Goal: Information Seeking & Learning: Learn about a topic

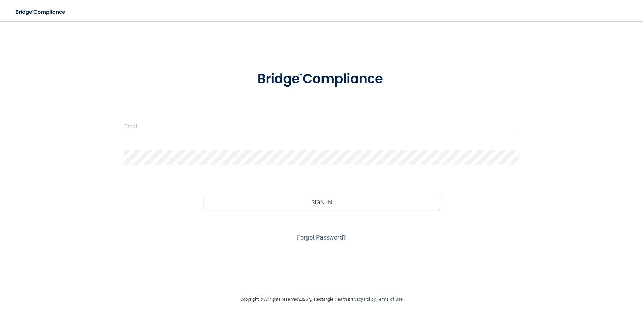
click at [158, 137] on div at bounding box center [321, 129] width 405 height 20
click at [156, 126] on input "email" at bounding box center [321, 126] width 395 height 15
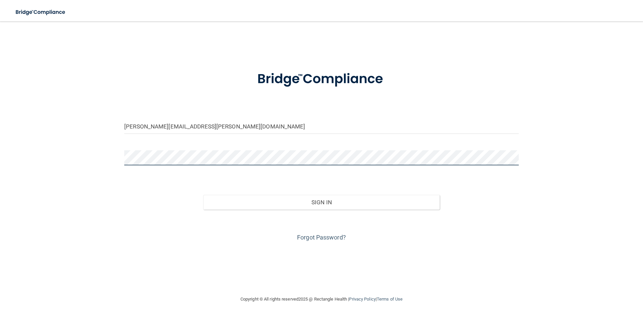
click at [203, 195] on button "Sign In" at bounding box center [321, 202] width 237 height 15
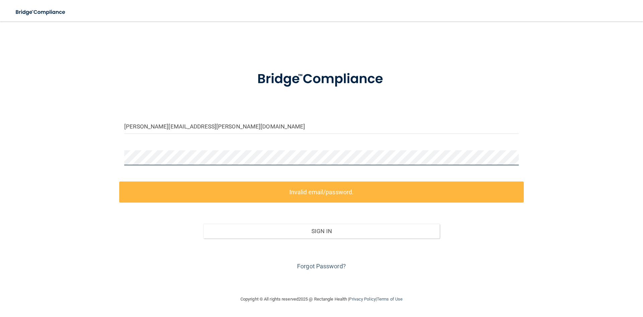
click at [91, 165] on div "[PERSON_NAME][EMAIL_ADDRESS][PERSON_NAME][DOMAIN_NAME] Invalid email/password. …" at bounding box center [321, 158] width 616 height 260
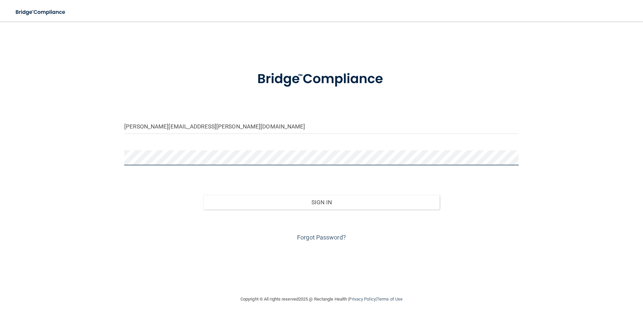
click at [203, 195] on button "Sign In" at bounding box center [321, 202] width 237 height 15
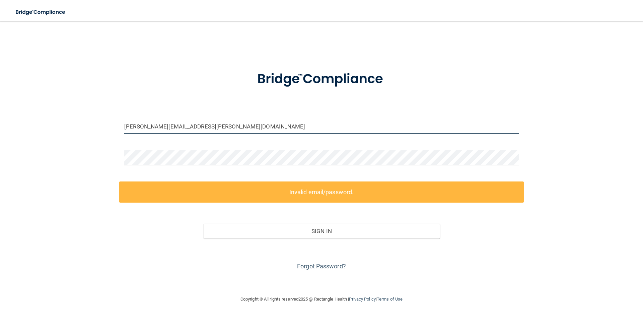
drag, startPoint x: 164, startPoint y: 126, endPoint x: 144, endPoint y: 130, distance: 20.2
click at [144, 130] on input "[PERSON_NAME][EMAIL_ADDRESS][PERSON_NAME][DOMAIN_NAME]" at bounding box center [321, 126] width 395 height 15
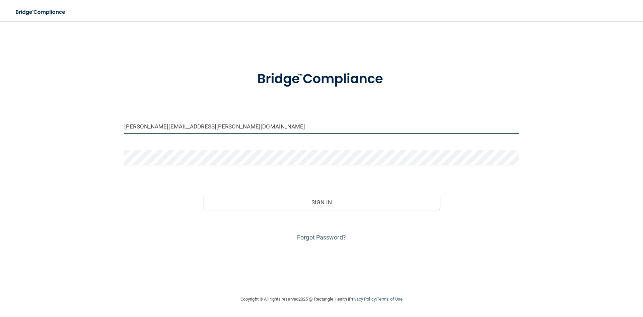
type input "[PERSON_NAME][EMAIL_ADDRESS][PERSON_NAME][DOMAIN_NAME]"
click at [312, 209] on div "Forgot Password?" at bounding box center [321, 225] width 405 height 33
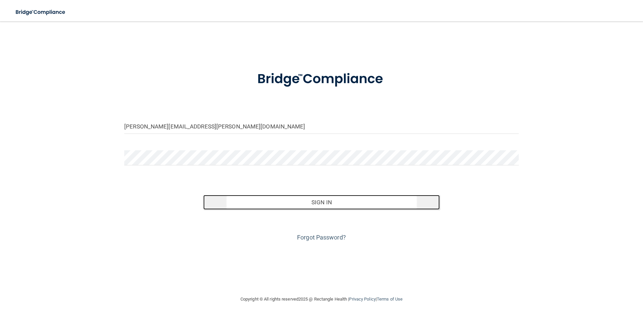
click at [313, 205] on button "Sign In" at bounding box center [321, 202] width 237 height 15
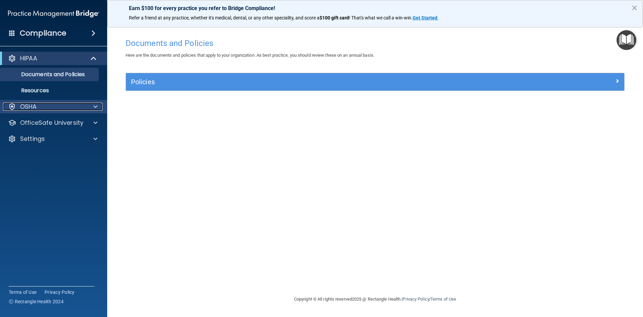
click at [82, 109] on div "OSHA" at bounding box center [44, 106] width 83 height 8
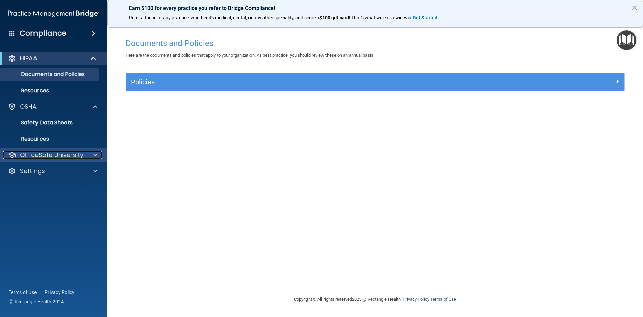
click at [80, 156] on p "OfficeSafe University" at bounding box center [51, 155] width 63 height 8
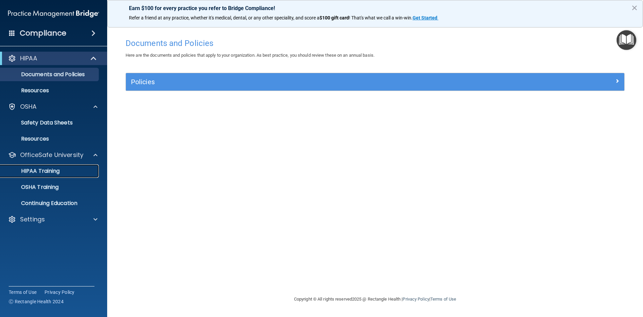
click at [57, 170] on p "HIPAA Training" at bounding box center [31, 170] width 55 height 7
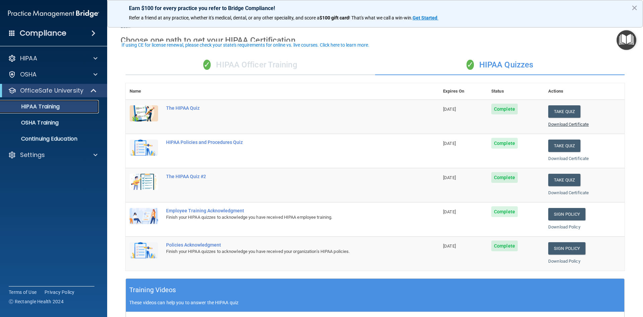
scroll to position [33, 0]
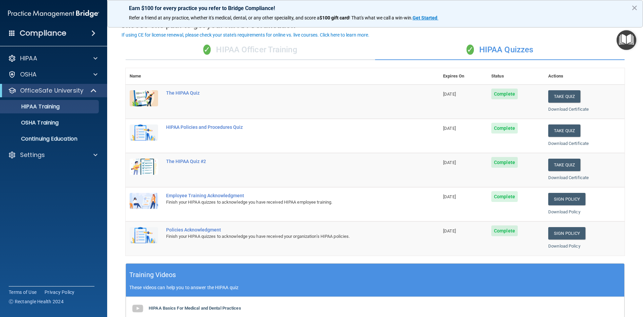
click at [246, 57] on div "✓ HIPAA Officer Training" at bounding box center [251, 50] width 250 height 20
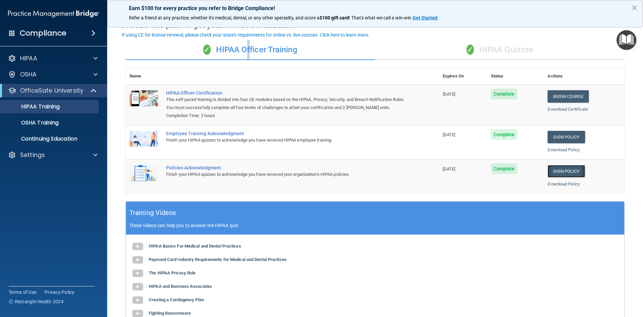
click at [558, 171] on link "Sign Policy" at bounding box center [566, 171] width 37 height 12
click at [520, 52] on div "✓ HIPAA Quizzes" at bounding box center [500, 50] width 250 height 20
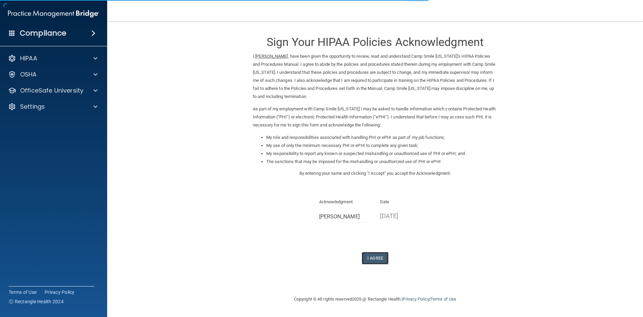
click at [368, 253] on button "I Agree" at bounding box center [375, 258] width 27 height 12
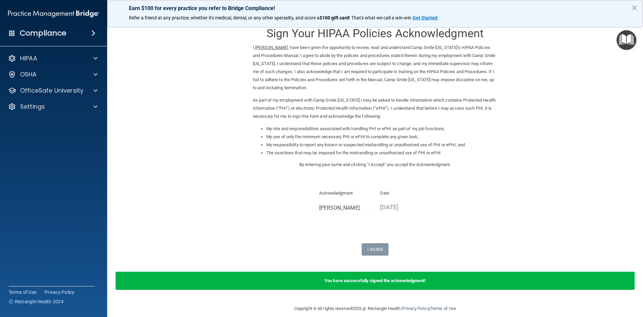
scroll to position [16, 0]
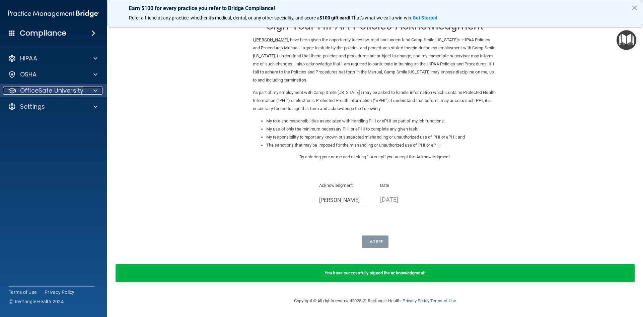
click at [50, 89] on p "OfficeSafe University" at bounding box center [51, 90] width 63 height 8
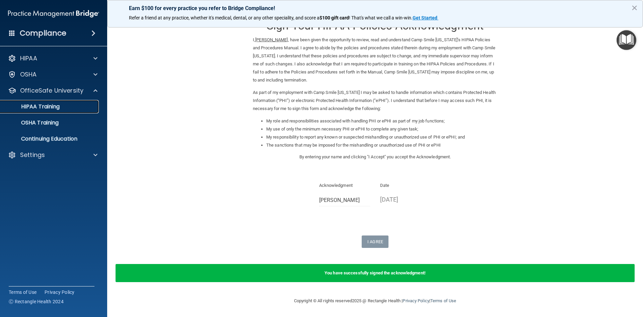
click at [56, 107] on p "HIPAA Training" at bounding box center [31, 106] width 55 height 7
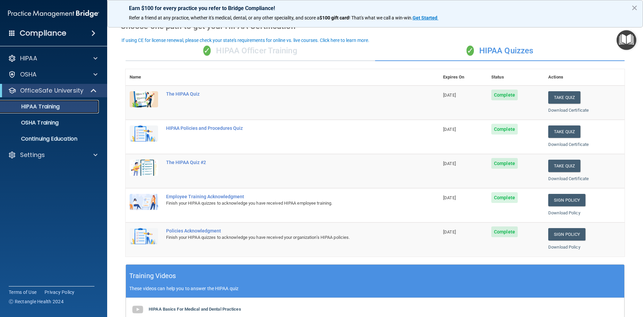
scroll to position [20, 0]
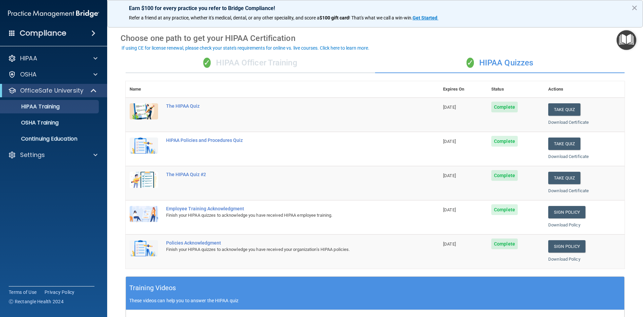
click at [291, 62] on div "✓ HIPAA Officer Training" at bounding box center [251, 63] width 250 height 20
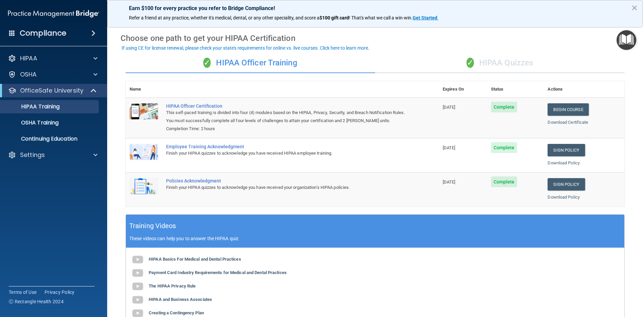
click at [493, 65] on div "✓ HIPAA Quizzes" at bounding box center [500, 63] width 250 height 20
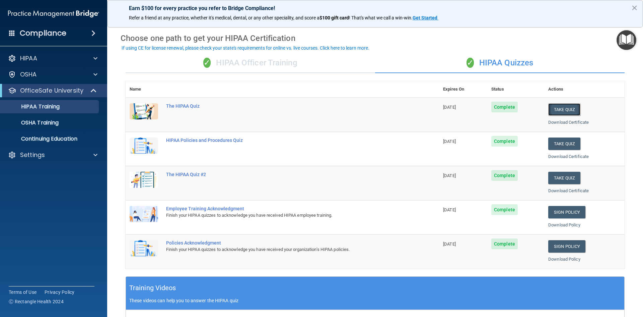
click at [562, 109] on button "Take Quiz" at bounding box center [564, 109] width 32 height 12
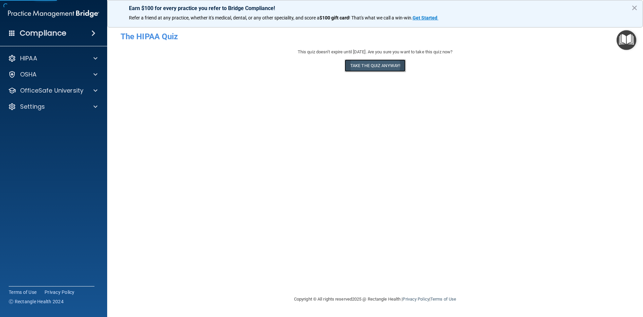
click at [381, 66] on button "Take the quiz anyway!" at bounding box center [375, 65] width 61 height 12
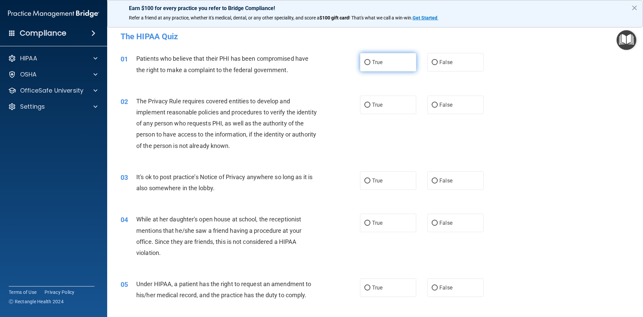
click at [361, 60] on label "True" at bounding box center [388, 62] width 56 height 18
click at [364, 60] on input "True" at bounding box center [367, 62] width 6 height 5
radio input "true"
click at [439, 101] on span "False" at bounding box center [445, 104] width 13 height 6
click at [437, 102] on input "False" at bounding box center [435, 104] width 6 height 5
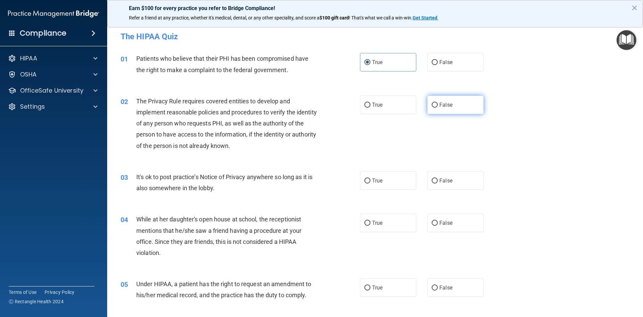
radio input "true"
click at [432, 104] on input "False" at bounding box center [435, 104] width 6 height 5
click at [364, 106] on input "True" at bounding box center [367, 104] width 6 height 5
radio input "true"
radio input "false"
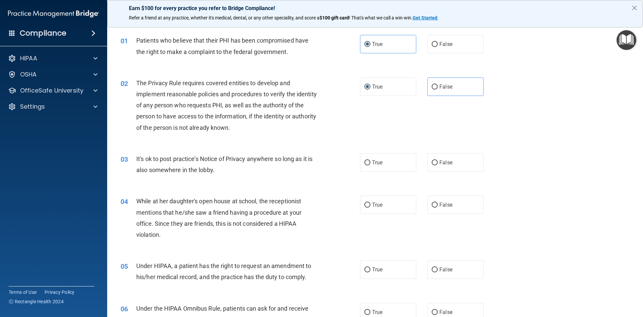
scroll to position [33, 0]
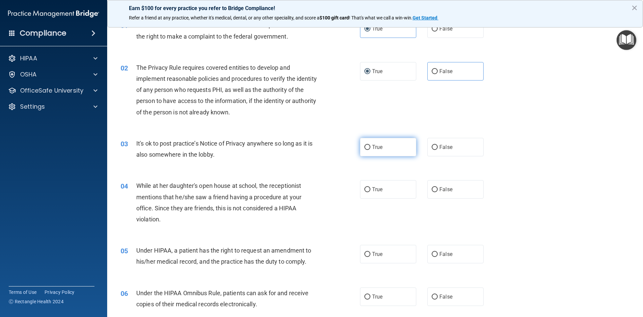
click at [369, 146] on label "True" at bounding box center [388, 147] width 56 height 18
click at [369, 146] on input "True" at bounding box center [367, 147] width 6 height 5
radio input "true"
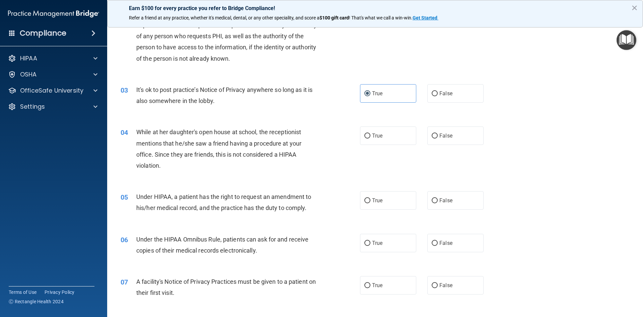
scroll to position [100, 0]
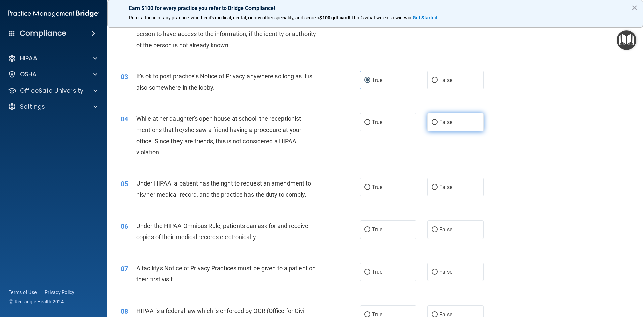
click at [445, 122] on span "False" at bounding box center [445, 122] width 13 height 6
click at [438, 122] on input "False" at bounding box center [435, 122] width 6 height 5
radio input "true"
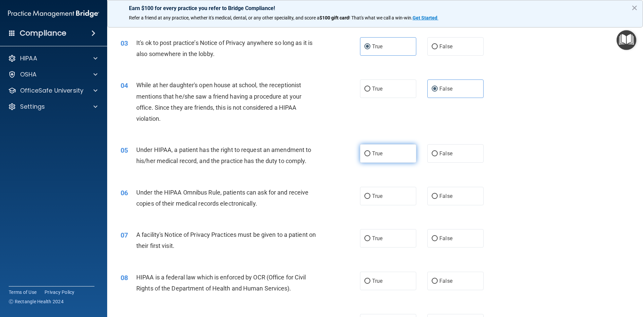
click at [364, 151] on input "True" at bounding box center [367, 153] width 6 height 5
radio input "true"
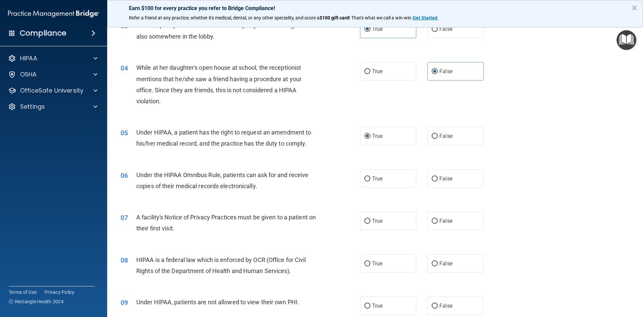
scroll to position [167, 0]
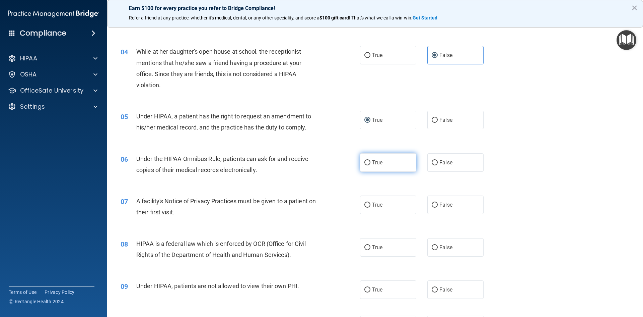
click at [378, 160] on span "True" at bounding box center [377, 162] width 10 height 6
click at [370, 160] on input "True" at bounding box center [367, 162] width 6 height 5
radio input "true"
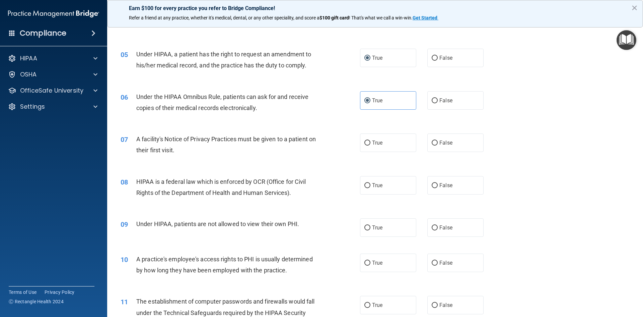
scroll to position [234, 0]
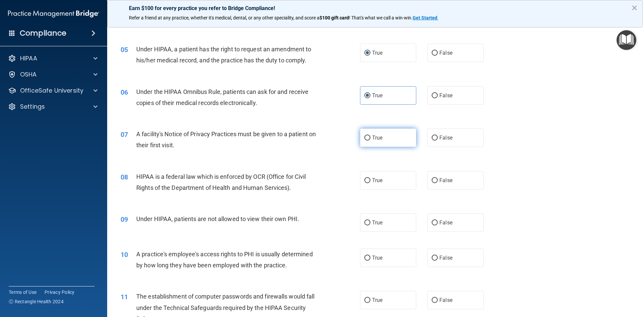
click at [366, 138] on input "True" at bounding box center [367, 137] width 6 height 5
radio input "true"
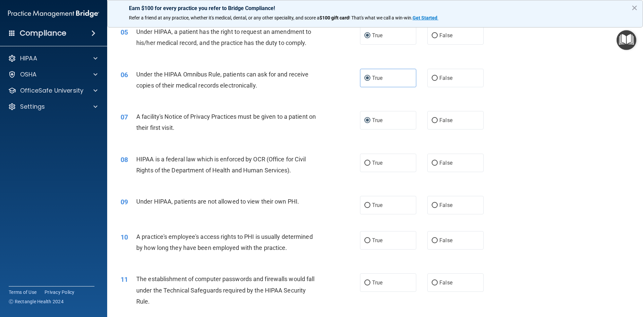
scroll to position [268, 0]
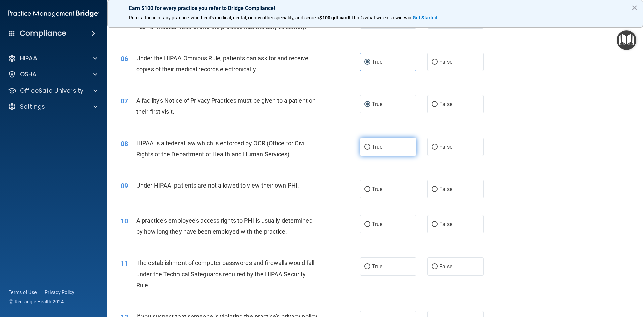
click at [368, 146] on label "True" at bounding box center [388, 146] width 56 height 18
click at [368, 146] on input "True" at bounding box center [367, 146] width 6 height 5
radio input "true"
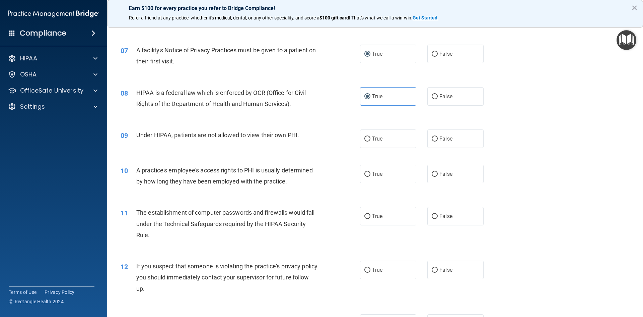
scroll to position [335, 0]
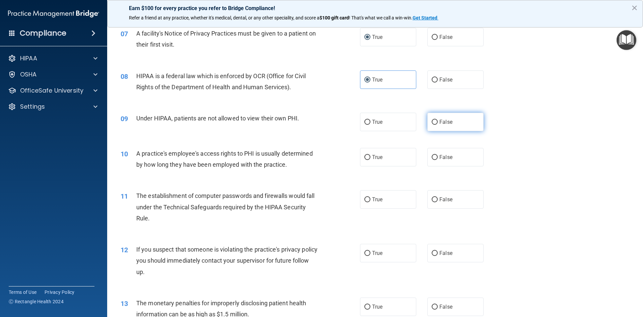
click at [432, 122] on input "False" at bounding box center [435, 122] width 6 height 5
radio input "true"
click at [366, 156] on input "True" at bounding box center [367, 157] width 6 height 5
radio input "true"
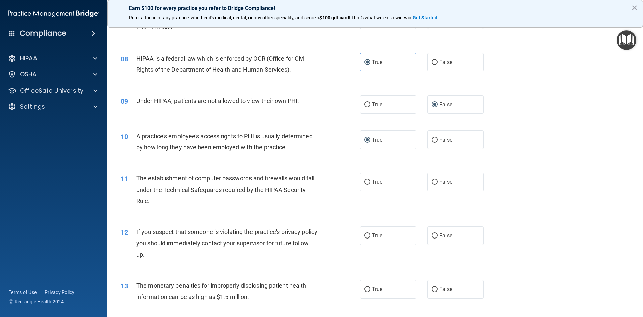
scroll to position [368, 0]
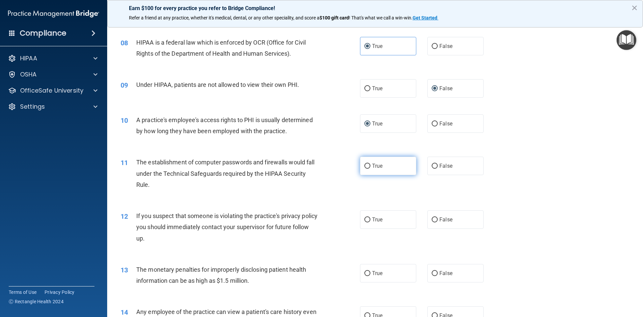
click at [364, 164] on input "True" at bounding box center [367, 165] width 6 height 5
radio input "true"
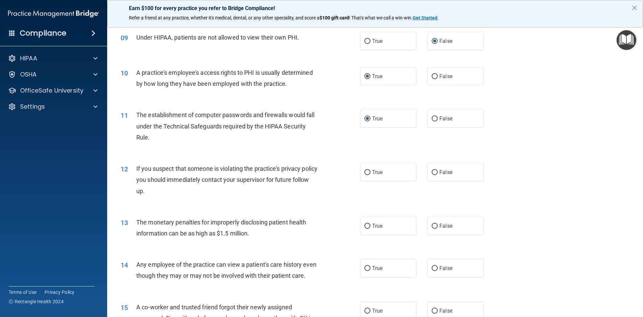
scroll to position [435, 0]
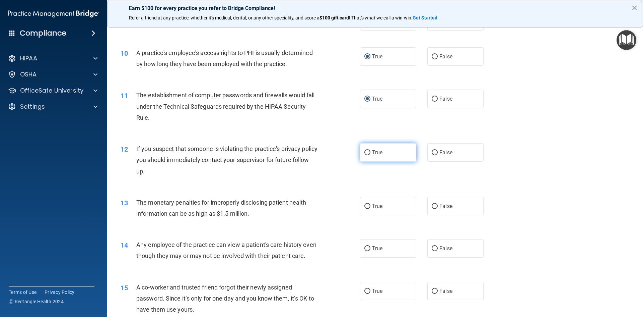
click at [372, 150] on span "True" at bounding box center [377, 152] width 10 height 6
click at [370, 150] on input "True" at bounding box center [367, 152] width 6 height 5
radio input "true"
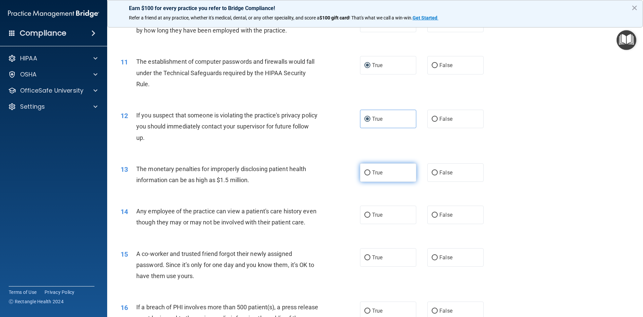
click at [362, 172] on label "True" at bounding box center [388, 172] width 56 height 18
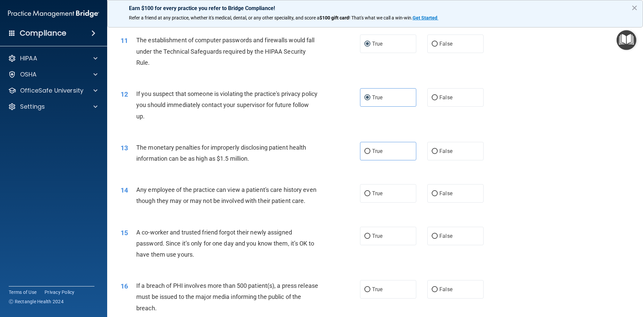
scroll to position [502, 0]
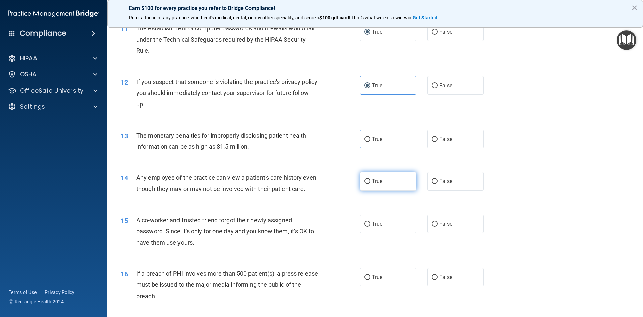
click at [366, 181] on input "True" at bounding box center [367, 181] width 6 height 5
radio input "true"
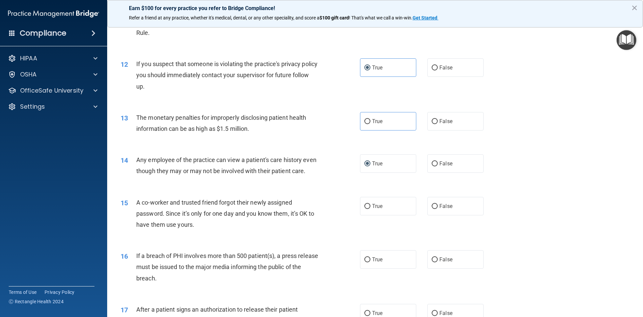
scroll to position [536, 0]
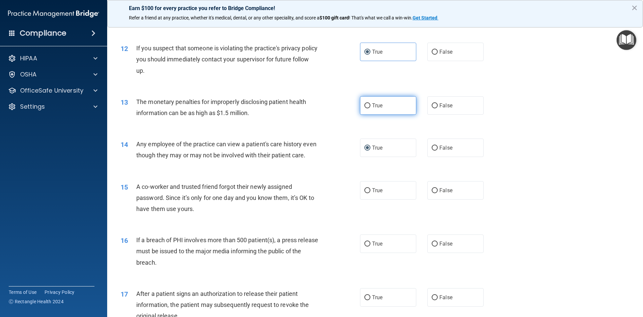
click at [365, 107] on input "True" at bounding box center [367, 105] width 6 height 5
radio input "true"
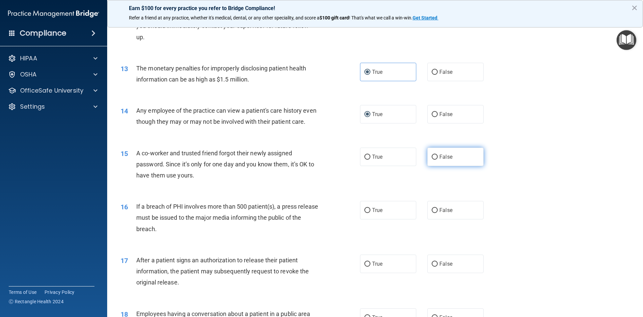
click at [432, 159] on input "False" at bounding box center [435, 156] width 6 height 5
radio input "true"
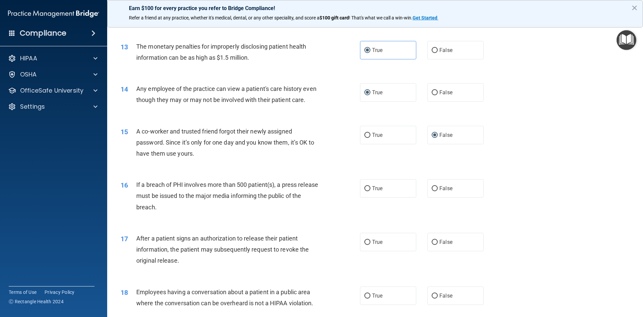
scroll to position [603, 0]
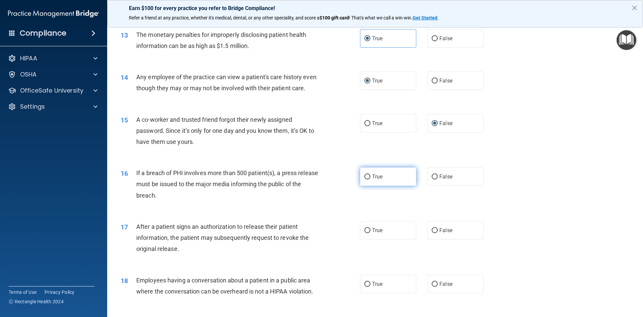
click at [365, 179] on input "True" at bounding box center [367, 176] width 6 height 5
radio input "true"
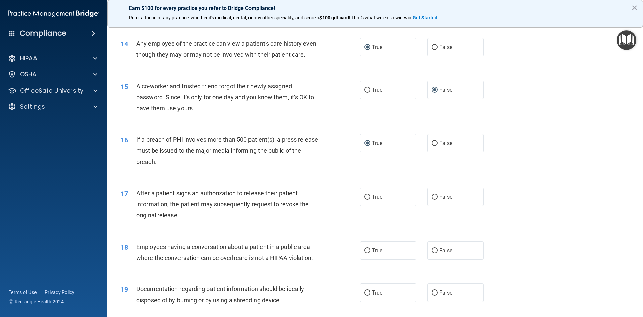
scroll to position [670, 0]
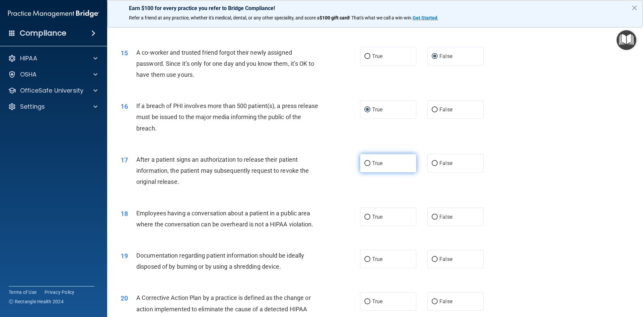
click at [365, 166] on input "True" at bounding box center [367, 163] width 6 height 5
radio input "true"
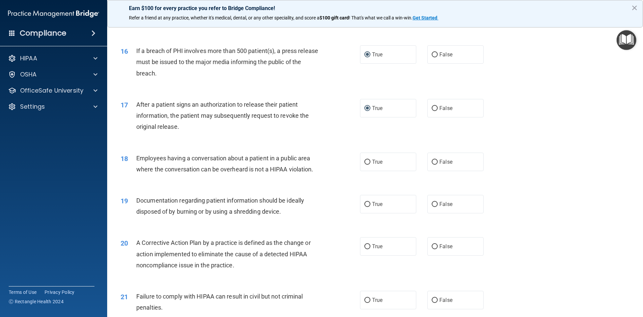
scroll to position [737, 0]
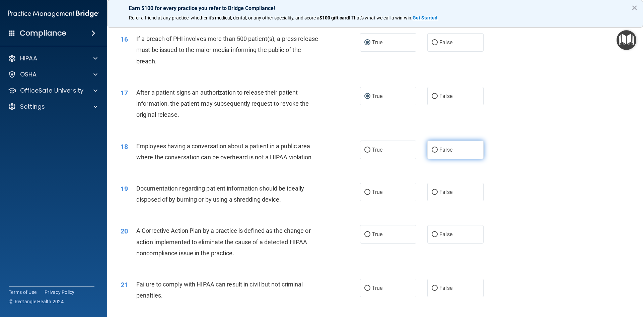
click at [433, 152] on input "False" at bounding box center [435, 149] width 6 height 5
radio input "true"
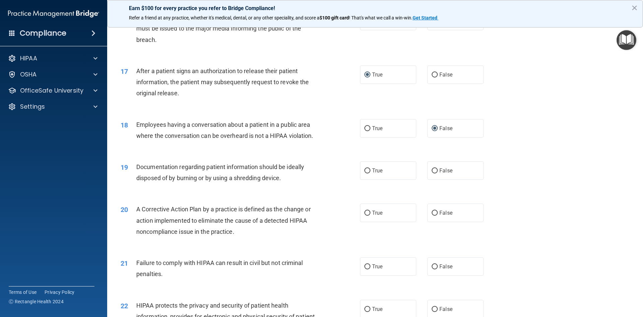
scroll to position [770, 0]
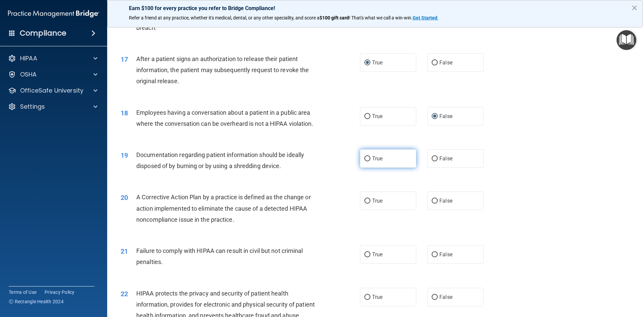
click at [367, 161] on input "True" at bounding box center [367, 158] width 6 height 5
radio input "true"
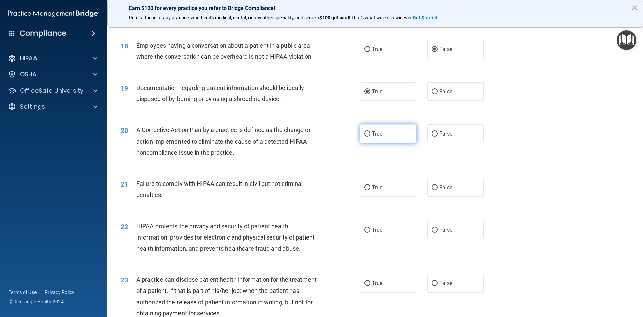
click at [364, 136] on input "True" at bounding box center [367, 133] width 6 height 5
radio input "true"
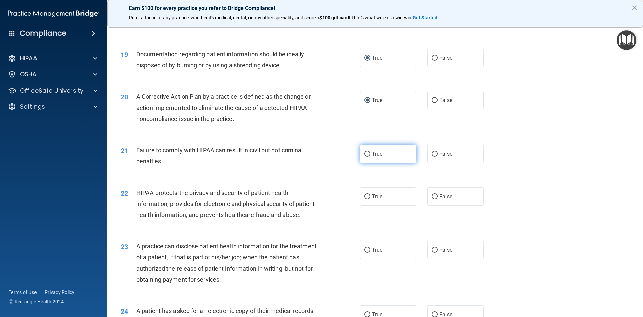
click at [365, 156] on input "True" at bounding box center [367, 153] width 6 height 5
radio input "true"
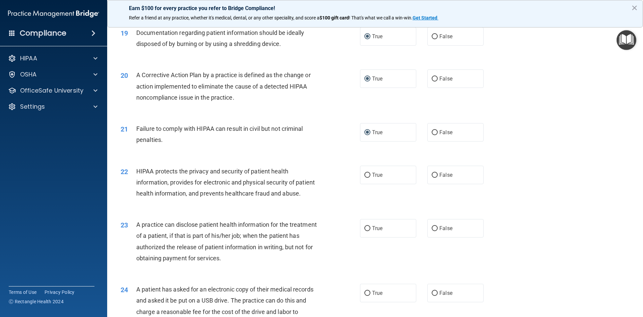
scroll to position [904, 0]
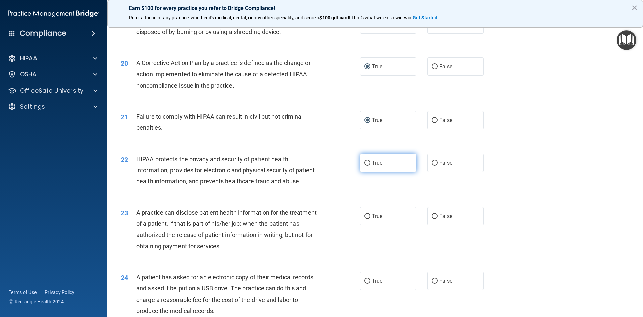
click at [364, 165] on input "True" at bounding box center [367, 162] width 6 height 5
radio input "true"
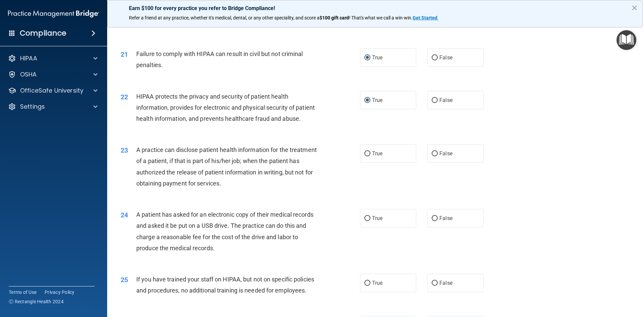
scroll to position [971, 0]
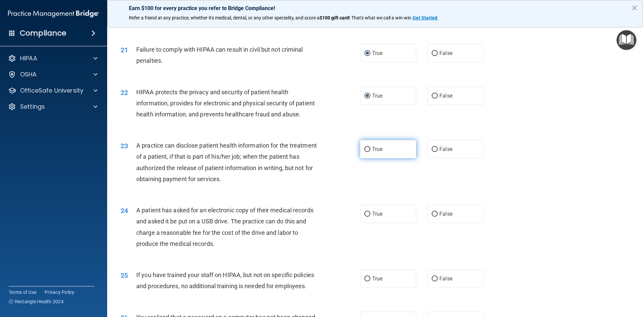
click at [365, 152] on input "True" at bounding box center [367, 149] width 6 height 5
radio input "true"
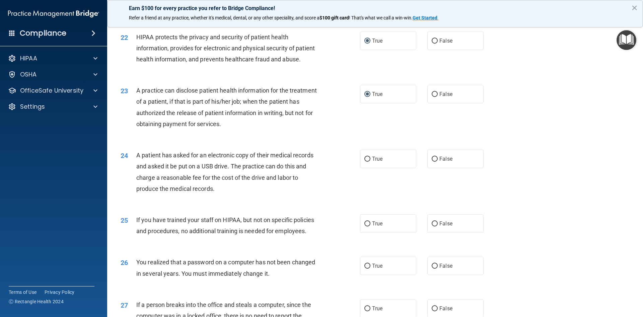
scroll to position [1038, 0]
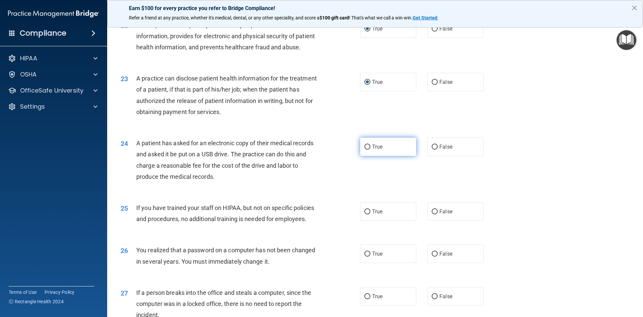
click at [364, 149] on input "True" at bounding box center [367, 146] width 6 height 5
radio input "true"
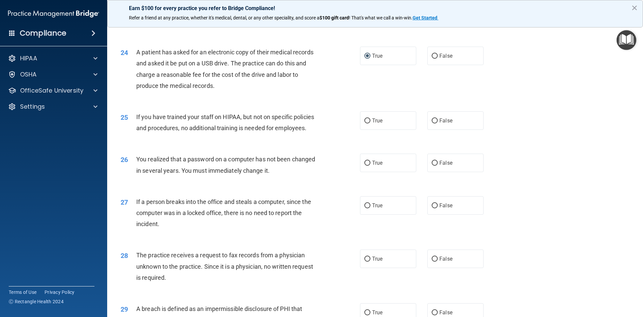
scroll to position [1139, 0]
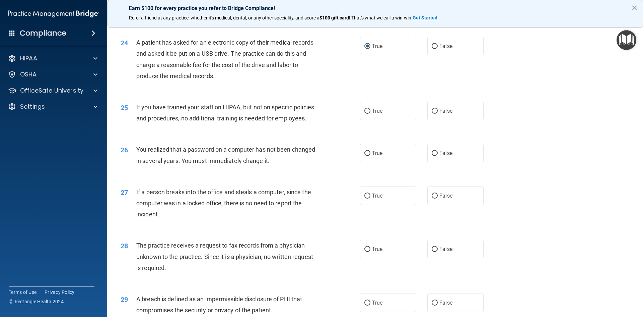
drag, startPoint x: 242, startPoint y: 144, endPoint x: 229, endPoint y: 163, distance: 23.0
click at [229, 163] on div "26 You realized that a password on a computer has not been changed in several y…" at bounding box center [375, 156] width 519 height 42
click at [433, 114] on input "False" at bounding box center [435, 111] width 6 height 5
radio input "true"
click at [365, 114] on input "True" at bounding box center [367, 111] width 6 height 5
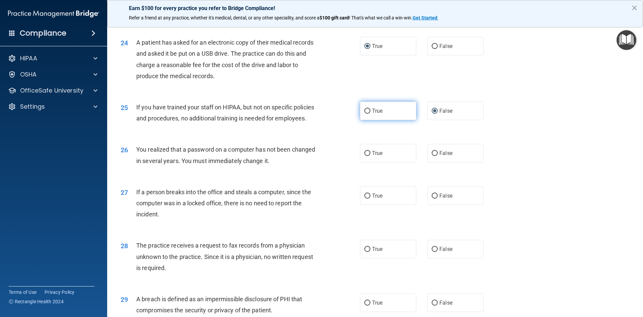
radio input "true"
radio input "false"
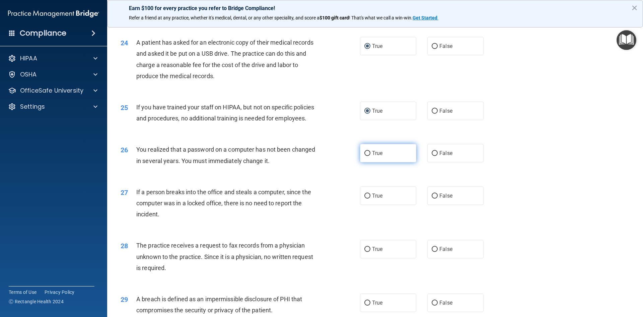
click at [364, 156] on input "True" at bounding box center [367, 153] width 6 height 5
radio input "true"
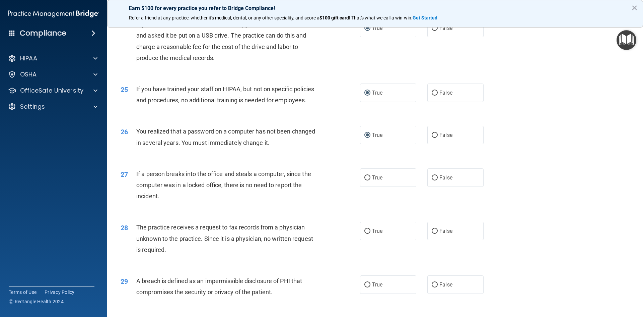
scroll to position [1172, 0]
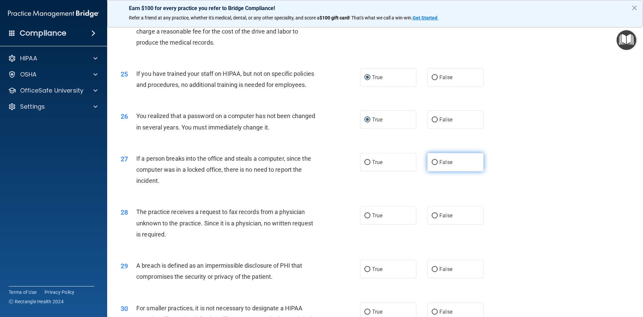
click at [432, 165] on input "False" at bounding box center [435, 162] width 6 height 5
radio input "true"
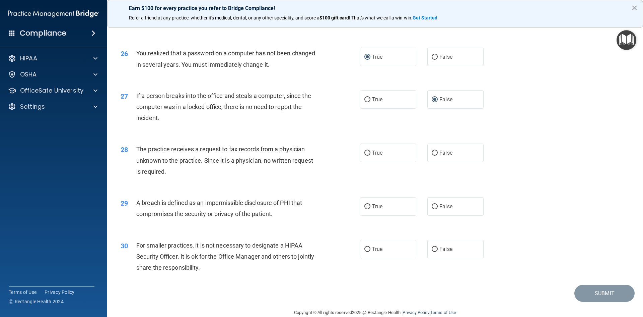
scroll to position [1239, 0]
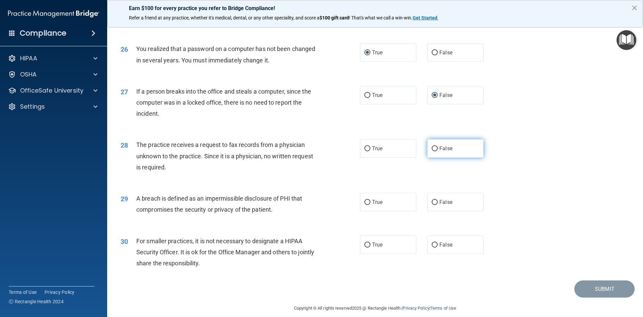
click at [432, 151] on input "False" at bounding box center [435, 148] width 6 height 5
radio input "true"
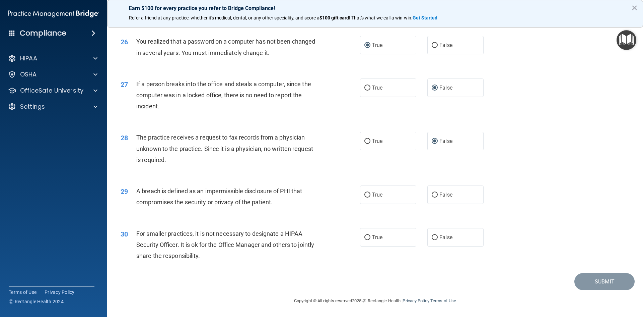
scroll to position [1269, 0]
click at [367, 194] on input "True" at bounding box center [367, 194] width 6 height 5
radio input "true"
click at [432, 235] on input "False" at bounding box center [435, 237] width 6 height 5
radio input "true"
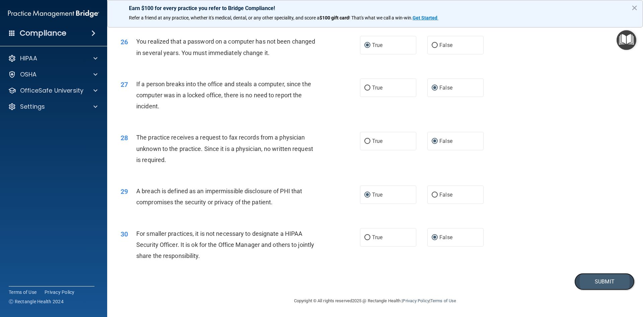
click at [613, 279] on button "Submit" at bounding box center [604, 281] width 60 height 17
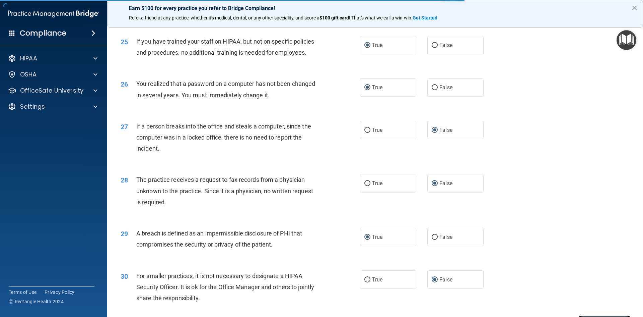
scroll to position [1202, 0]
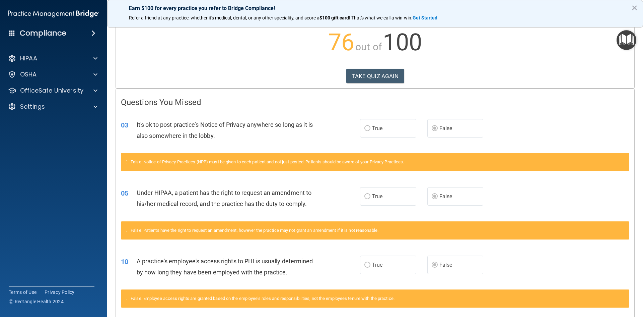
scroll to position [15, 0]
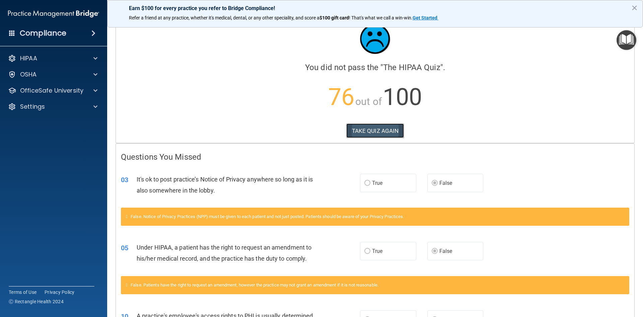
click at [369, 126] on button "TAKE QUIZ AGAIN" at bounding box center [375, 130] width 58 height 15
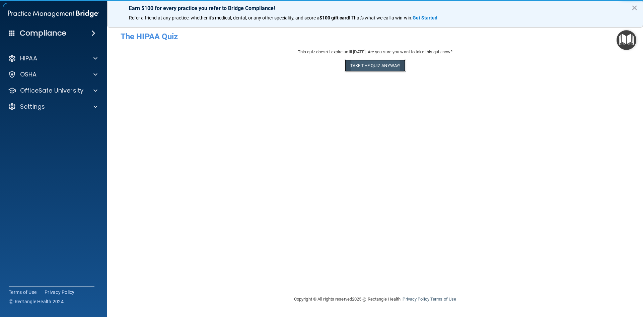
click at [382, 67] on button "Take the quiz anyway!" at bounding box center [375, 65] width 61 height 12
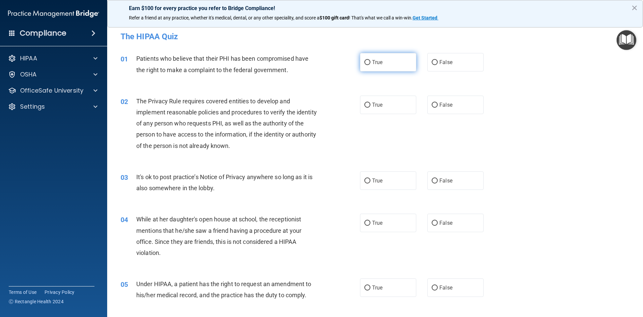
click at [367, 61] on input "True" at bounding box center [367, 62] width 6 height 5
radio input "true"
click at [378, 100] on label "True" at bounding box center [388, 104] width 56 height 18
click at [370, 102] on input "True" at bounding box center [367, 104] width 6 height 5
radio input "true"
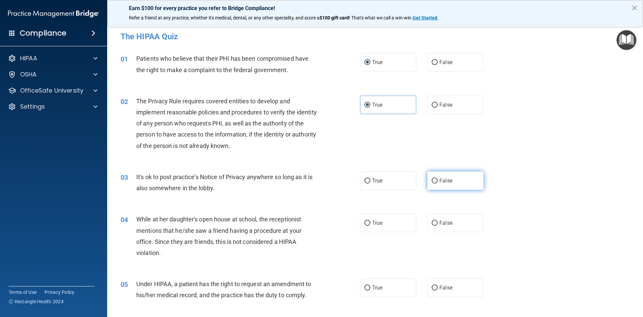
click at [432, 181] on input "False" at bounding box center [435, 180] width 6 height 5
radio input "true"
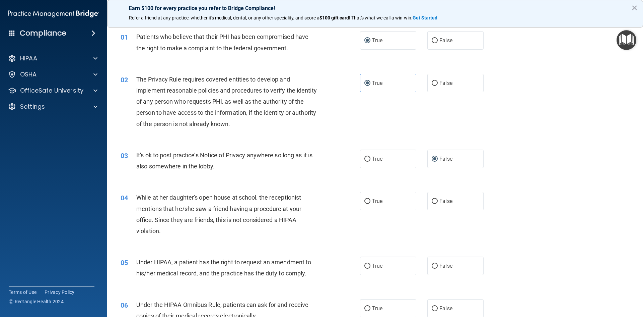
scroll to position [33, 0]
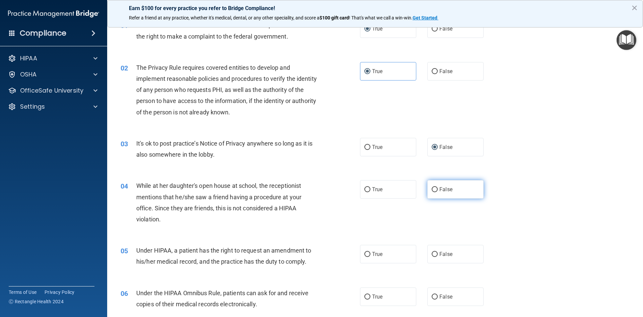
click at [432, 189] on input "False" at bounding box center [435, 189] width 6 height 5
radio input "true"
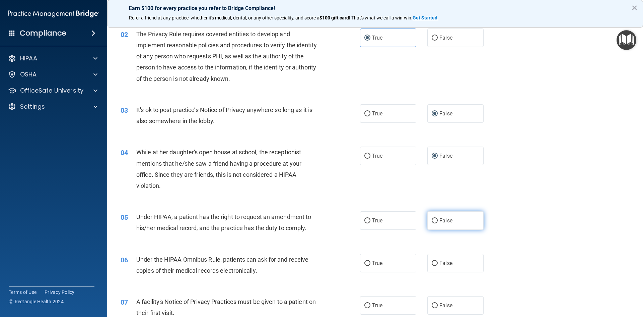
click at [433, 222] on input "False" at bounding box center [435, 220] width 6 height 5
radio input "true"
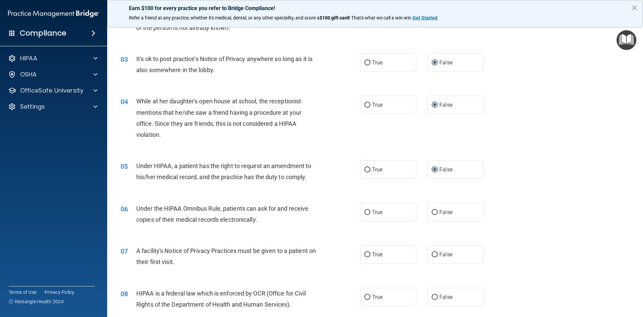
scroll to position [134, 0]
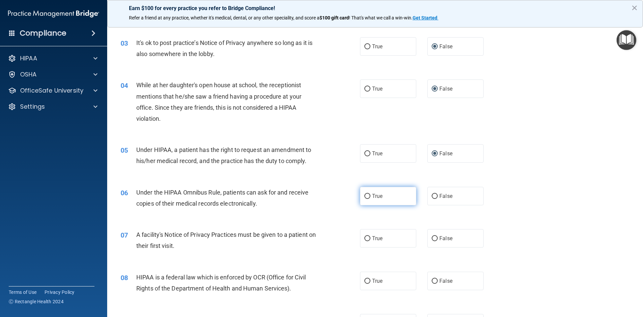
click at [364, 198] on input "True" at bounding box center [367, 196] width 6 height 5
radio input "true"
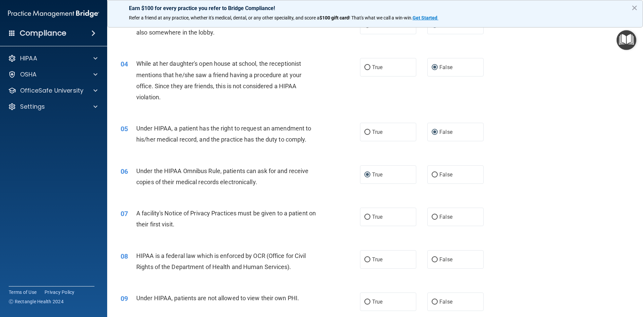
scroll to position [167, 0]
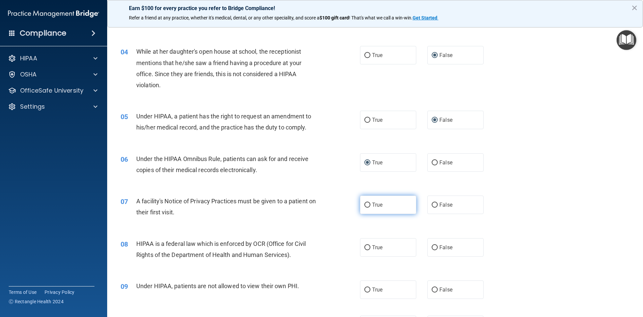
click at [364, 204] on input "True" at bounding box center [367, 204] width 6 height 5
radio input "true"
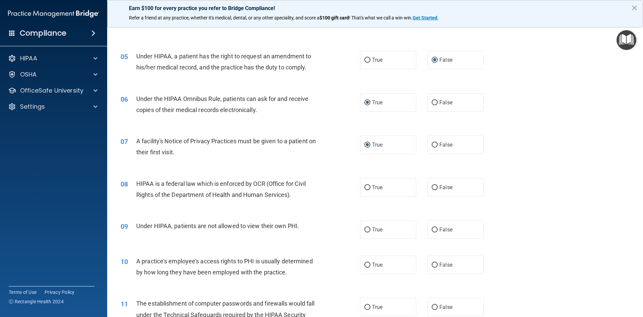
scroll to position [234, 0]
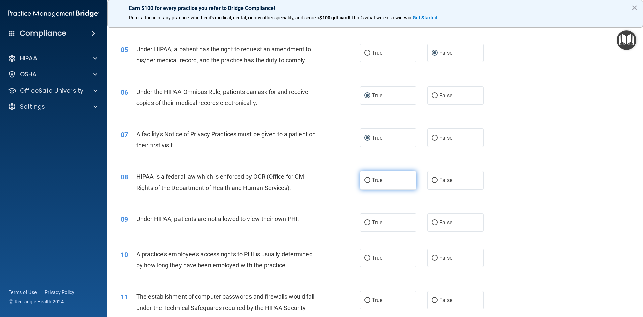
click at [366, 183] on input "True" at bounding box center [367, 180] width 6 height 5
radio input "true"
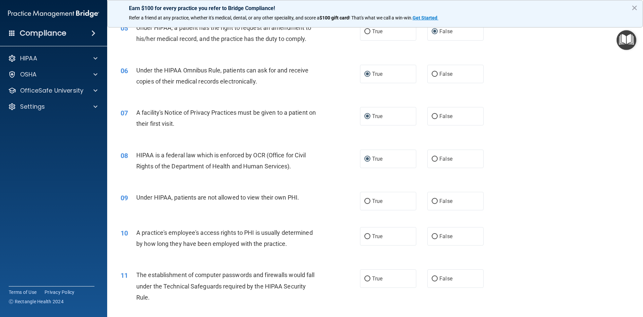
scroll to position [268, 0]
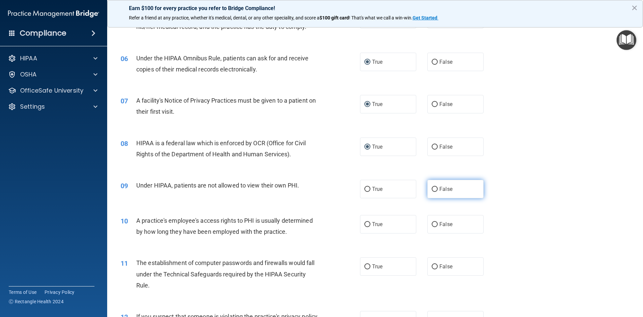
click at [432, 190] on input "False" at bounding box center [435, 189] width 6 height 5
radio input "true"
click at [435, 223] on label "False" at bounding box center [455, 224] width 56 height 18
click at [435, 223] on input "False" at bounding box center [435, 224] width 6 height 5
radio input "true"
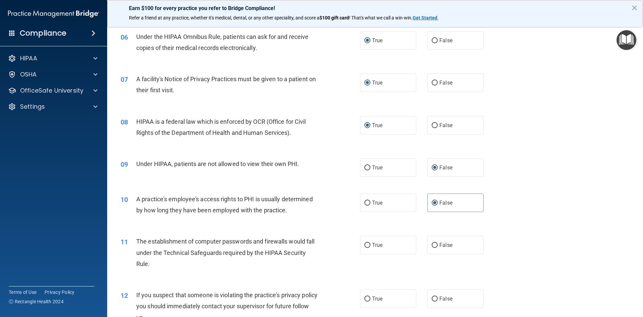
scroll to position [301, 0]
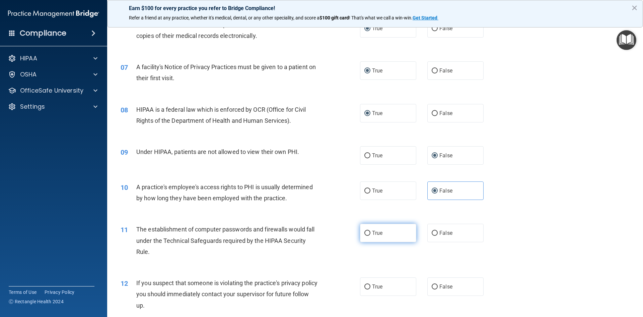
click at [368, 232] on label "True" at bounding box center [388, 232] width 56 height 18
click at [368, 232] on input "True" at bounding box center [367, 232] width 6 height 5
radio input "true"
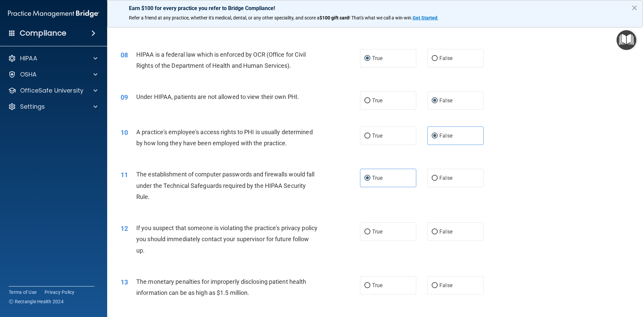
scroll to position [368, 0]
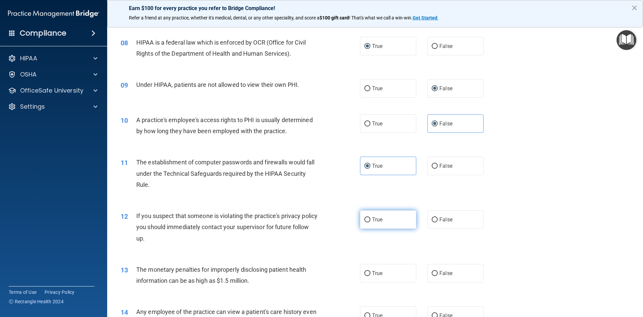
click at [364, 220] on input "True" at bounding box center [367, 219] width 6 height 5
radio input "true"
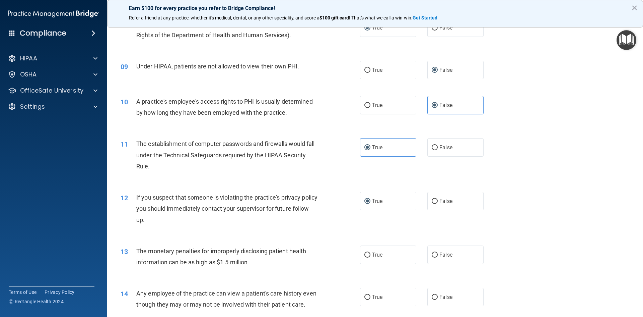
scroll to position [402, 0]
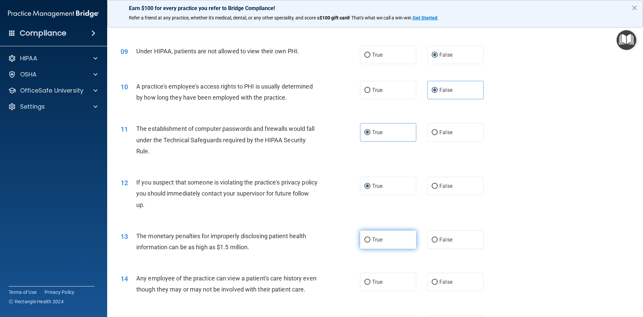
click at [365, 238] on input "True" at bounding box center [367, 239] width 6 height 5
radio input "true"
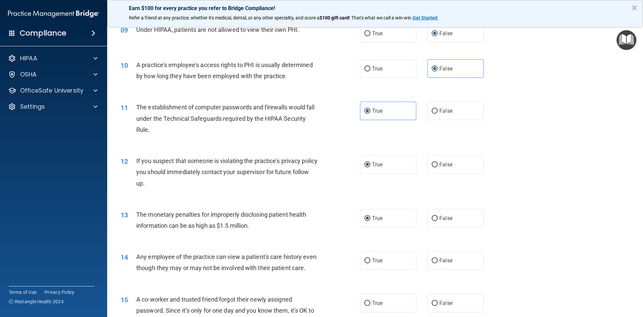
scroll to position [435, 0]
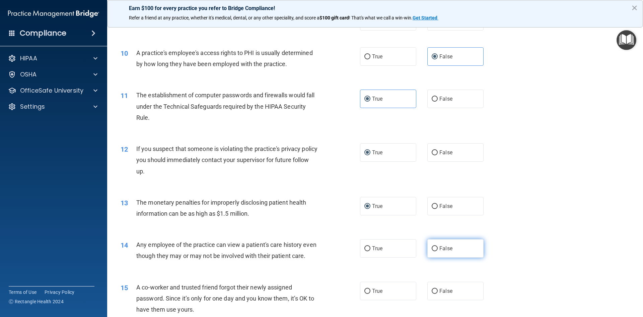
click at [433, 248] on input "False" at bounding box center [435, 248] width 6 height 5
radio input "true"
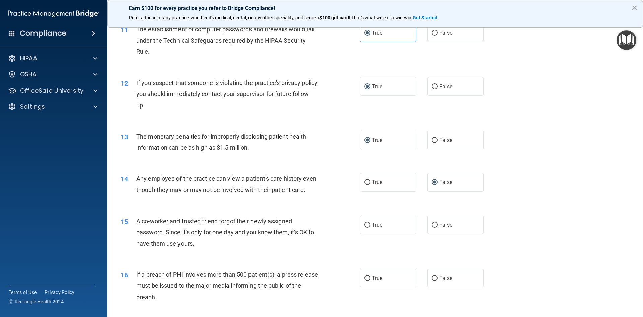
scroll to position [502, 0]
click at [433, 226] on input "False" at bounding box center [435, 223] width 6 height 5
radio input "true"
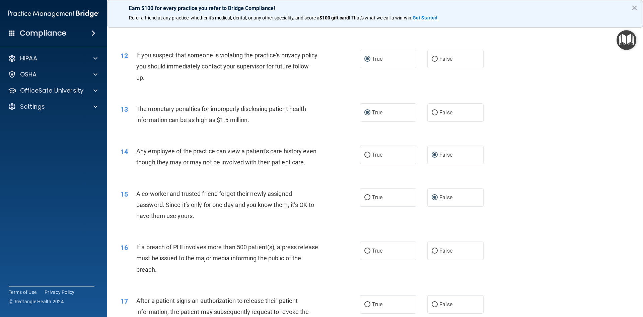
scroll to position [569, 0]
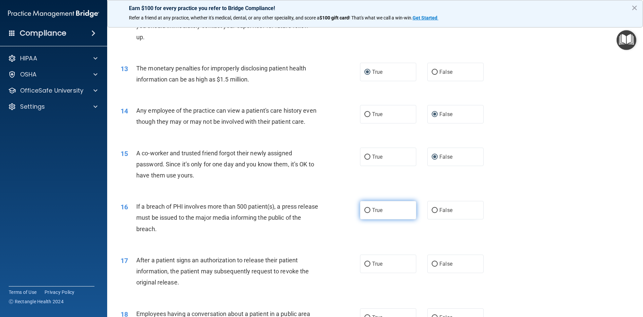
click at [366, 213] on input "True" at bounding box center [367, 210] width 6 height 5
radio input "true"
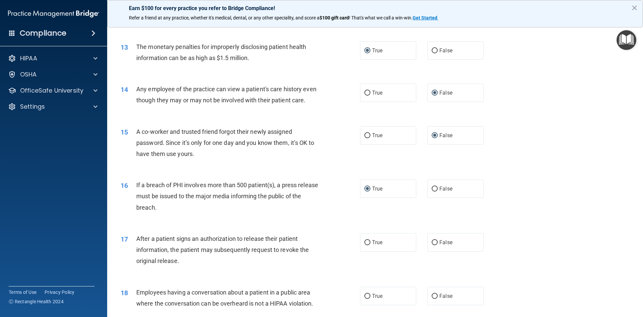
scroll to position [603, 0]
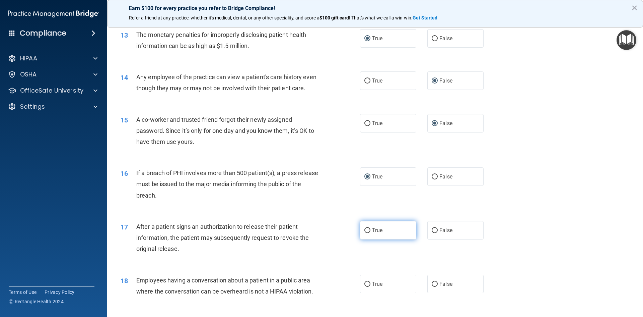
click at [364, 233] on input "True" at bounding box center [367, 230] width 6 height 5
radio input "true"
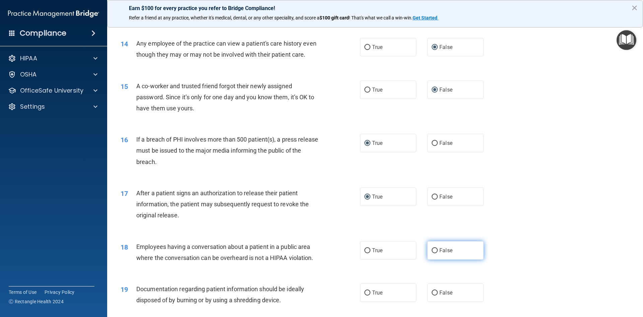
click at [439, 253] on span "False" at bounding box center [445, 250] width 13 height 6
click at [437, 253] on input "False" at bounding box center [435, 250] width 6 height 5
radio input "true"
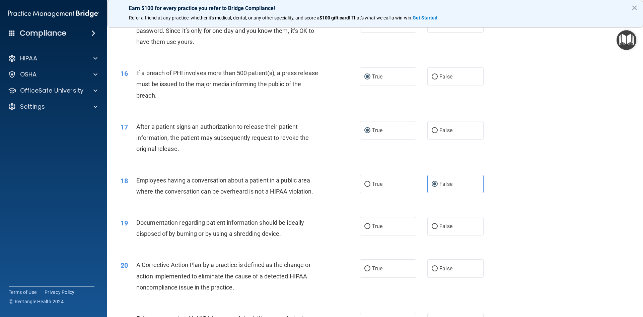
scroll to position [703, 0]
click at [365, 228] on input "True" at bounding box center [367, 225] width 6 height 5
radio input "true"
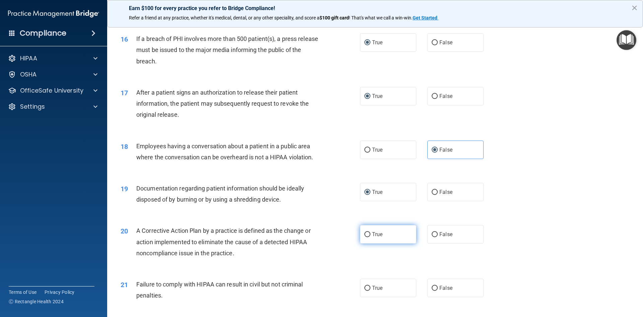
click at [365, 237] on input "True" at bounding box center [367, 234] width 6 height 5
radio input "true"
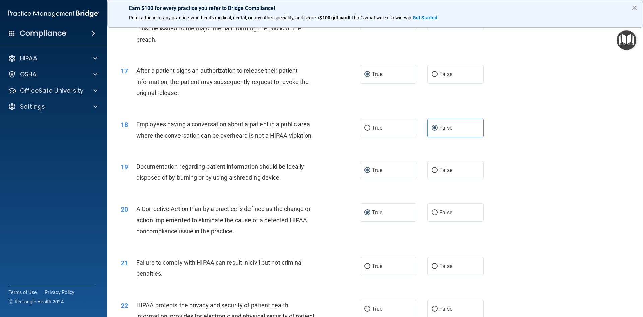
scroll to position [770, 0]
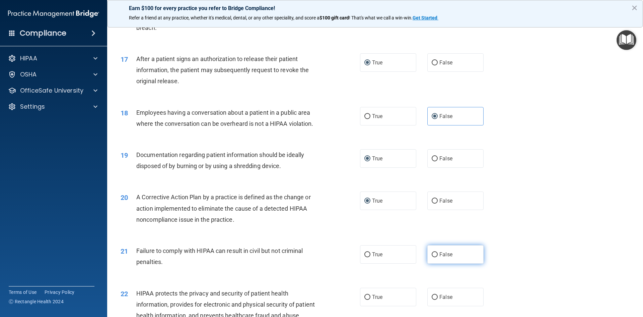
click at [432, 257] on input "False" at bounding box center [435, 254] width 6 height 5
radio input "true"
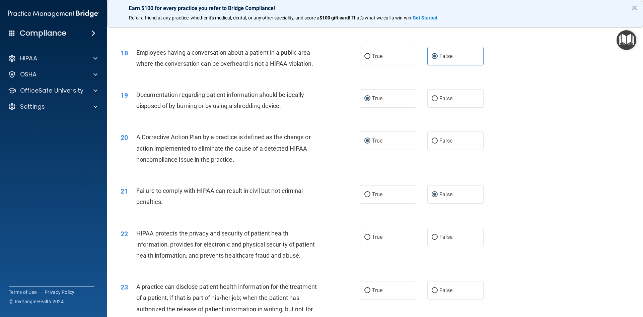
scroll to position [871, 0]
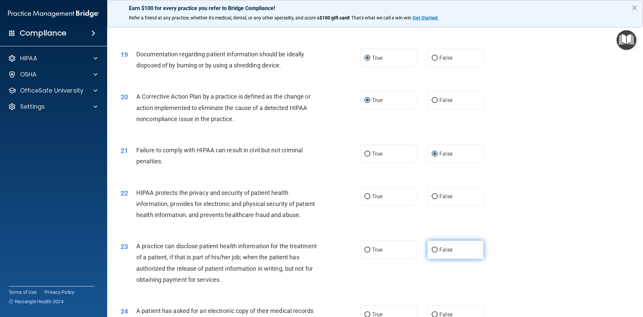
click at [432, 252] on input "False" at bounding box center [435, 249] width 6 height 5
radio input "true"
click at [364, 199] on input "True" at bounding box center [367, 196] width 6 height 5
radio input "true"
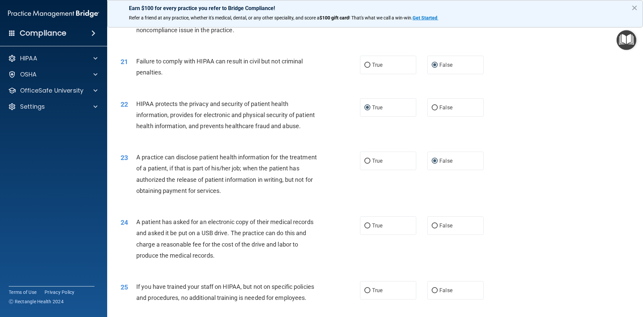
scroll to position [1005, 0]
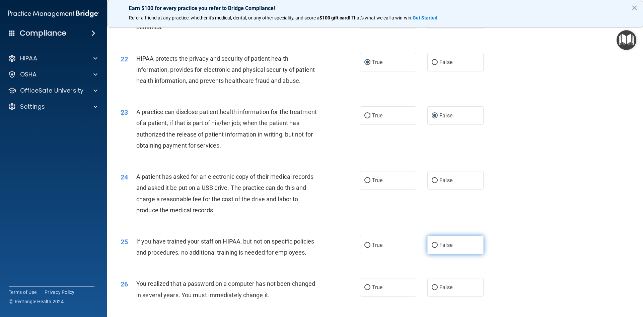
click at [432, 248] on input "False" at bounding box center [435, 244] width 6 height 5
radio input "true"
click at [369, 189] on label "True" at bounding box center [388, 180] width 56 height 18
click at [369, 183] on input "True" at bounding box center [367, 180] width 6 height 5
radio input "true"
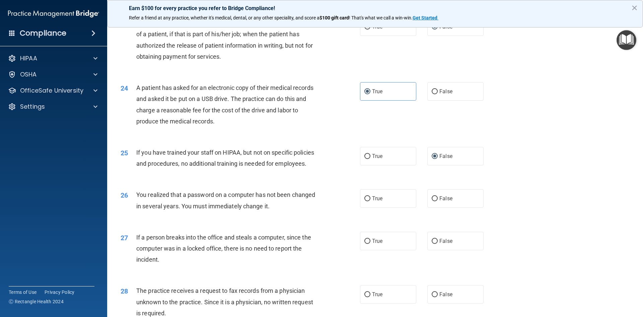
scroll to position [1105, 0]
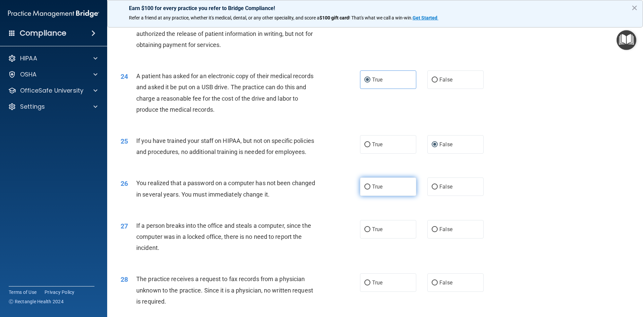
click at [364, 189] on input "True" at bounding box center [367, 186] width 6 height 5
radio input "true"
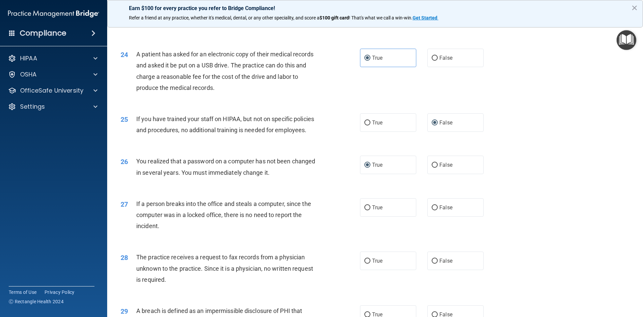
scroll to position [1139, 0]
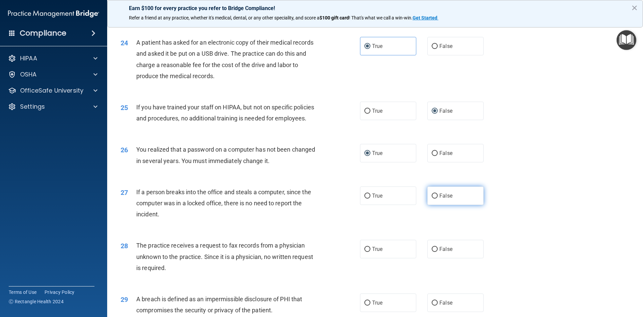
click at [432, 198] on input "False" at bounding box center [435, 195] width 6 height 5
radio input "true"
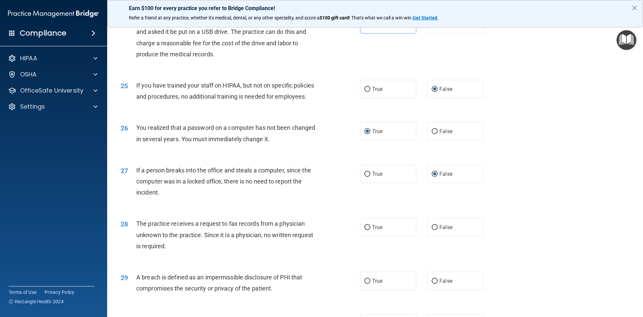
scroll to position [1172, 0]
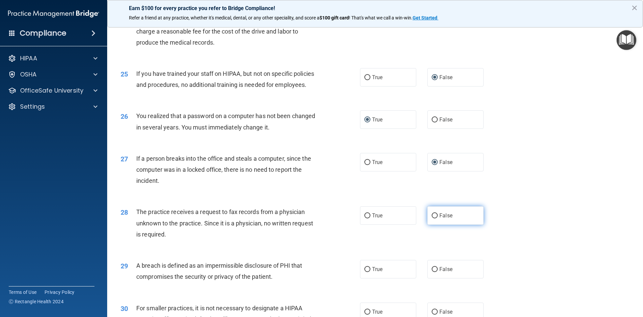
click at [432, 218] on input "False" at bounding box center [435, 215] width 6 height 5
radio input "true"
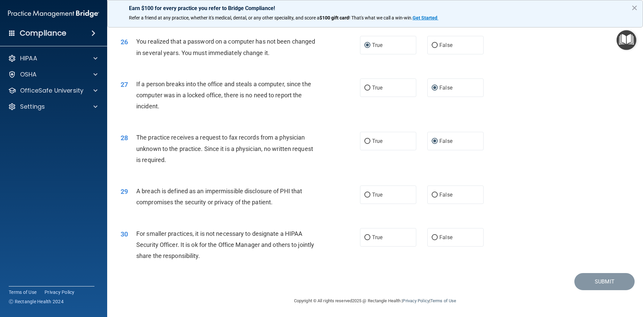
scroll to position [1269, 0]
click at [364, 195] on input "True" at bounding box center [367, 194] width 6 height 5
radio input "true"
click at [432, 237] on input "False" at bounding box center [435, 237] width 6 height 5
radio input "true"
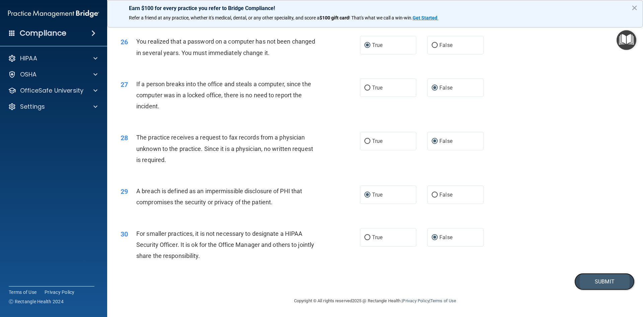
click at [587, 281] on button "Submit" at bounding box center [604, 281] width 60 height 17
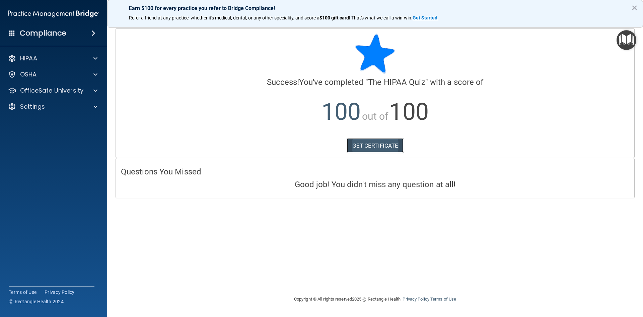
click at [387, 143] on link "GET CERTIFICATE" at bounding box center [375, 145] width 57 height 15
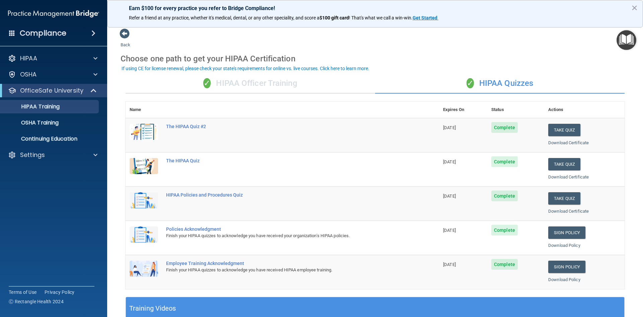
click at [268, 83] on div "✓ HIPAA Officer Training" at bounding box center [251, 83] width 250 height 20
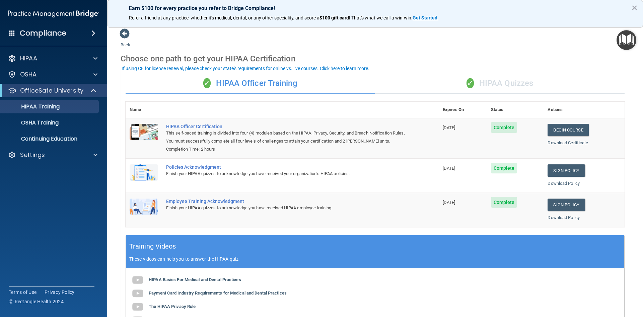
click at [495, 83] on div "✓ HIPAA Quizzes" at bounding box center [500, 83] width 250 height 20
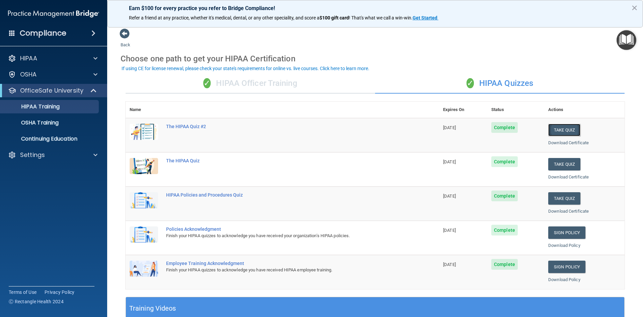
click at [567, 131] on button "Take Quiz" at bounding box center [564, 130] width 32 height 12
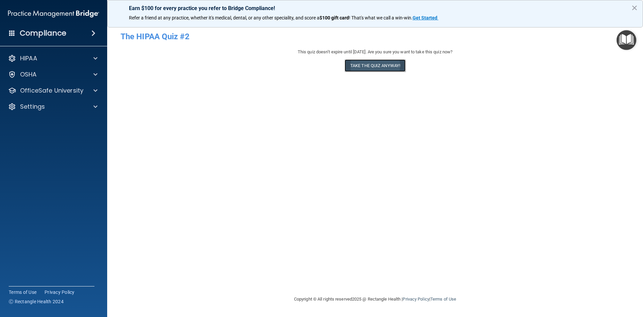
click at [378, 67] on button "Take the quiz anyway!" at bounding box center [375, 65] width 61 height 12
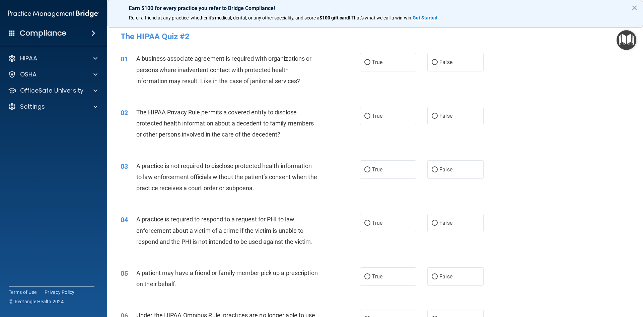
drag, startPoint x: 226, startPoint y: 89, endPoint x: 199, endPoint y: 94, distance: 27.2
click at [199, 94] on div "01 A business associate agreement is required with organizations or persons whe…" at bounding box center [375, 72] width 519 height 54
click at [364, 62] on input "True" at bounding box center [367, 62] width 6 height 5
radio input "true"
drag, startPoint x: 363, startPoint y: 61, endPoint x: 340, endPoint y: 79, distance: 29.4
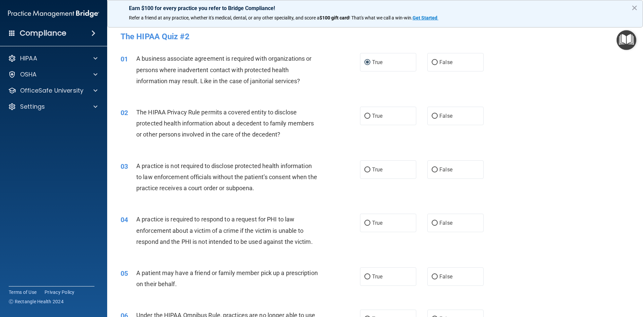
click at [340, 79] on div "01 A business associate agreement is required with organizations or persons whe…" at bounding box center [241, 71] width 260 height 37
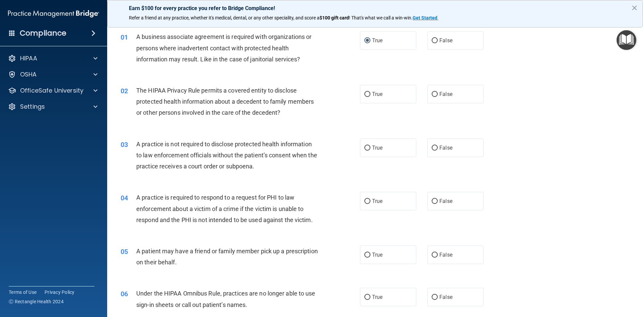
scroll to position [33, 0]
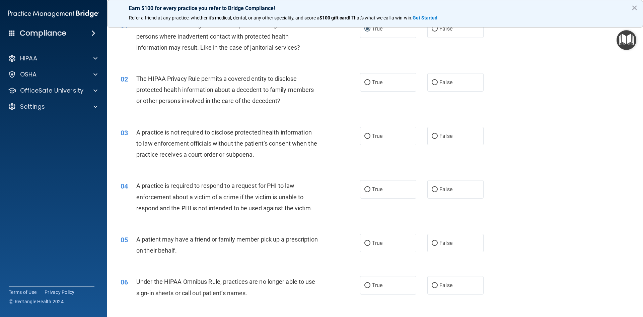
drag, startPoint x: 162, startPoint y: 108, endPoint x: 145, endPoint y: 114, distance: 18.1
click at [145, 113] on div "02 The HIPAA Privacy Rule permits a covered entity to disclose protected health…" at bounding box center [375, 92] width 519 height 54
click at [364, 82] on input "True" at bounding box center [367, 82] width 6 height 5
radio input "true"
drag, startPoint x: 266, startPoint y: 152, endPoint x: 237, endPoint y: 159, distance: 30.3
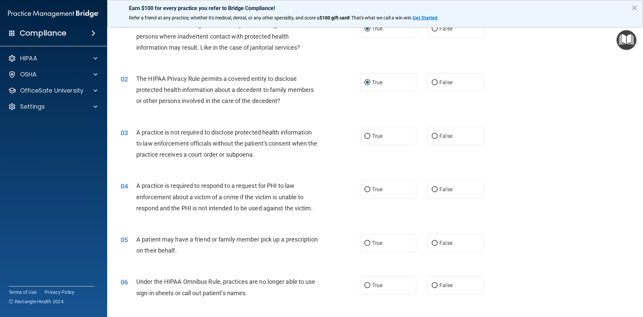
click at [237, 159] on div "A practice is not required to disclose protected health information to law enfo…" at bounding box center [229, 143] width 187 height 33
click at [366, 136] on input "True" at bounding box center [367, 136] width 6 height 5
radio input "true"
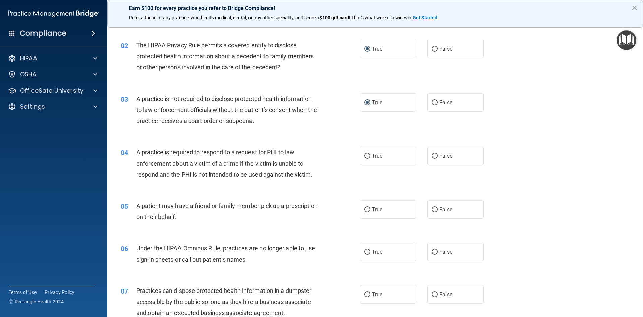
drag, startPoint x: 272, startPoint y: 169, endPoint x: 258, endPoint y: 172, distance: 15.0
click at [258, 172] on span "A practice is required to respond to a request for PHI to law enforcement about…" at bounding box center [224, 162] width 177 height 29
click at [433, 153] on input "False" at bounding box center [435, 155] width 6 height 5
radio input "true"
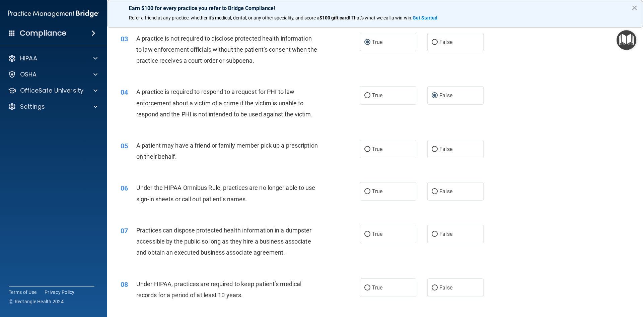
scroll to position [134, 0]
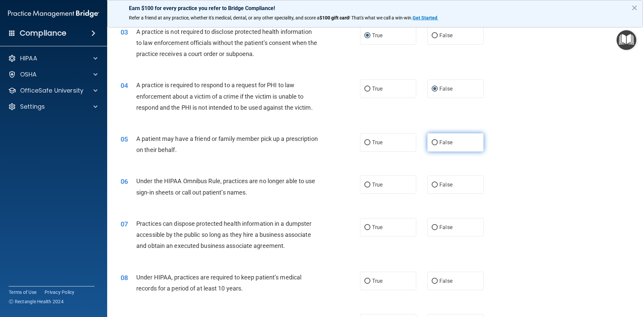
click at [432, 142] on input "False" at bounding box center [435, 142] width 6 height 5
radio input "true"
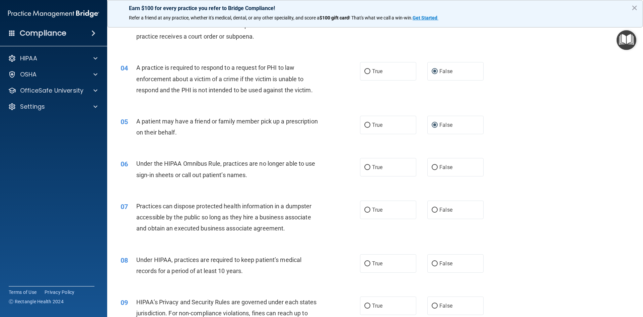
scroll to position [167, 0]
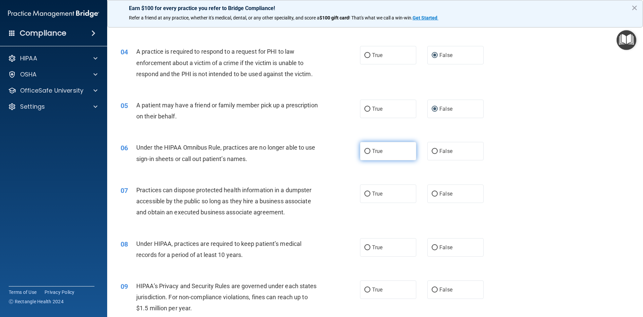
click at [364, 150] on input "True" at bounding box center [367, 151] width 6 height 5
radio input "true"
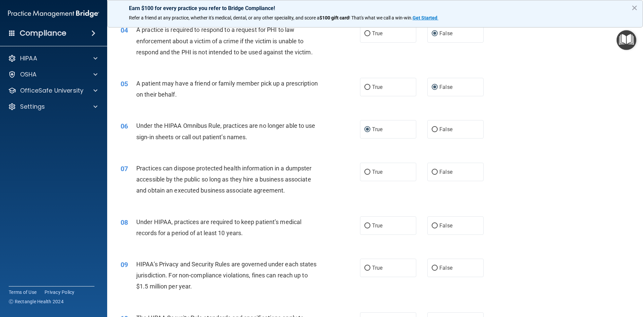
scroll to position [201, 0]
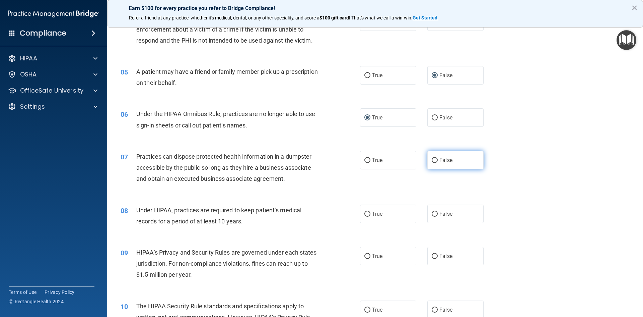
click at [428, 159] on label "False" at bounding box center [455, 160] width 56 height 18
click at [432, 159] on input "False" at bounding box center [435, 160] width 6 height 5
radio input "true"
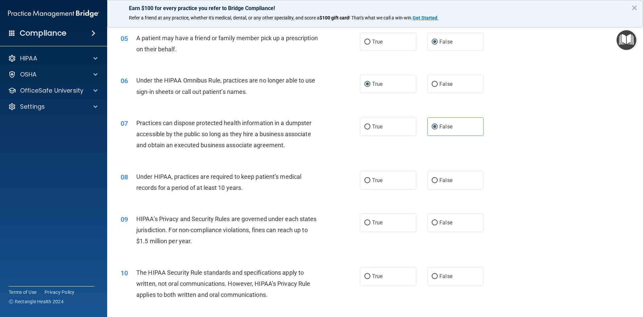
scroll to position [268, 0]
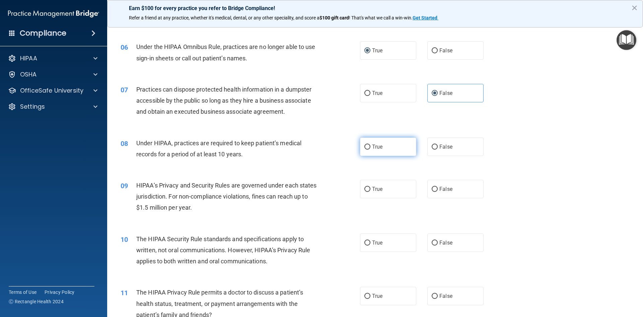
click at [364, 145] on input "True" at bounding box center [367, 146] width 6 height 5
radio input "true"
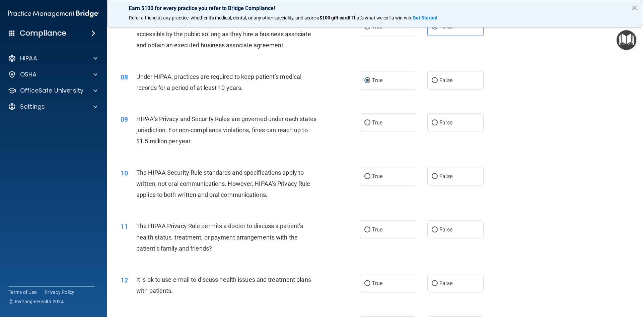
scroll to position [335, 0]
click at [365, 121] on input "True" at bounding box center [367, 122] width 6 height 5
radio input "true"
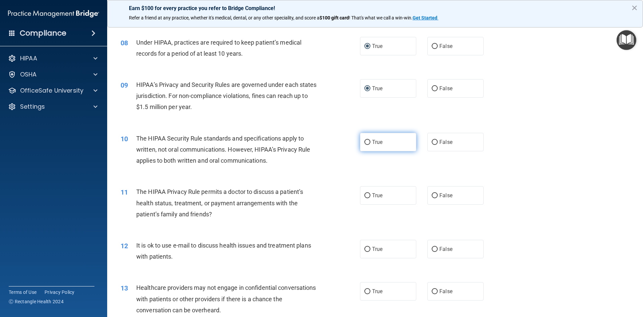
click at [367, 142] on input "True" at bounding box center [367, 142] width 6 height 5
radio input "true"
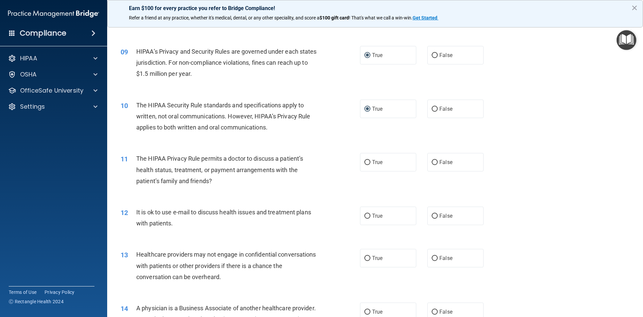
scroll to position [402, 0]
click at [432, 160] on input "False" at bounding box center [435, 161] width 6 height 5
radio input "true"
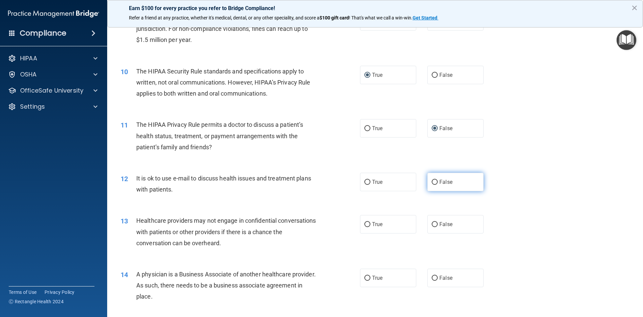
click at [433, 181] on input "False" at bounding box center [435, 182] width 6 height 5
radio input "true"
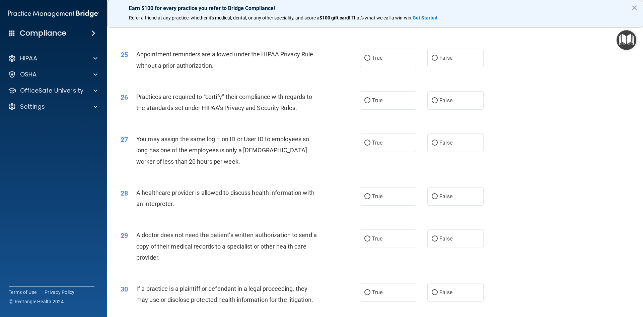
scroll to position [1243, 0]
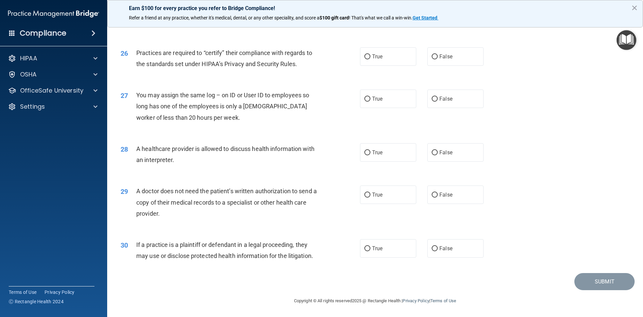
drag, startPoint x: 190, startPoint y: 251, endPoint x: 202, endPoint y: 289, distance: 40.4
click at [202, 289] on div "Submit" at bounding box center [375, 281] width 519 height 17
click at [455, 245] on label "False" at bounding box center [455, 248] width 56 height 18
click at [438, 246] on input "False" at bounding box center [435, 248] width 6 height 5
radio input "true"
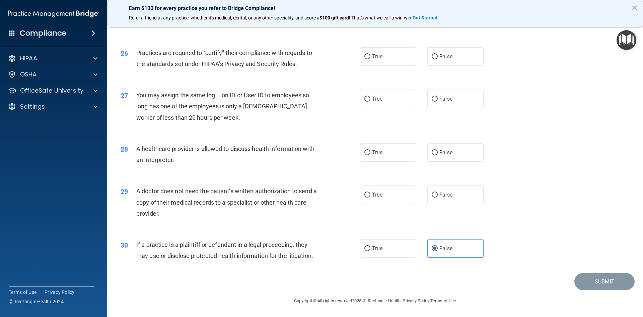
drag, startPoint x: 197, startPoint y: 218, endPoint x: 192, endPoint y: 230, distance: 12.8
click at [192, 230] on div "29 A doctor does not need the patient’s written authorization to send a copy of…" at bounding box center [375, 204] width 519 height 54
click at [432, 194] on input "False" at bounding box center [435, 194] width 6 height 5
radio input "true"
click at [364, 193] on input "True" at bounding box center [367, 194] width 6 height 5
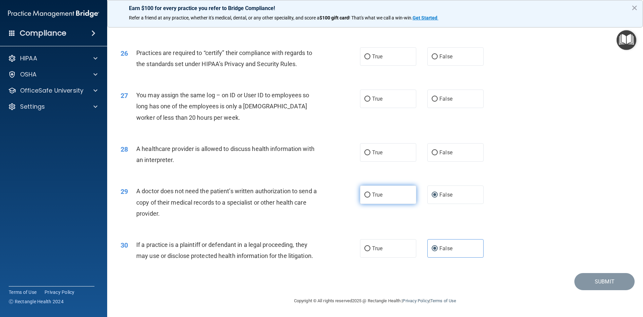
radio input "true"
radio input "false"
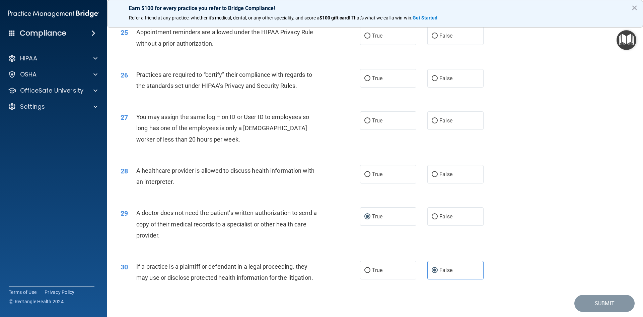
scroll to position [1209, 0]
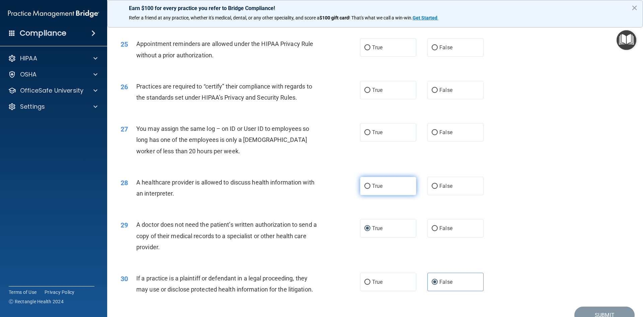
click at [367, 184] on input "True" at bounding box center [367, 186] width 6 height 5
radio input "true"
click at [432, 228] on input "False" at bounding box center [435, 228] width 6 height 5
radio input "true"
radio input "false"
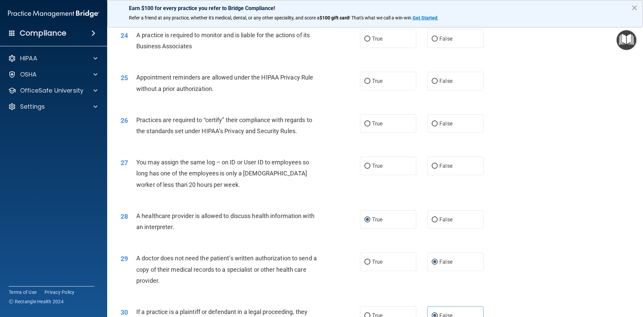
scroll to position [1142, 0]
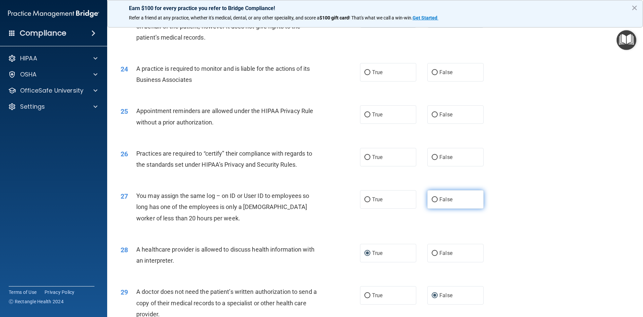
click at [432, 200] on input "False" at bounding box center [435, 199] width 6 height 5
radio input "true"
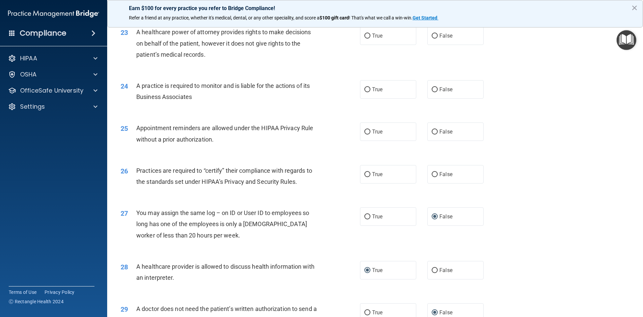
scroll to position [1109, 0]
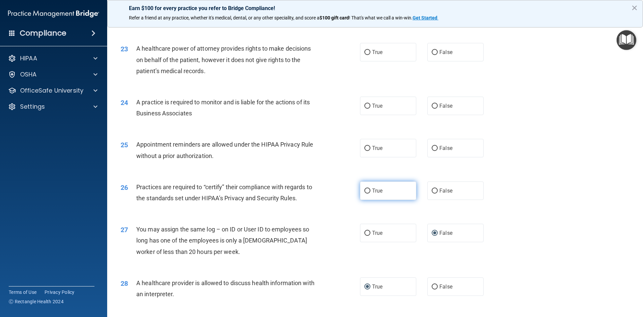
click at [364, 188] on input "True" at bounding box center [367, 190] width 6 height 5
radio input "true"
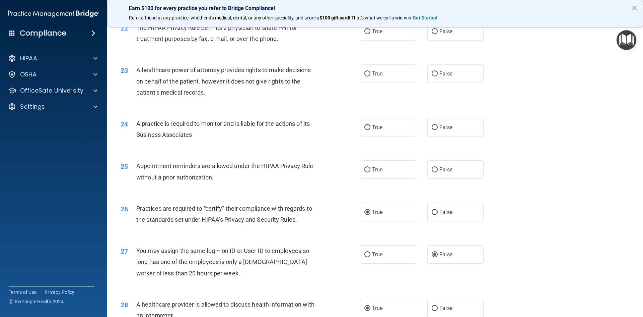
scroll to position [1075, 0]
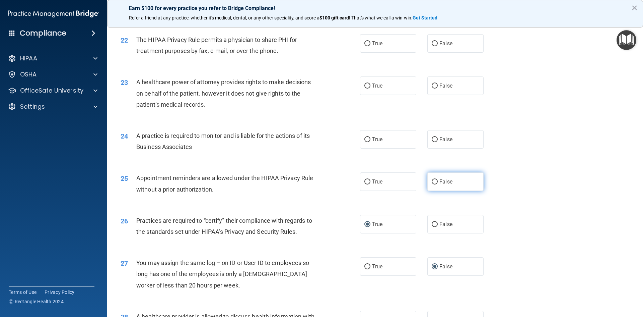
click at [441, 183] on span "False" at bounding box center [445, 181] width 13 height 6
click at [438, 183] on input "False" at bounding box center [435, 181] width 6 height 5
radio input "true"
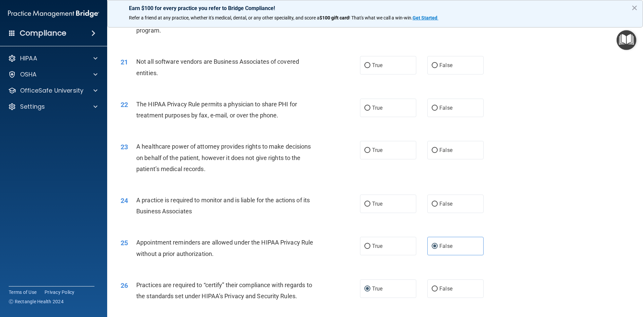
scroll to position [1008, 0]
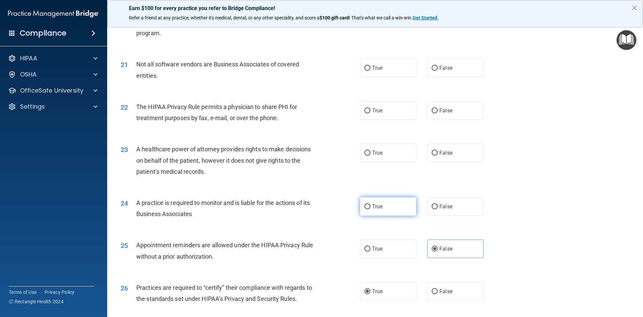
click at [367, 206] on input "True" at bounding box center [367, 206] width 6 height 5
radio input "true"
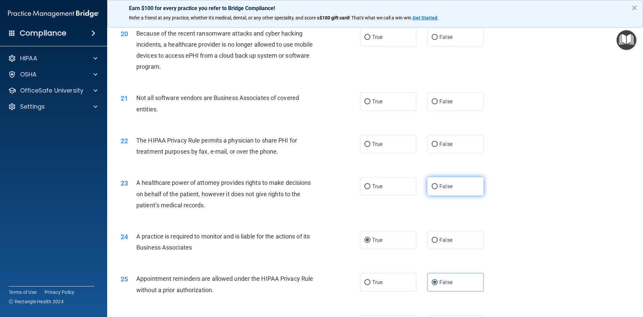
click at [432, 187] on input "False" at bounding box center [435, 186] width 6 height 5
radio input "true"
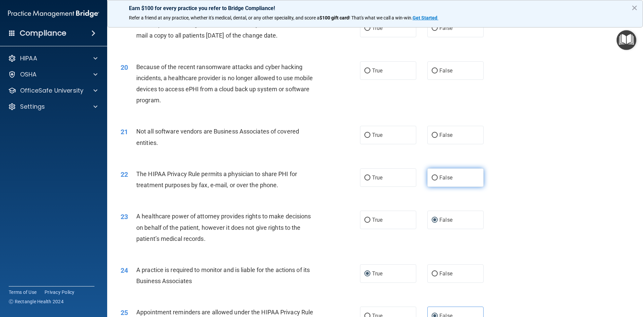
click at [432, 178] on input "False" at bounding box center [435, 177] width 6 height 5
radio input "true"
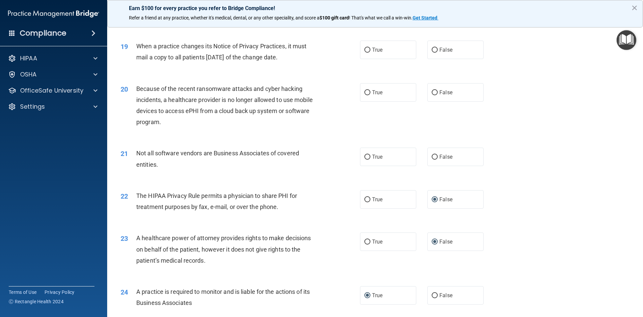
scroll to position [908, 0]
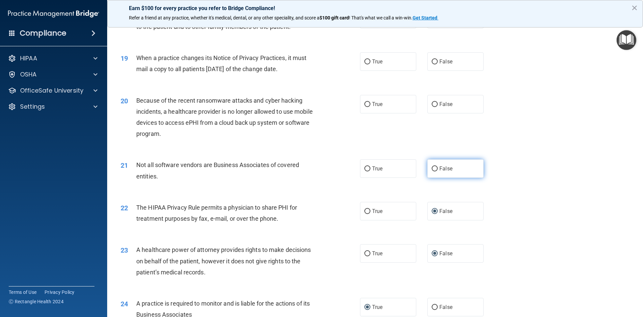
click at [435, 171] on label "False" at bounding box center [455, 168] width 56 height 18
click at [435, 171] on input "False" at bounding box center [435, 168] width 6 height 5
radio input "true"
click at [439, 101] on span "False" at bounding box center [445, 104] width 13 height 6
click at [437, 102] on input "False" at bounding box center [435, 104] width 6 height 5
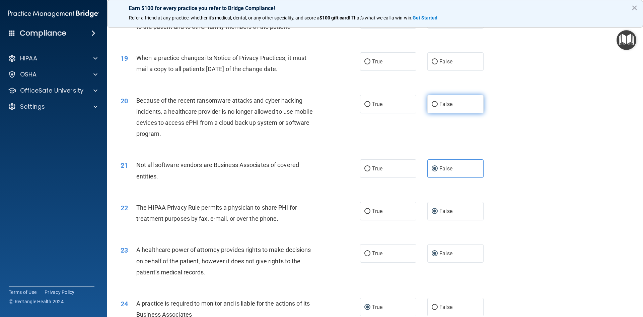
radio input "true"
click at [439, 58] on span "False" at bounding box center [445, 61] width 13 height 6
click at [437, 59] on input "False" at bounding box center [435, 61] width 6 height 5
radio input "true"
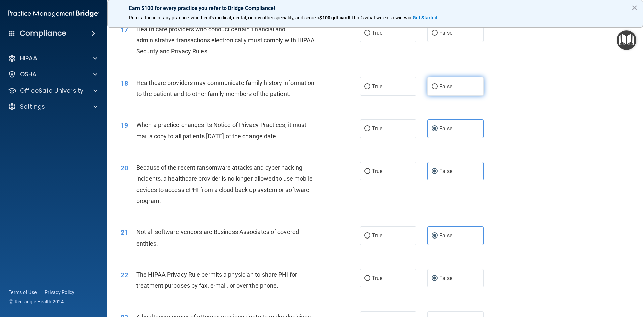
click at [434, 79] on label "False" at bounding box center [455, 86] width 56 height 18
click at [434, 84] on input "False" at bounding box center [435, 86] width 6 height 5
radio input "true"
click at [444, 40] on label "False" at bounding box center [455, 32] width 56 height 18
click at [438, 36] on input "False" at bounding box center [435, 32] width 6 height 5
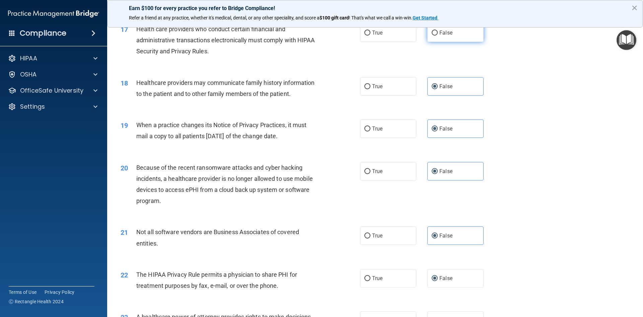
radio input "true"
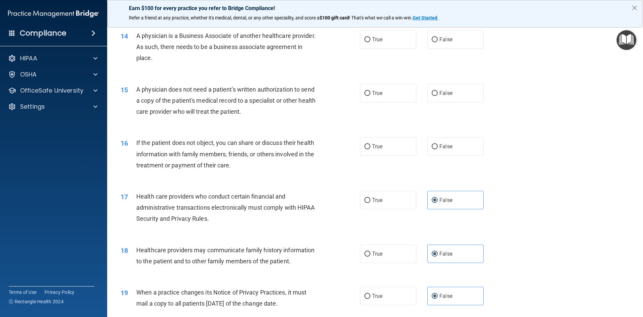
scroll to position [673, 0]
click at [440, 145] on span "False" at bounding box center [445, 146] width 13 height 6
click at [438, 145] on input "False" at bounding box center [435, 146] width 6 height 5
radio input "true"
click at [446, 91] on span "False" at bounding box center [445, 93] width 13 height 6
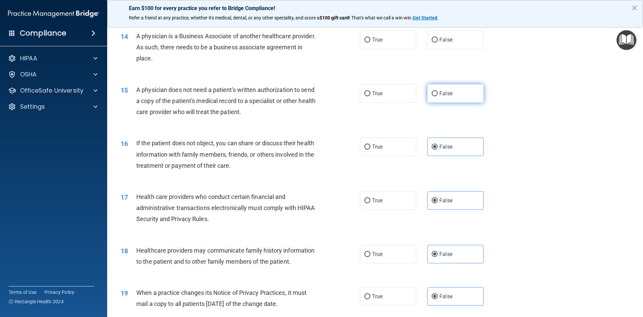
click at [438, 91] on input "False" at bounding box center [435, 93] width 6 height 5
radio input "true"
click at [445, 35] on label "False" at bounding box center [455, 39] width 56 height 18
click at [438, 38] on input "False" at bounding box center [435, 40] width 6 height 5
radio input "true"
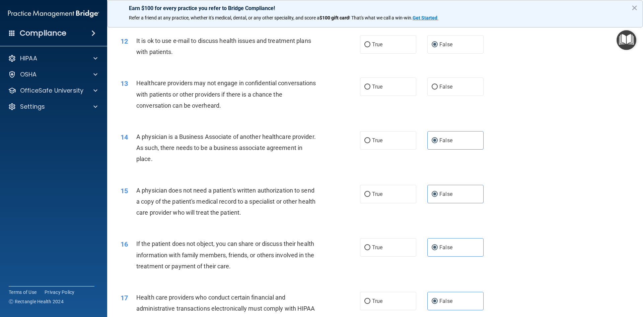
scroll to position [506, 0]
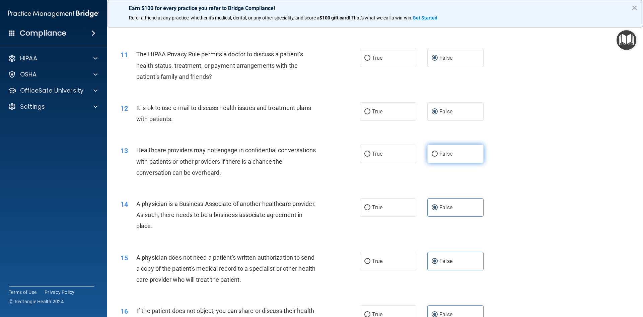
drag, startPoint x: 442, startPoint y: 163, endPoint x: 443, endPoint y: 159, distance: 3.9
click at [443, 162] on div "13 Healthcare providers may not engage in confidential conversations with patie…" at bounding box center [375, 163] width 519 height 54
click at [443, 159] on label "False" at bounding box center [455, 153] width 56 height 18
click at [438, 156] on input "False" at bounding box center [435, 153] width 6 height 5
radio input "true"
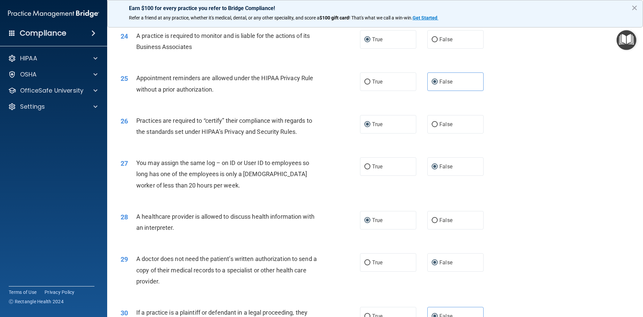
scroll to position [1243, 0]
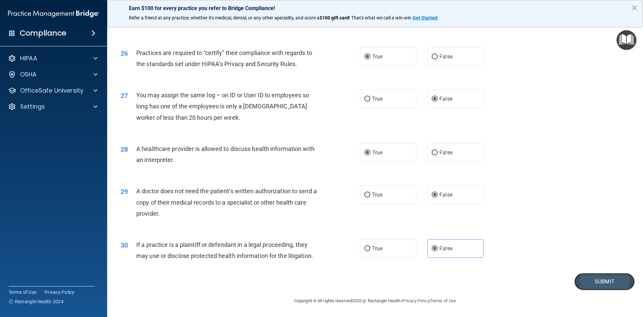
click at [588, 285] on button "Submit" at bounding box center [604, 281] width 60 height 17
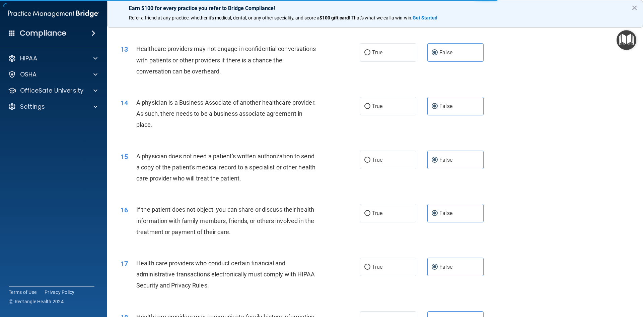
scroll to position [606, 0]
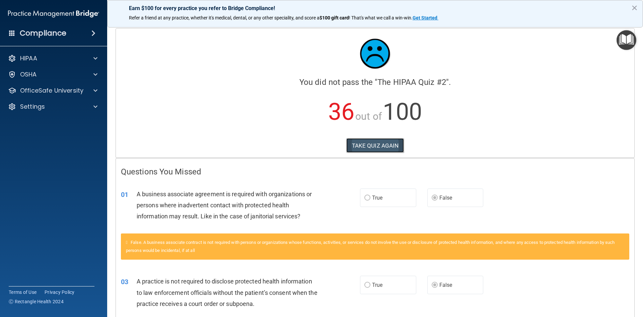
click at [398, 144] on button "TAKE QUIZ AGAIN" at bounding box center [375, 145] width 58 height 15
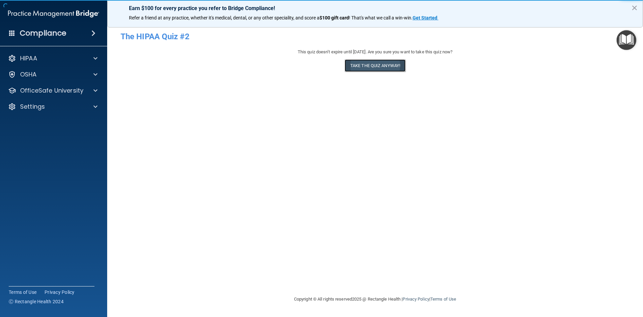
click at [368, 63] on button "Take the quiz anyway!" at bounding box center [375, 65] width 61 height 12
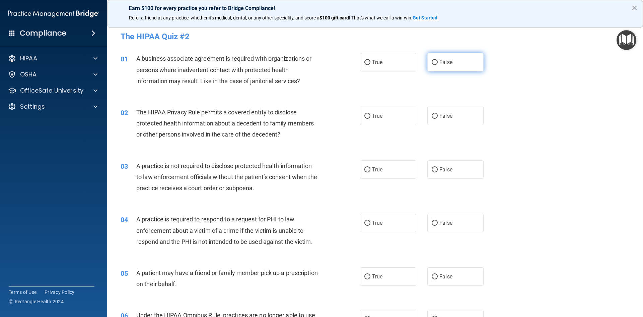
click at [432, 63] on input "False" at bounding box center [435, 62] width 6 height 5
radio input "true"
click at [429, 172] on label "False" at bounding box center [455, 169] width 56 height 18
click at [432, 172] on input "False" at bounding box center [435, 169] width 6 height 5
radio input "true"
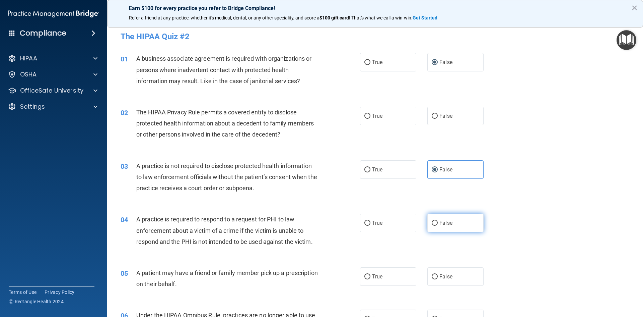
click at [432, 218] on label "False" at bounding box center [455, 222] width 56 height 18
click at [432, 220] on input "False" at bounding box center [435, 222] width 6 height 5
radio input "true"
click at [362, 219] on label "True" at bounding box center [388, 222] width 56 height 18
click at [364, 220] on input "True" at bounding box center [367, 222] width 6 height 5
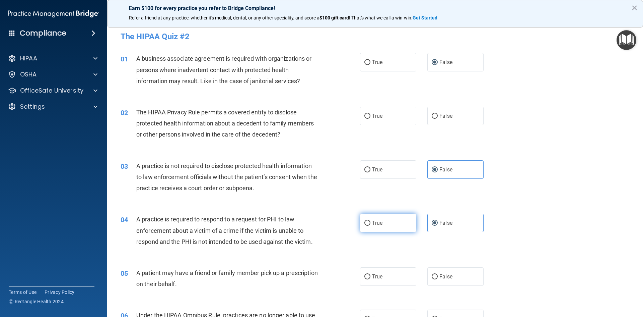
radio input "true"
radio input "false"
drag, startPoint x: 255, startPoint y: 131, endPoint x: 206, endPoint y: 145, distance: 50.9
click at [206, 145] on div "02 The HIPAA Privacy Rule permits a covered entity to disclose protected health…" at bounding box center [375, 125] width 519 height 54
drag, startPoint x: 206, startPoint y: 145, endPoint x: 336, endPoint y: 138, distance: 130.9
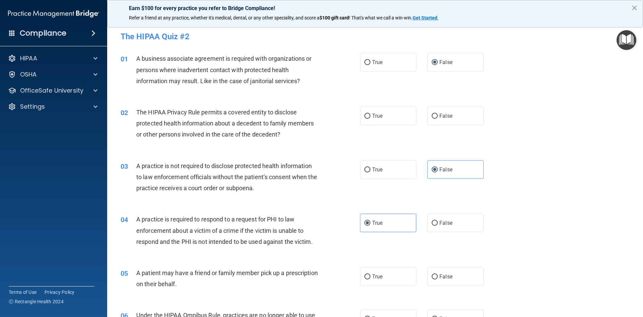
click at [336, 138] on div "02 The HIPAA Privacy Rule permits a covered entity to disclose protected health…" at bounding box center [241, 125] width 260 height 37
click at [427, 117] on label "False" at bounding box center [455, 116] width 56 height 18
click at [432, 117] on input "False" at bounding box center [435, 116] width 6 height 5
radio input "true"
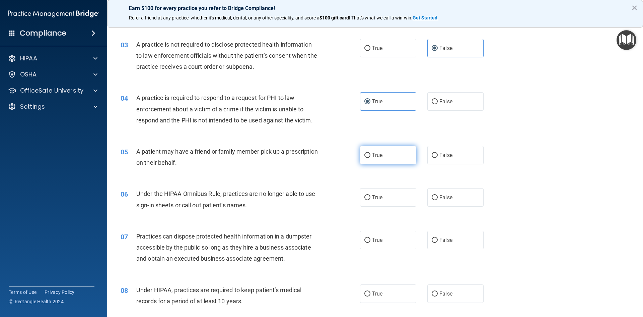
scroll to position [134, 0]
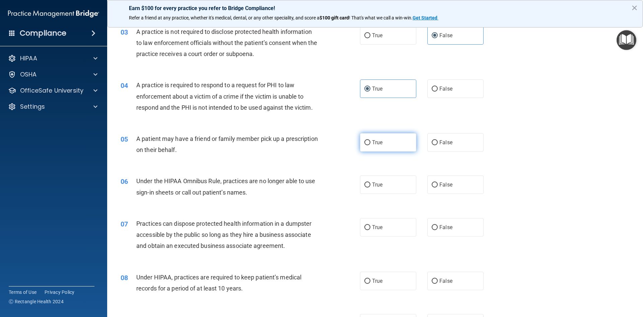
click at [366, 142] on input "True" at bounding box center [367, 142] width 6 height 5
radio input "true"
click at [436, 181] on label "False" at bounding box center [455, 184] width 56 height 18
click at [436, 182] on input "False" at bounding box center [435, 184] width 6 height 5
radio input "true"
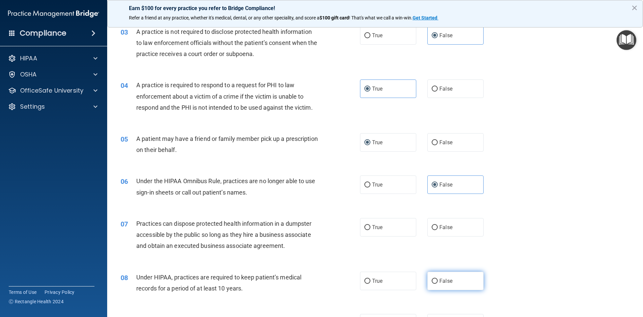
click at [434, 284] on label "False" at bounding box center [455, 280] width 56 height 18
click at [434, 283] on input "False" at bounding box center [435, 280] width 6 height 5
radio input "true"
click at [432, 229] on input "False" at bounding box center [435, 227] width 6 height 5
radio input "true"
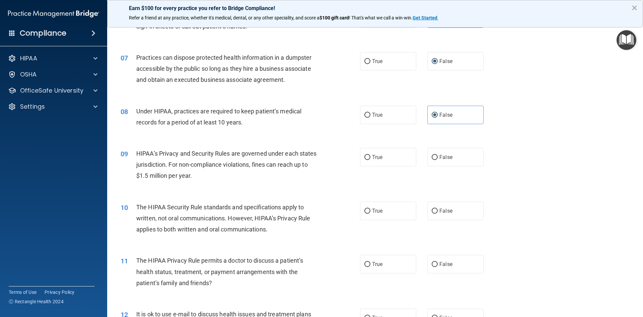
scroll to position [301, 0]
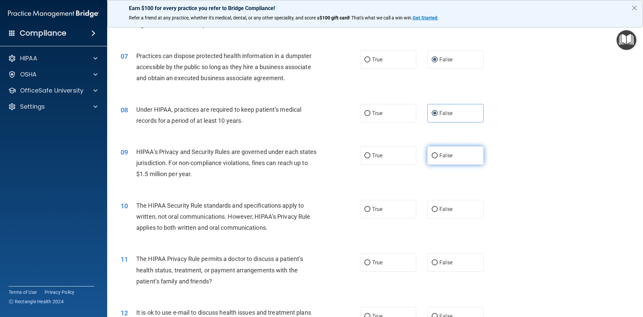
click at [432, 154] on input "False" at bounding box center [435, 155] width 6 height 5
radio input "true"
click at [366, 207] on input "True" at bounding box center [367, 209] width 6 height 5
radio input "true"
click at [372, 265] on span "True" at bounding box center [377, 262] width 10 height 6
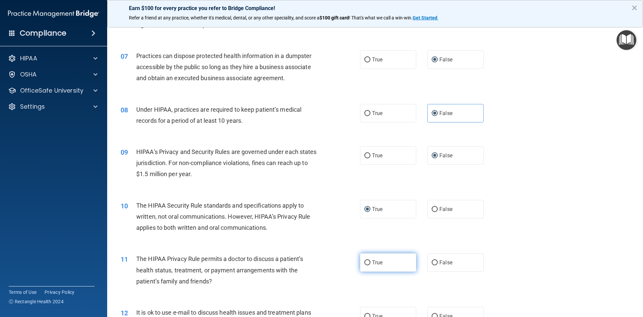
click at [370, 265] on input "True" at bounding box center [367, 262] width 6 height 5
radio input "true"
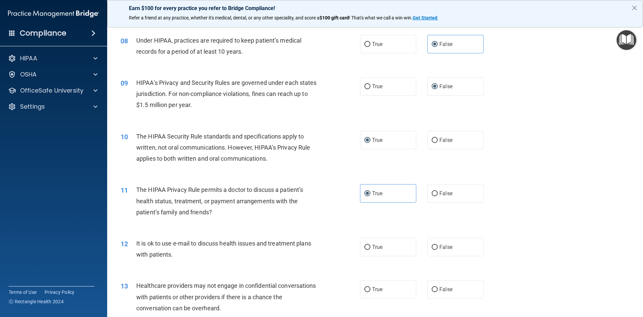
scroll to position [402, 0]
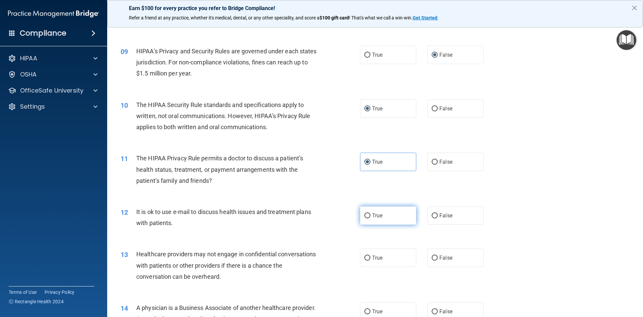
click at [372, 215] on span "True" at bounding box center [377, 215] width 10 height 6
click at [370, 215] on input "True" at bounding box center [367, 215] width 6 height 5
radio input "true"
click at [366, 257] on input "True" at bounding box center [367, 257] width 6 height 5
radio input "true"
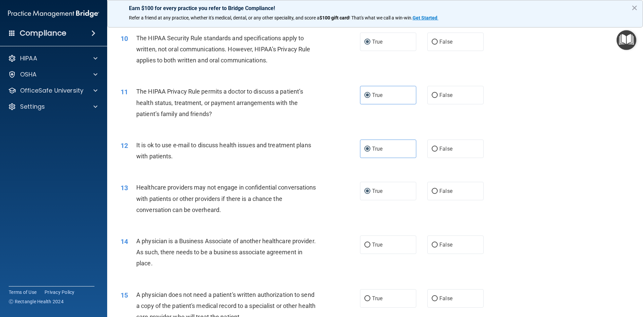
scroll to position [469, 0]
click at [365, 294] on label "True" at bounding box center [388, 297] width 56 height 18
click at [365, 295] on input "True" at bounding box center [367, 297] width 6 height 5
radio input "true"
drag, startPoint x: 267, startPoint y: 258, endPoint x: 223, endPoint y: 266, distance: 44.2
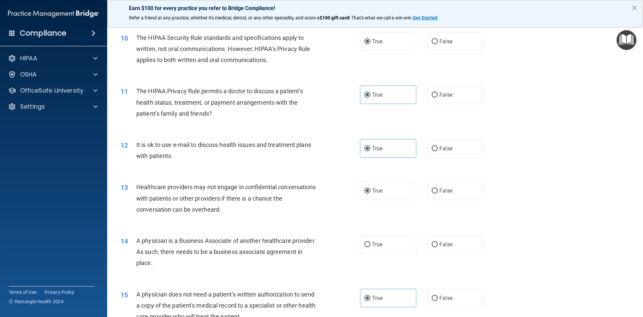
click at [222, 266] on div "A physician is a Business Associate of another healthcare provider. As such, th…" at bounding box center [229, 251] width 187 height 33
click at [366, 242] on input "True" at bounding box center [367, 244] width 6 height 5
radio input "true"
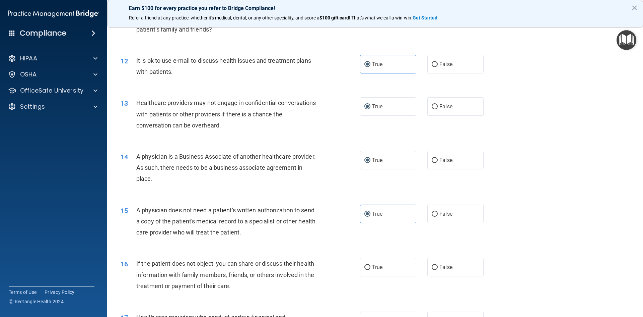
scroll to position [569, 0]
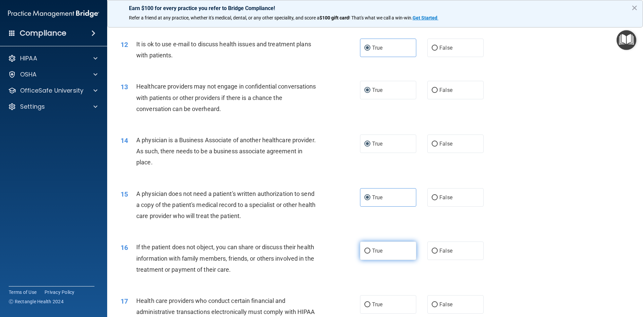
click at [365, 251] on input "True" at bounding box center [367, 250] width 6 height 5
radio input "true"
click at [368, 302] on label "True" at bounding box center [388, 304] width 56 height 18
click at [368, 302] on input "True" at bounding box center [367, 304] width 6 height 5
radio input "true"
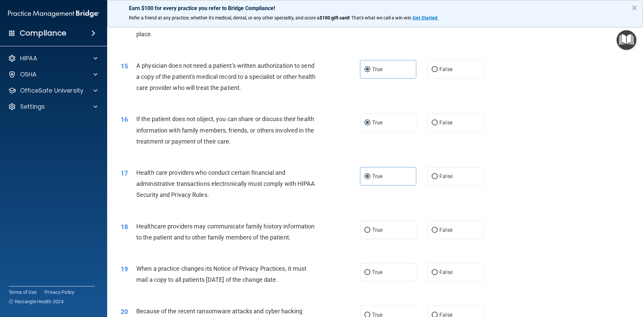
scroll to position [703, 0]
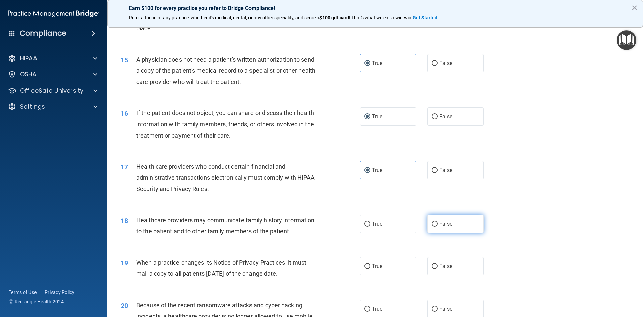
click at [432, 223] on input "False" at bounding box center [435, 223] width 6 height 5
radio input "true"
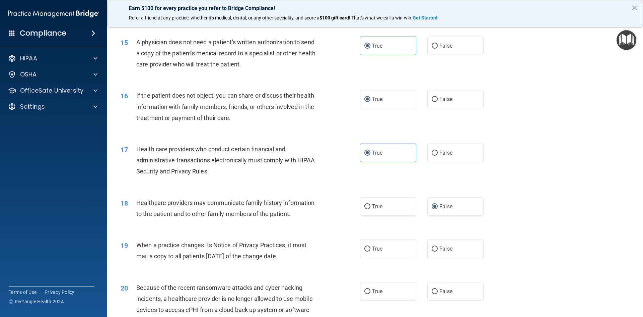
scroll to position [737, 0]
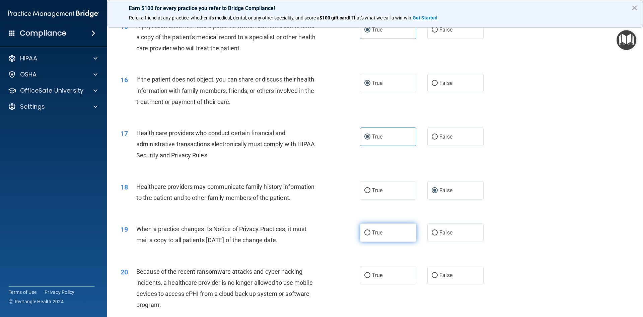
click at [364, 231] on input "True" at bounding box center [367, 232] width 6 height 5
radio input "true"
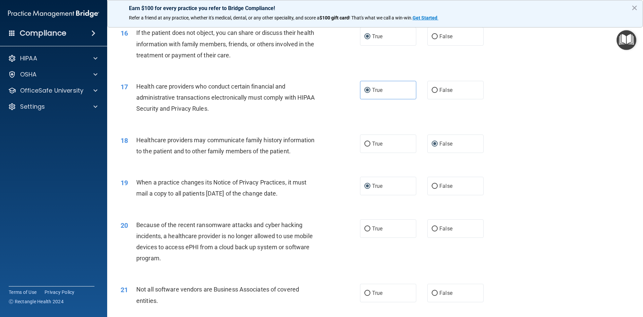
scroll to position [804, 0]
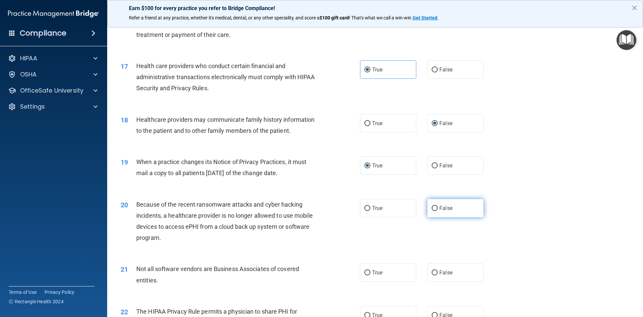
click at [428, 209] on label "False" at bounding box center [455, 208] width 56 height 18
click at [432, 209] on input "False" at bounding box center [435, 208] width 6 height 5
radio input "true"
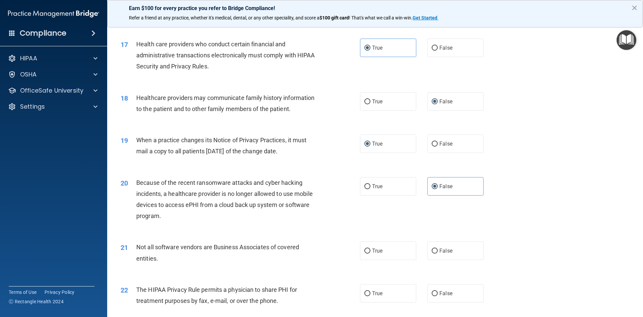
scroll to position [837, 0]
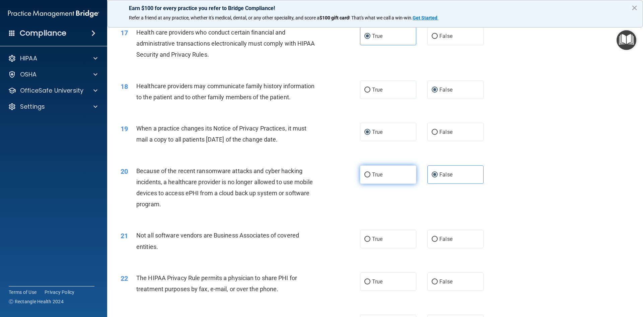
click at [364, 175] on input "True" at bounding box center [367, 174] width 6 height 5
radio input "true"
click at [433, 172] on input "False" at bounding box center [435, 174] width 6 height 5
radio input "true"
radio input "false"
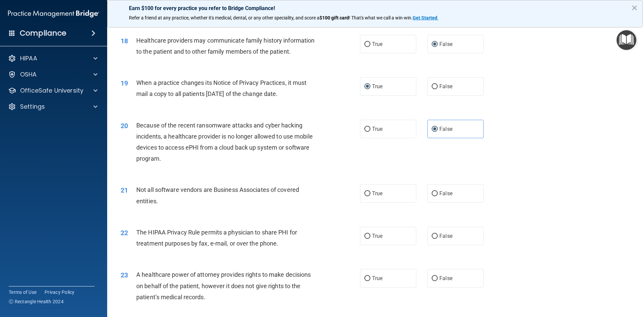
scroll to position [871, 0]
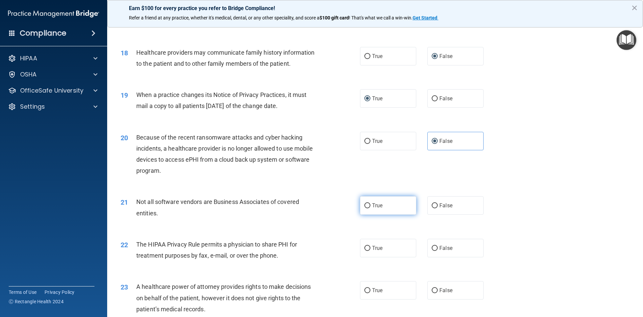
click at [364, 203] on input "True" at bounding box center [367, 205] width 6 height 5
radio input "true"
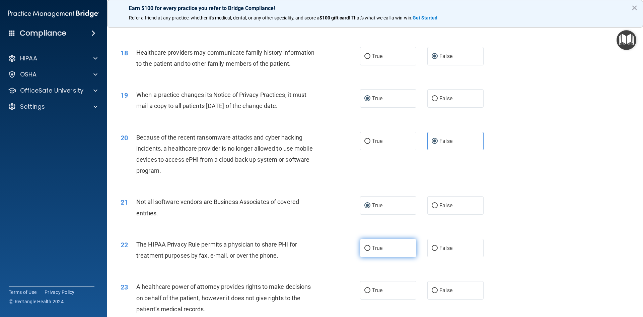
click at [365, 248] on input "True" at bounding box center [367, 248] width 6 height 5
radio input "true"
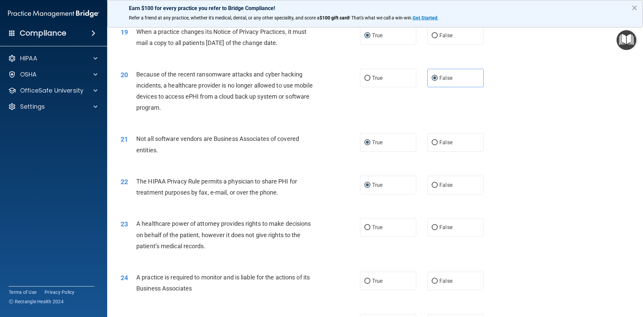
scroll to position [938, 0]
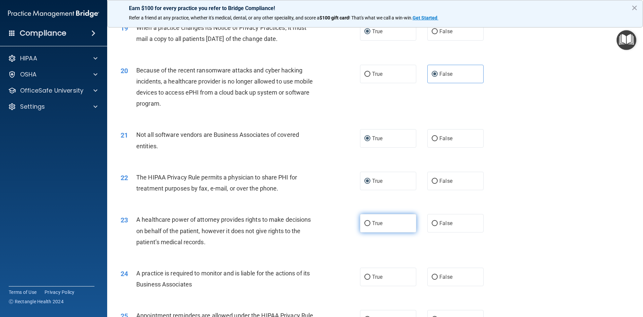
click at [366, 219] on label "True" at bounding box center [388, 223] width 56 height 18
click at [366, 221] on input "True" at bounding box center [367, 223] width 6 height 5
radio input "true"
click at [432, 276] on input "False" at bounding box center [435, 276] width 6 height 5
radio input "true"
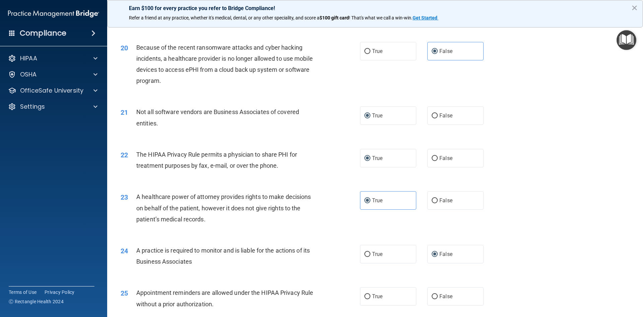
scroll to position [1005, 0]
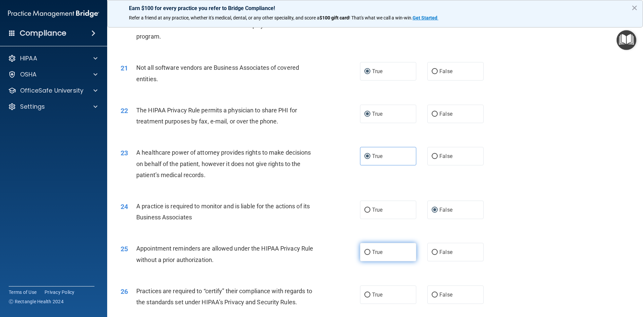
click at [366, 253] on input "True" at bounding box center [367, 252] width 6 height 5
radio input "true"
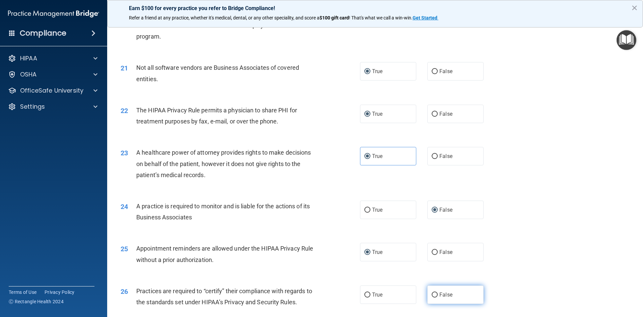
click at [434, 293] on input "False" at bounding box center [435, 294] width 6 height 5
radio input "true"
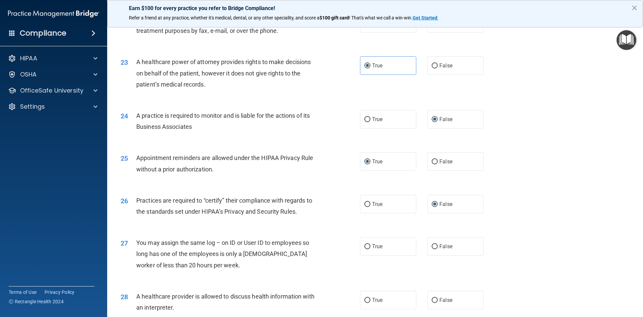
scroll to position [1105, 0]
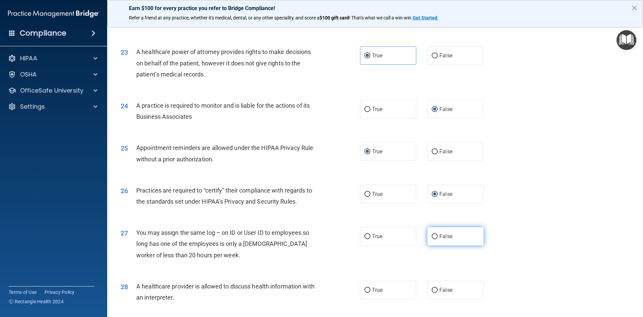
click at [432, 237] on input "False" at bounding box center [435, 236] width 6 height 5
radio input "true"
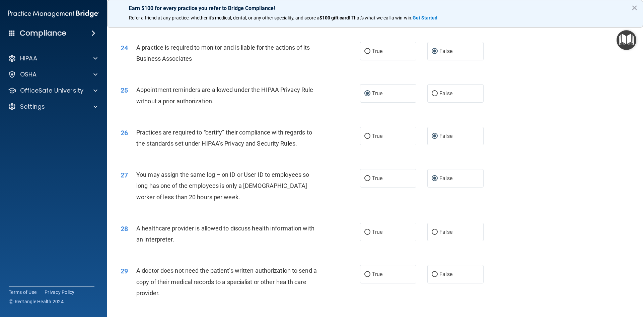
scroll to position [1172, 0]
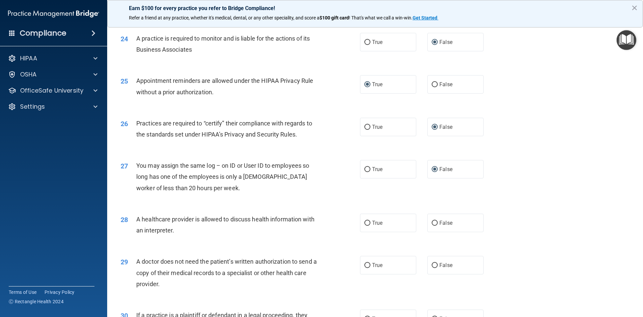
drag, startPoint x: 310, startPoint y: 238, endPoint x: 298, endPoint y: 272, distance: 35.8
click at [298, 272] on span "A doctor does not need the patient’s written authorization to send a copy of th…" at bounding box center [226, 272] width 181 height 29
click at [364, 264] on input "True" at bounding box center [367, 265] width 6 height 5
radio input "true"
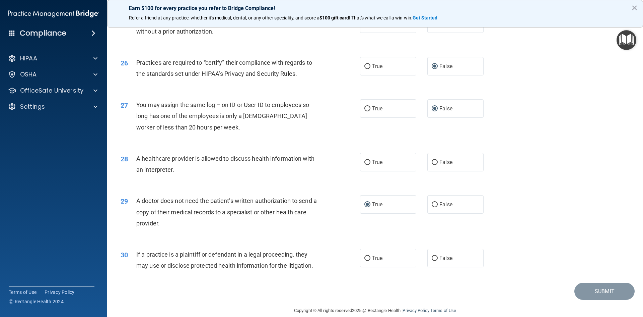
scroll to position [1239, 0]
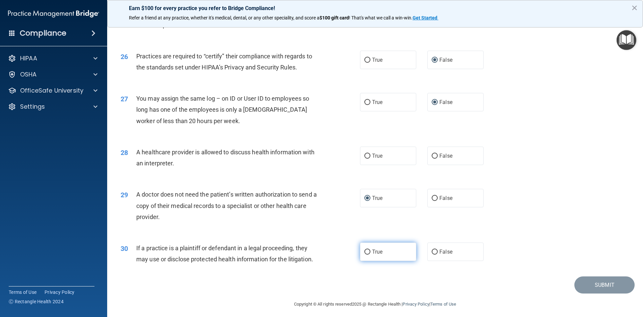
click at [367, 251] on input "True" at bounding box center [367, 251] width 6 height 5
radio input "true"
click at [372, 156] on span "True" at bounding box center [377, 155] width 10 height 6
click at [370, 156] on input "True" at bounding box center [367, 155] width 6 height 5
radio input "true"
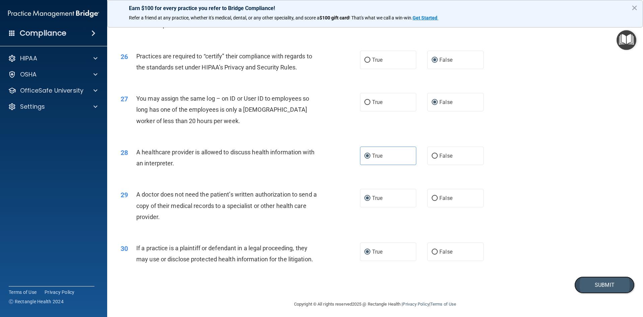
click at [603, 281] on button "Submit" at bounding box center [604, 284] width 60 height 17
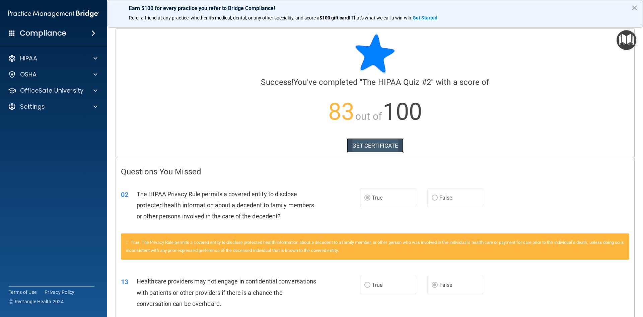
click at [374, 147] on link "GET CERTIFICATE" at bounding box center [375, 145] width 57 height 15
click at [56, 86] on p "OfficeSafe University" at bounding box center [51, 90] width 63 height 8
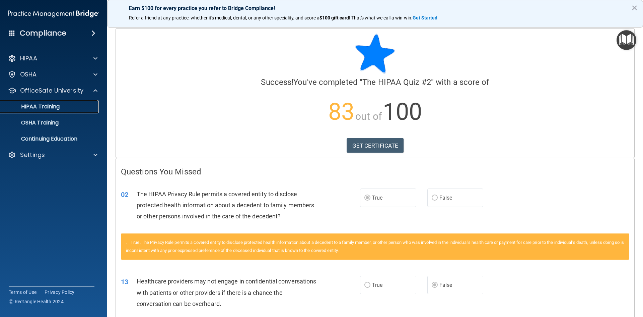
click at [60, 110] on link "HIPAA Training" at bounding box center [46, 106] width 106 height 13
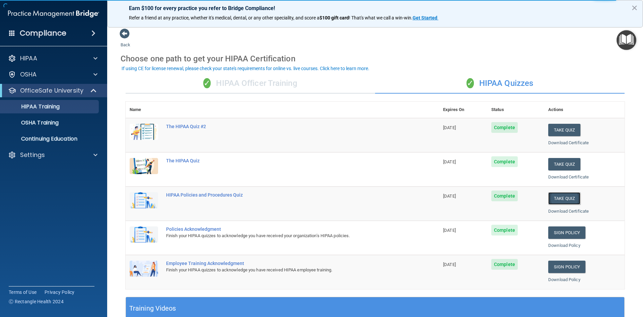
click at [571, 197] on button "Take Quiz" at bounding box center [564, 198] width 32 height 12
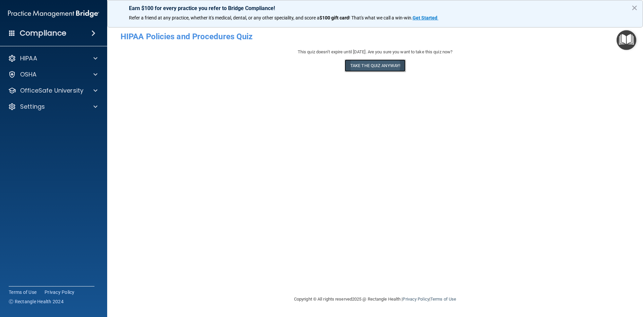
click at [367, 68] on button "Take the quiz anyway!" at bounding box center [375, 65] width 61 height 12
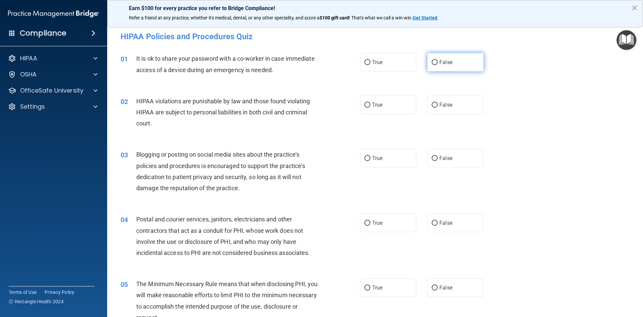
click at [434, 59] on label "False" at bounding box center [455, 62] width 56 height 18
click at [434, 60] on input "False" at bounding box center [435, 62] width 6 height 5
radio input "true"
click at [367, 103] on input "True" at bounding box center [367, 104] width 6 height 5
radio input "true"
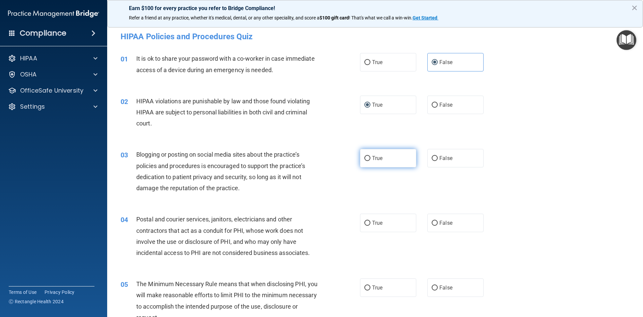
click at [372, 157] on span "True" at bounding box center [377, 158] width 10 height 6
click at [370, 157] on input "True" at bounding box center [367, 158] width 6 height 5
radio input "true"
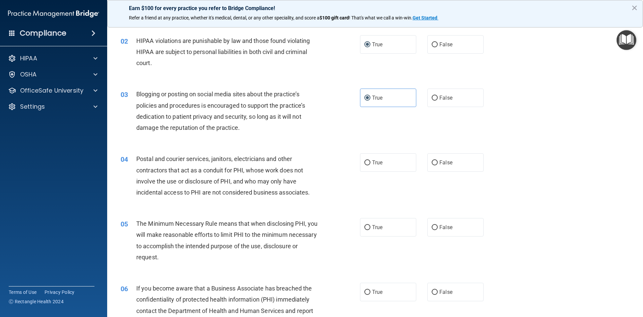
scroll to position [67, 0]
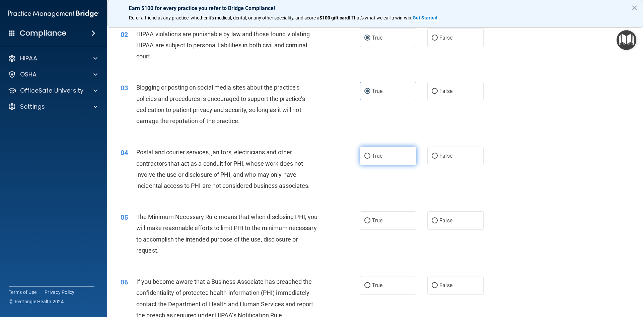
click at [366, 155] on input "True" at bounding box center [367, 155] width 6 height 5
radio input "true"
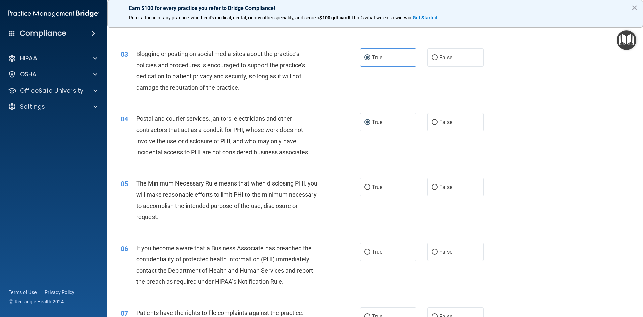
scroll to position [134, 0]
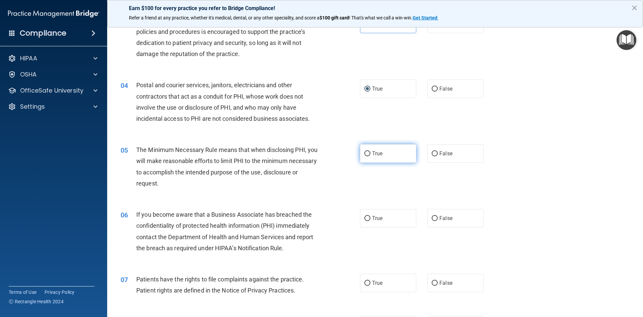
click at [364, 154] on input "True" at bounding box center [367, 153] width 6 height 5
radio input "true"
click at [368, 218] on label "True" at bounding box center [388, 218] width 56 height 18
click at [368, 218] on input "True" at bounding box center [367, 218] width 6 height 5
radio input "true"
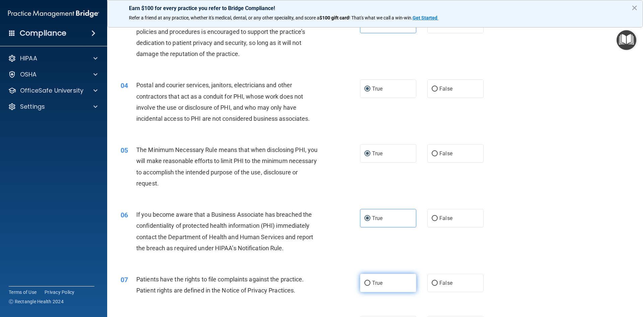
click at [367, 281] on input "True" at bounding box center [367, 282] width 6 height 5
radio input "true"
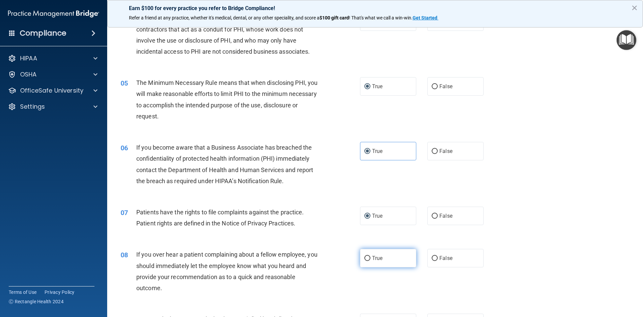
click at [362, 255] on label "True" at bounding box center [388, 258] width 56 height 18
click at [364, 256] on input "True" at bounding box center [367, 258] width 6 height 5
radio input "true"
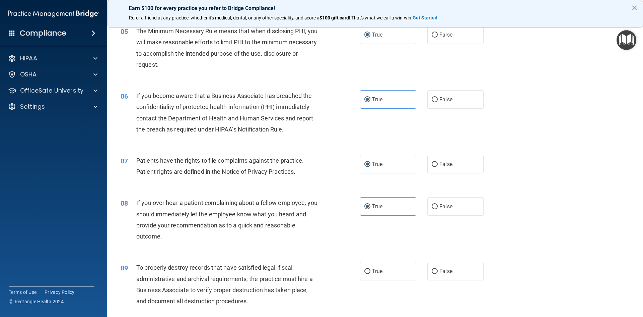
scroll to position [335, 0]
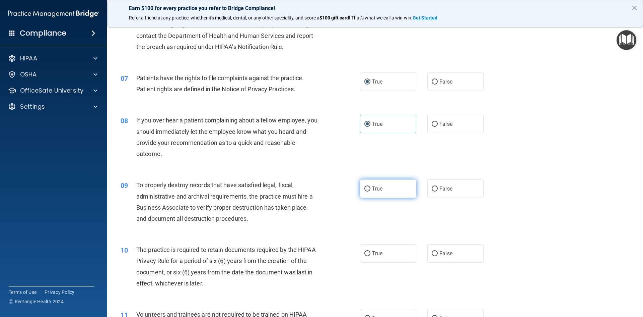
click at [365, 186] on input "True" at bounding box center [367, 188] width 6 height 5
radio input "true"
click at [369, 250] on label "True" at bounding box center [388, 253] width 56 height 18
click at [369, 251] on input "True" at bounding box center [367, 253] width 6 height 5
radio input "true"
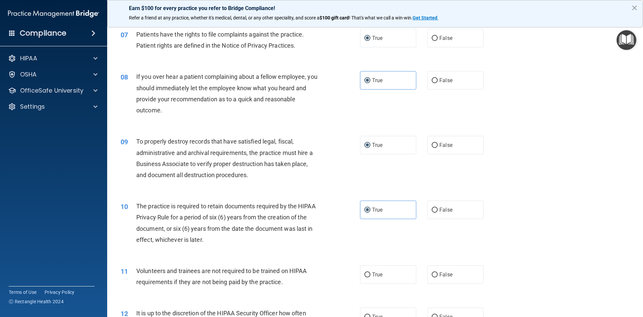
scroll to position [435, 0]
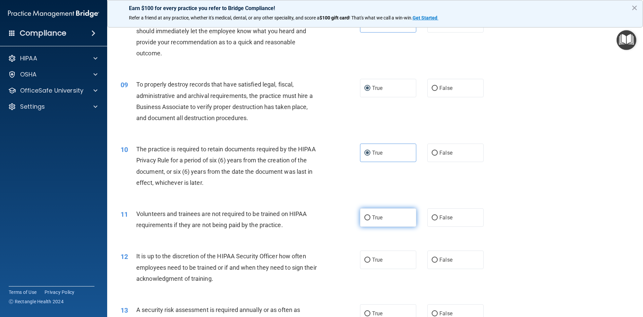
click at [366, 217] on input "True" at bounding box center [367, 217] width 6 height 5
radio input "true"
click at [370, 255] on label "True" at bounding box center [388, 259] width 56 height 18
click at [370, 257] on input "True" at bounding box center [367, 259] width 6 height 5
radio input "true"
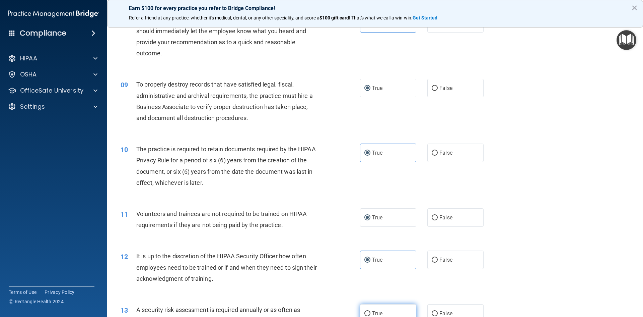
click at [372, 309] on label "True" at bounding box center [388, 313] width 56 height 18
click at [370, 311] on input "True" at bounding box center [367, 313] width 6 height 5
radio input "true"
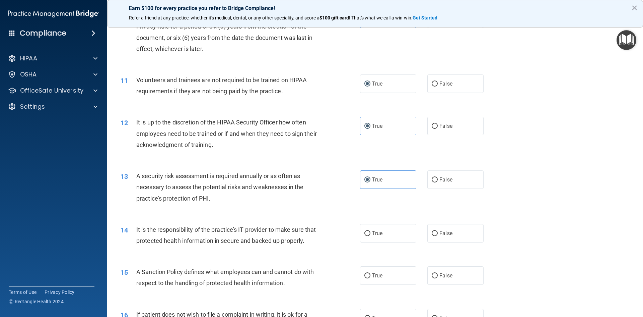
scroll to position [569, 0]
click at [364, 234] on input "True" at bounding box center [367, 232] width 6 height 5
radio input "true"
click at [366, 278] on input "True" at bounding box center [367, 275] width 6 height 5
radio input "true"
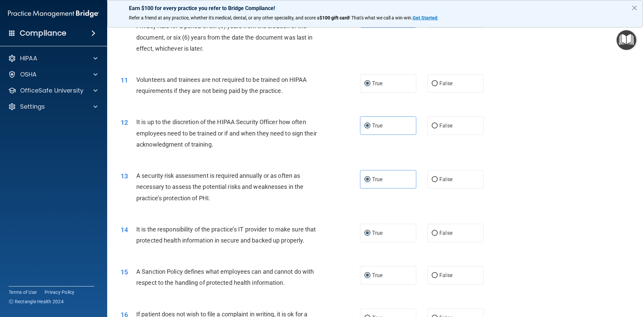
drag, startPoint x: 366, startPoint y: 286, endPoint x: 347, endPoint y: 258, distance: 33.7
click at [349, 249] on div "14 It is the responsibility of the practice’s IT provider to make sure that pro…" at bounding box center [241, 235] width 260 height 25
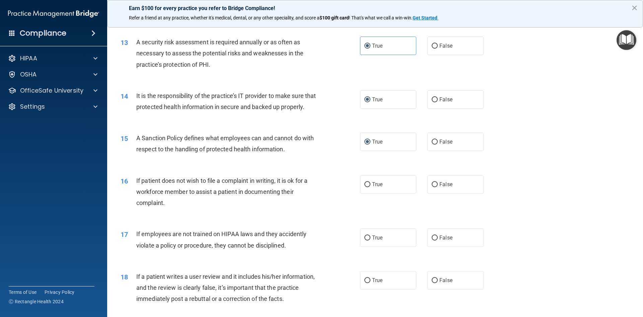
scroll to position [703, 0]
click at [371, 193] on label "True" at bounding box center [388, 183] width 56 height 18
click at [370, 186] on input "True" at bounding box center [367, 183] width 6 height 5
radio input "true"
drag, startPoint x: 375, startPoint y: 238, endPoint x: 374, endPoint y: 245, distance: 7.0
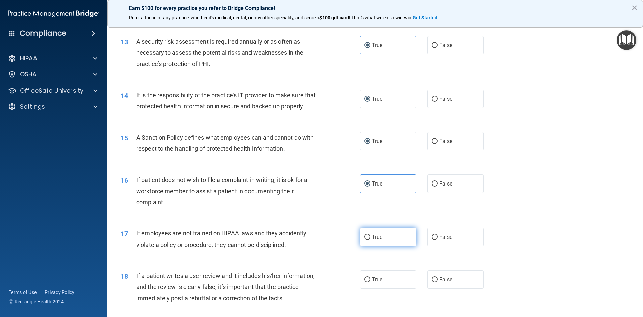
click at [375, 239] on div "17 If employees are not trained on HIPAA laws and they accidently violate a pol…" at bounding box center [375, 240] width 519 height 42
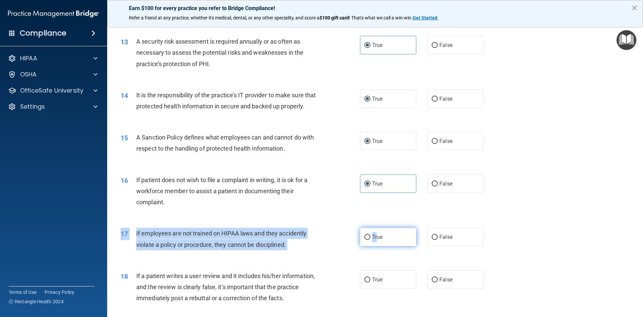
click at [375, 240] on span "True" at bounding box center [377, 236] width 10 height 6
click at [370, 239] on input "True" at bounding box center [367, 236] width 6 height 5
radio input "true"
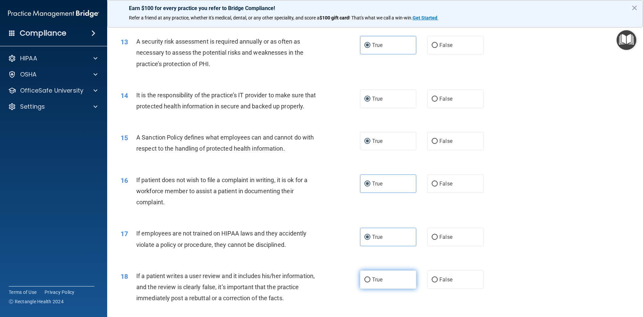
click at [368, 282] on input "True" at bounding box center [367, 279] width 6 height 5
radio input "true"
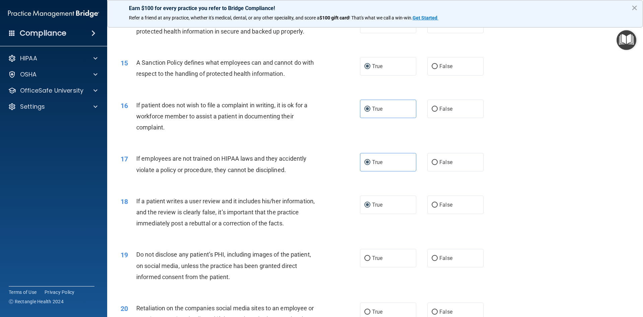
scroll to position [837, 0]
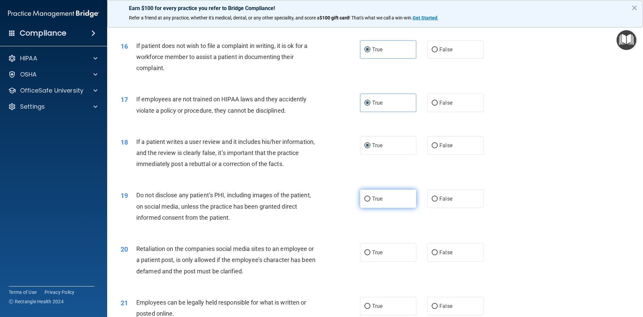
click at [365, 206] on label "True" at bounding box center [388, 198] width 56 height 18
click at [365, 201] on input "True" at bounding box center [367, 198] width 6 height 5
radio input "true"
click at [365, 258] on label "True" at bounding box center [388, 252] width 56 height 18
click at [365, 255] on input "True" at bounding box center [367, 252] width 6 height 5
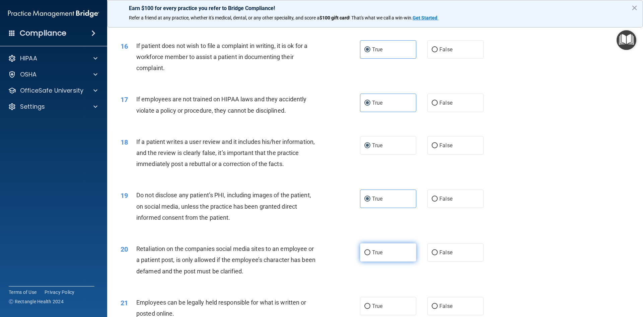
radio input "true"
click at [368, 311] on label "True" at bounding box center [388, 305] width 56 height 18
click at [368, 308] on input "True" at bounding box center [367, 305] width 6 height 5
radio input "true"
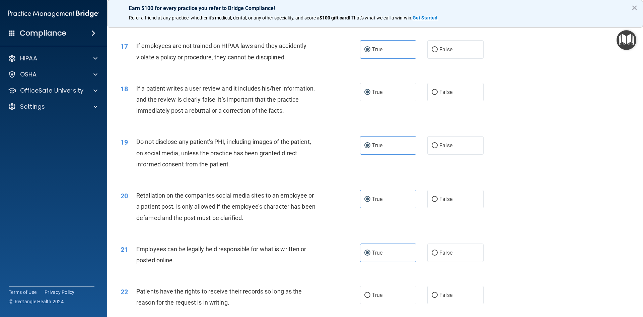
scroll to position [974, 0]
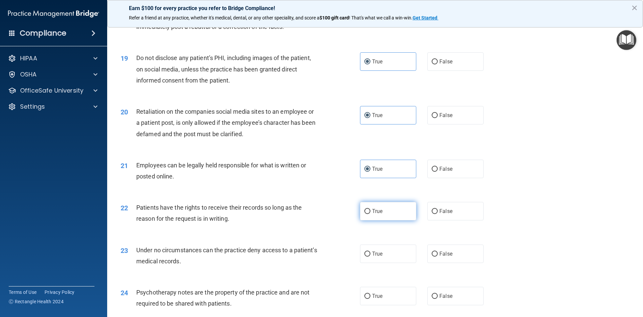
click at [367, 220] on label "True" at bounding box center [388, 211] width 56 height 18
click at [367, 214] on input "True" at bounding box center [367, 211] width 6 height 5
radio input "true"
click at [366, 256] on input "True" at bounding box center [367, 253] width 6 height 5
radio input "true"
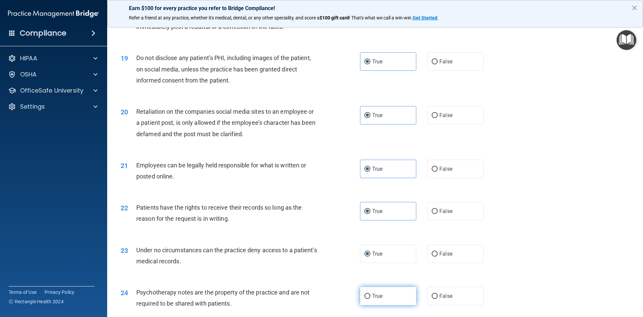
click at [367, 298] on input "True" at bounding box center [367, 295] width 6 height 5
radio input "true"
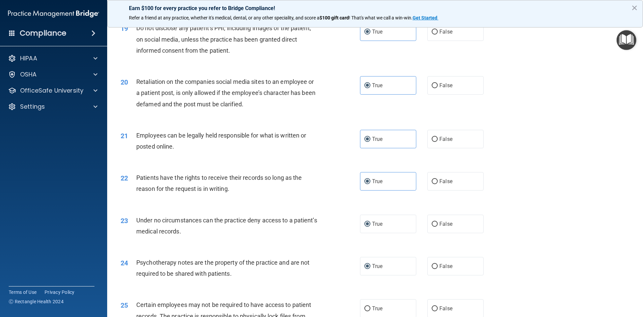
scroll to position [1108, 0]
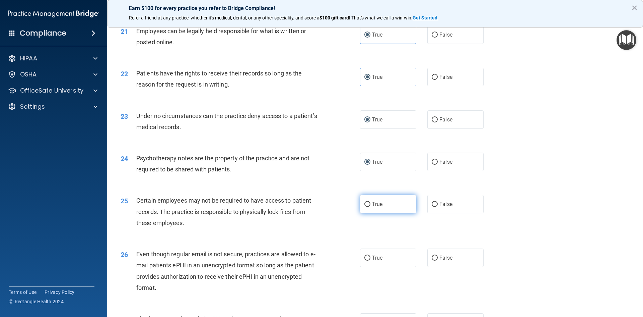
click at [366, 207] on input "True" at bounding box center [367, 204] width 6 height 5
radio input "true"
click at [365, 260] on input "True" at bounding box center [367, 257] width 6 height 5
radio input "true"
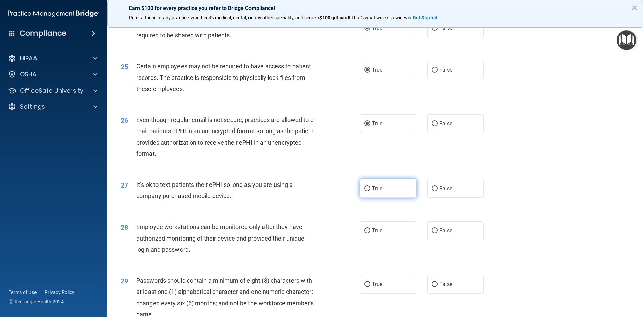
drag, startPoint x: 373, startPoint y: 209, endPoint x: 371, endPoint y: 204, distance: 5.2
click at [373, 207] on div "27 It’s ok to text patients their ePHI so long as you are using a company purch…" at bounding box center [375, 191] width 519 height 42
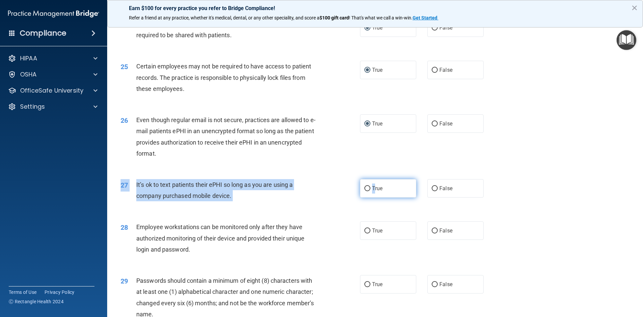
click at [371, 197] on label "True" at bounding box center [388, 188] width 56 height 18
click at [370, 191] on input "True" at bounding box center [367, 188] width 6 height 5
radio input "true"
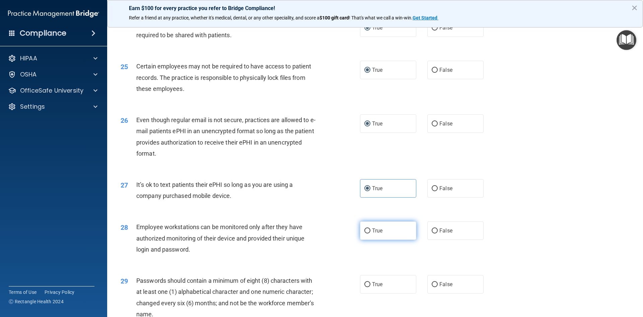
click at [366, 239] on label "True" at bounding box center [388, 230] width 56 height 18
click at [366, 233] on input "True" at bounding box center [367, 230] width 6 height 5
radio input "true"
click at [365, 287] on input "True" at bounding box center [367, 284] width 6 height 5
radio input "true"
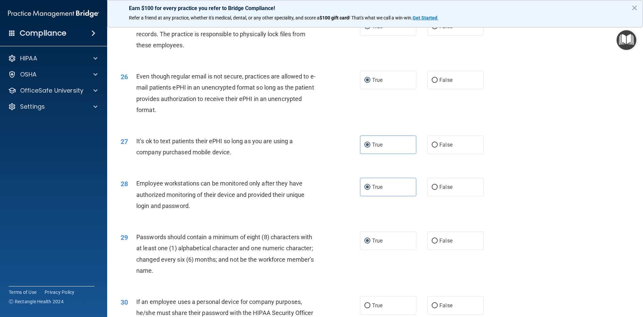
scroll to position [1343, 0]
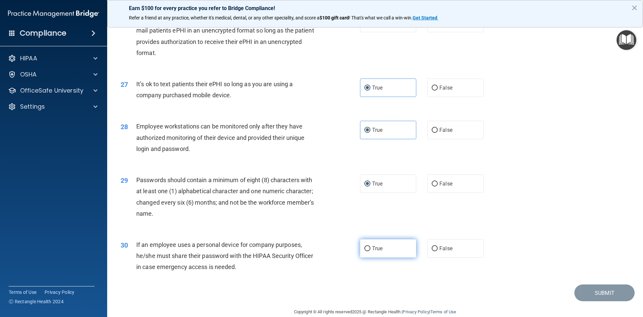
click at [364, 251] on input "True" at bounding box center [367, 248] width 6 height 5
radio input "true"
click at [612, 299] on button "Submit" at bounding box center [604, 292] width 60 height 17
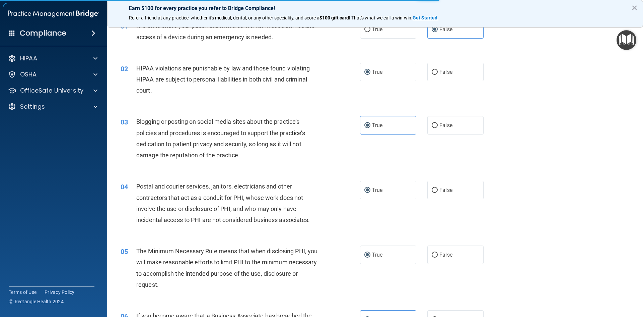
scroll to position [0, 0]
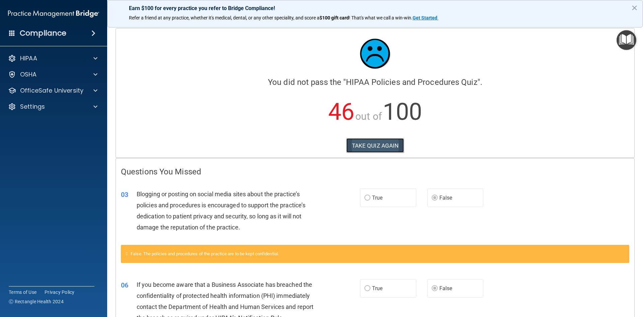
click at [362, 149] on button "TAKE QUIZ AGAIN" at bounding box center [375, 145] width 58 height 15
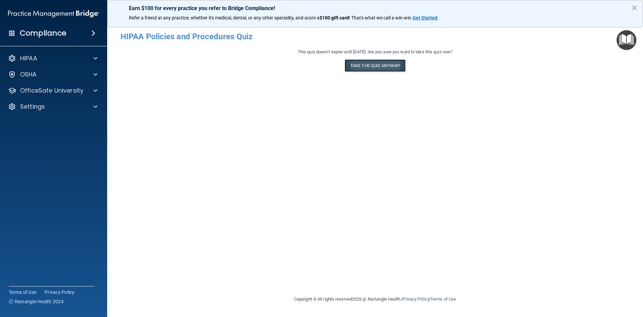
click at [381, 66] on button "Take the quiz anyway!" at bounding box center [375, 65] width 61 height 12
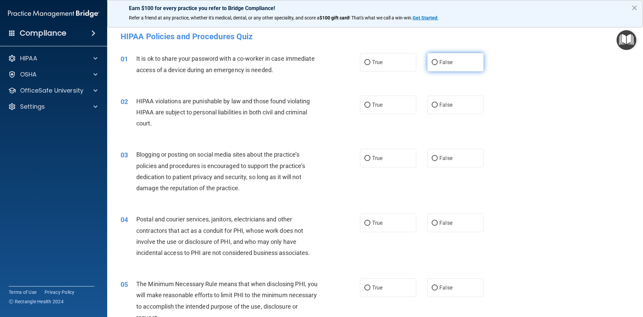
click at [432, 60] on input "False" at bounding box center [435, 62] width 6 height 5
radio input "true"
click at [372, 104] on span "True" at bounding box center [377, 104] width 10 height 6
click at [370, 104] on input "True" at bounding box center [367, 104] width 6 height 5
radio input "true"
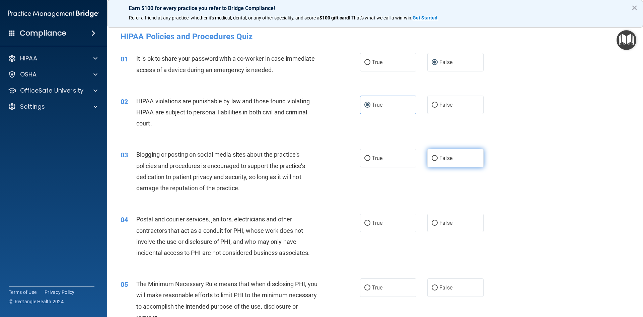
click at [433, 155] on label "False" at bounding box center [455, 158] width 56 height 18
click at [433, 156] on input "False" at bounding box center [435, 158] width 6 height 5
radio input "true"
click at [365, 225] on input "True" at bounding box center [367, 222] width 6 height 5
radio input "true"
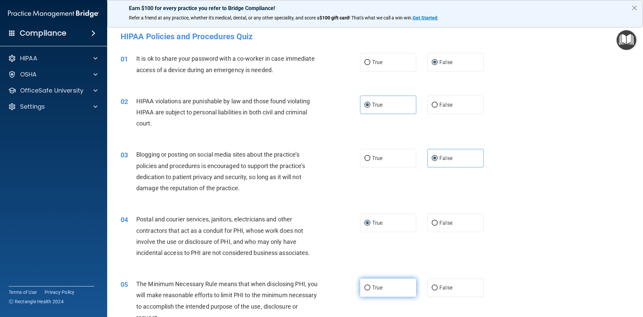
click at [365, 287] on input "True" at bounding box center [367, 287] width 6 height 5
radio input "true"
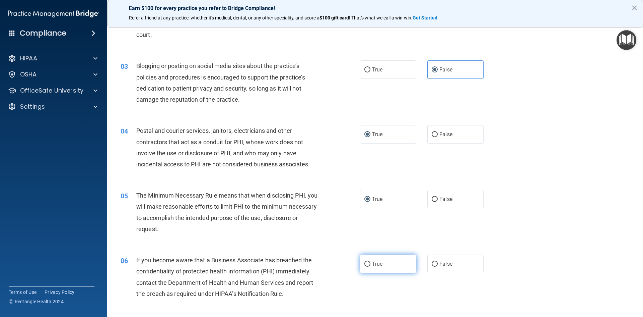
scroll to position [100, 0]
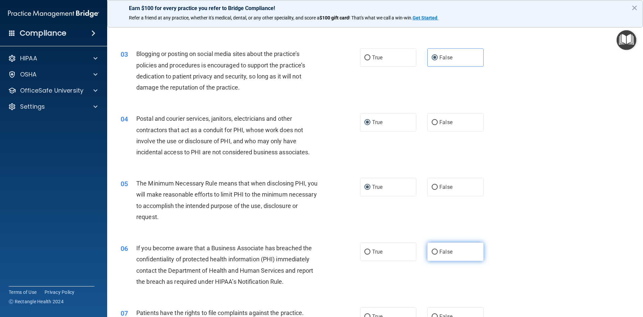
click at [435, 251] on label "False" at bounding box center [455, 251] width 56 height 18
click at [435, 251] on input "False" at bounding box center [435, 251] width 6 height 5
radio input "true"
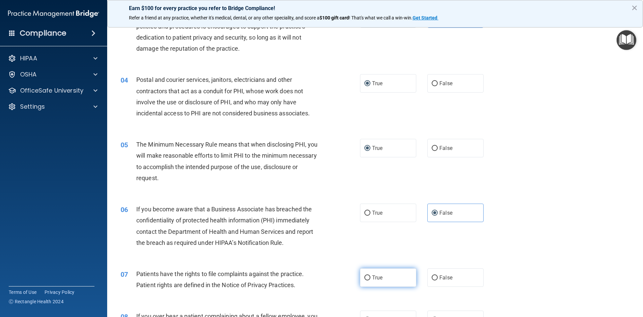
scroll to position [201, 0]
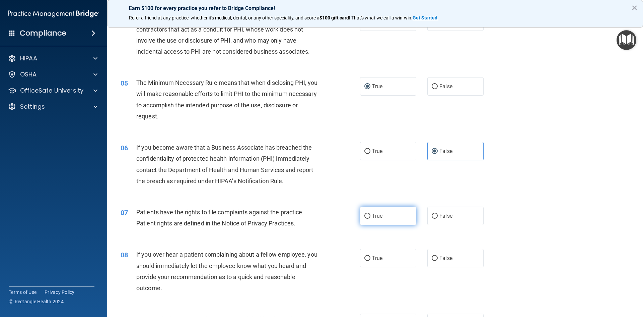
click at [364, 216] on input "True" at bounding box center [367, 215] width 6 height 5
radio input "true"
click at [432, 258] on input "False" at bounding box center [435, 258] width 6 height 5
radio input "true"
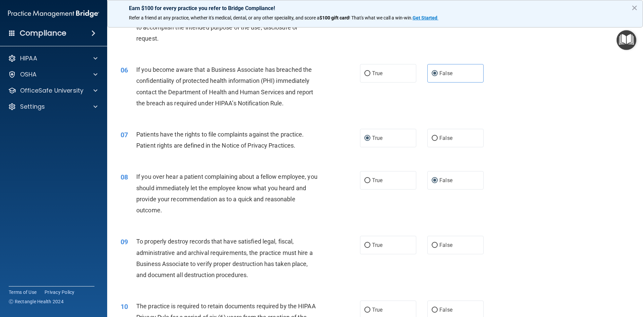
scroll to position [335, 0]
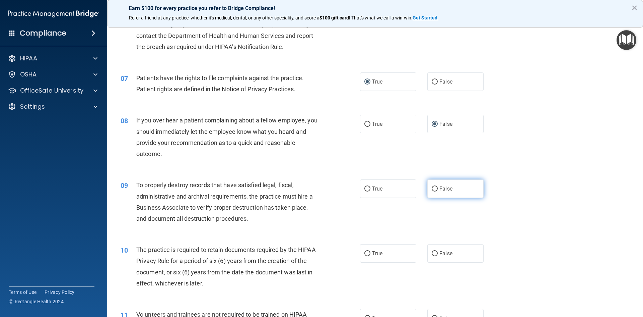
click at [432, 187] on input "False" at bounding box center [435, 188] width 6 height 5
radio input "true"
click at [368, 253] on label "True" at bounding box center [388, 253] width 56 height 18
click at [368, 253] on input "True" at bounding box center [367, 253] width 6 height 5
radio input "true"
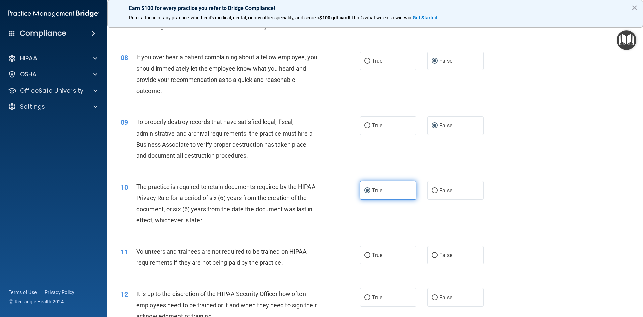
scroll to position [402, 0]
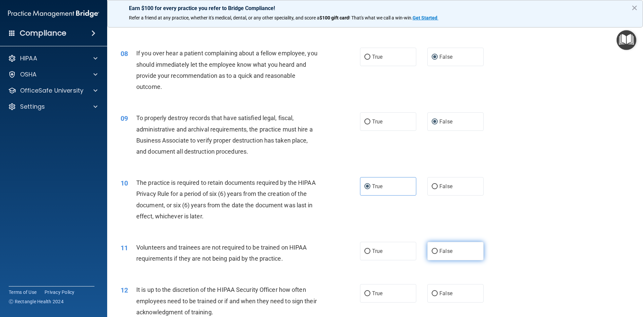
click at [431, 254] on label "False" at bounding box center [455, 250] width 56 height 18
click at [432, 254] on input "False" at bounding box center [435, 251] width 6 height 5
radio input "true"
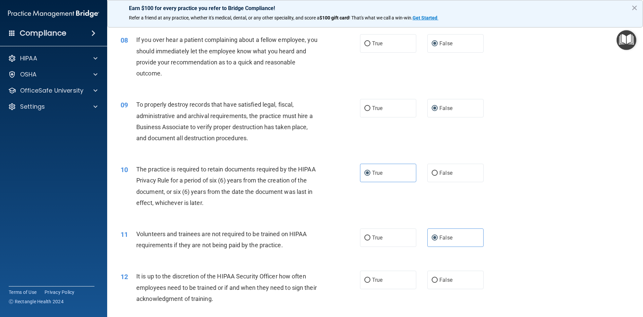
scroll to position [435, 0]
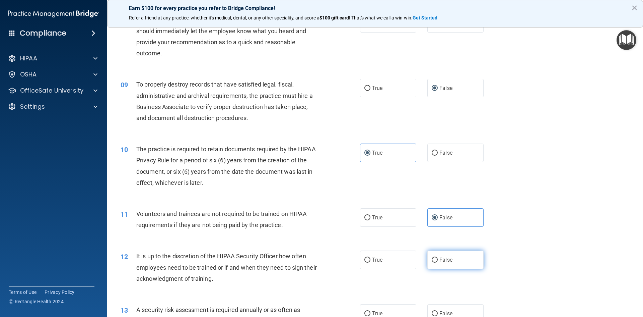
click at [432, 257] on input "False" at bounding box center [435, 259] width 6 height 5
radio input "true"
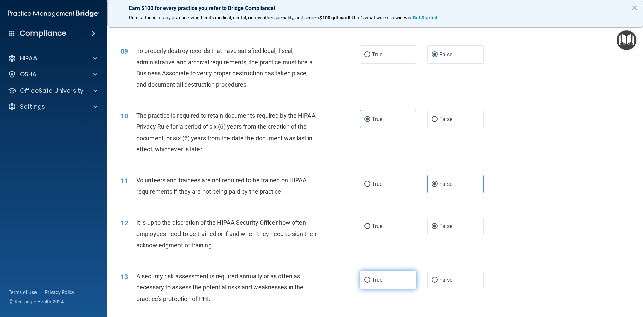
click at [366, 277] on input "True" at bounding box center [367, 279] width 6 height 5
radio input "true"
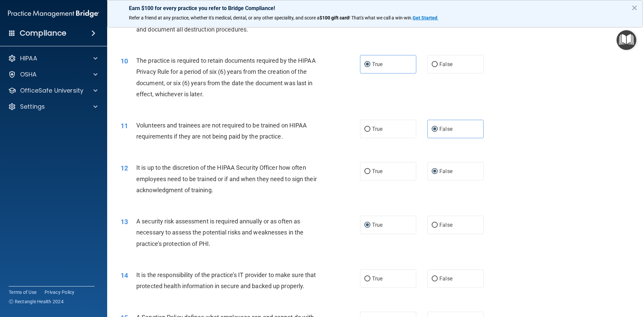
scroll to position [536, 0]
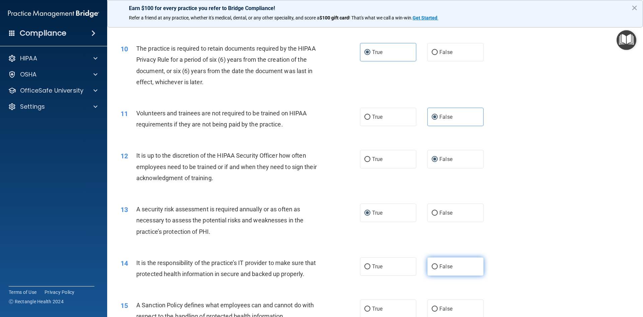
click at [434, 267] on input "False" at bounding box center [435, 266] width 6 height 5
radio input "true"
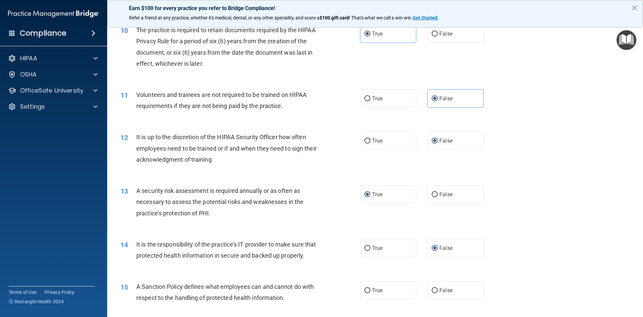
scroll to position [569, 0]
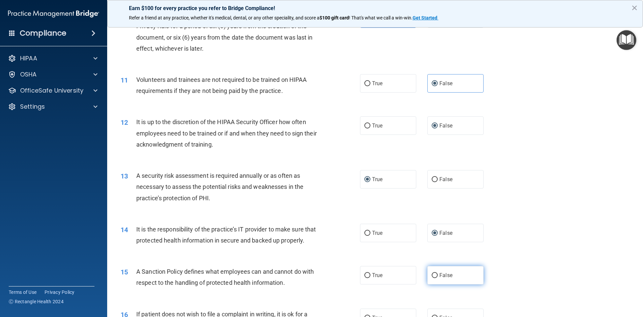
click at [433, 278] on input "False" at bounding box center [435, 275] width 6 height 5
radio input "true"
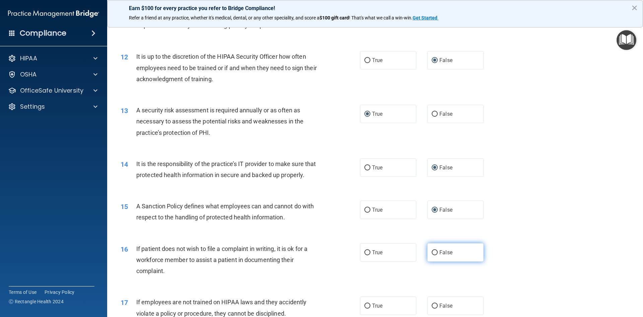
scroll to position [636, 0]
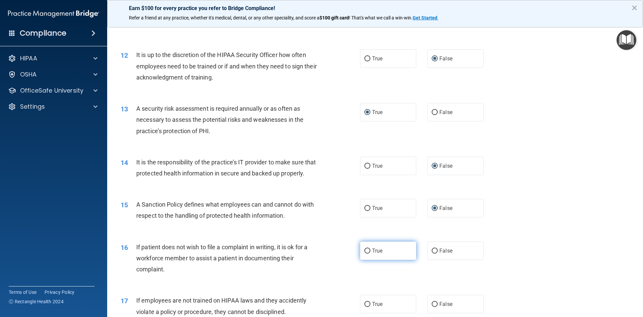
click at [364, 253] on input "True" at bounding box center [367, 250] width 6 height 5
radio input "true"
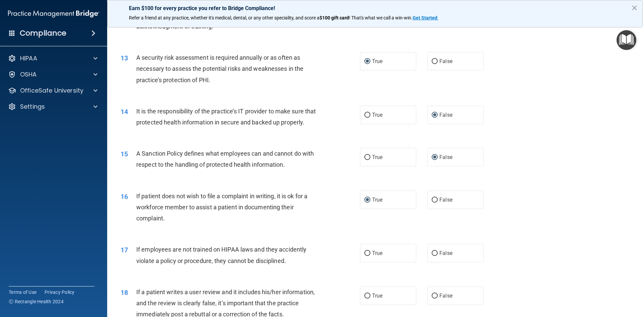
scroll to position [703, 0]
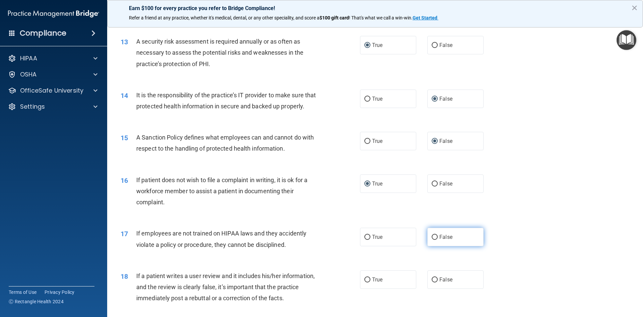
click at [432, 239] on input "False" at bounding box center [435, 236] width 6 height 5
radio input "true"
click at [432, 282] on input "False" at bounding box center [435, 279] width 6 height 5
radio input "true"
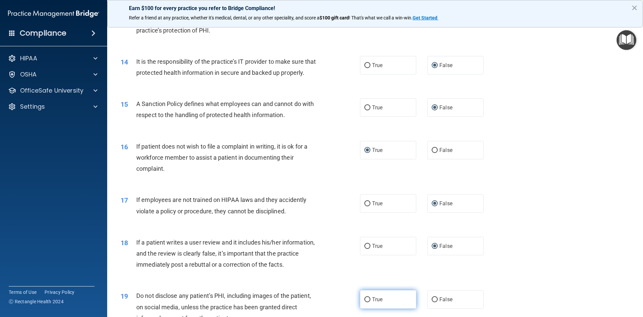
click at [370, 307] on label "True" at bounding box center [388, 299] width 56 height 18
click at [370, 302] on input "True" at bounding box center [367, 299] width 6 height 5
radio input "true"
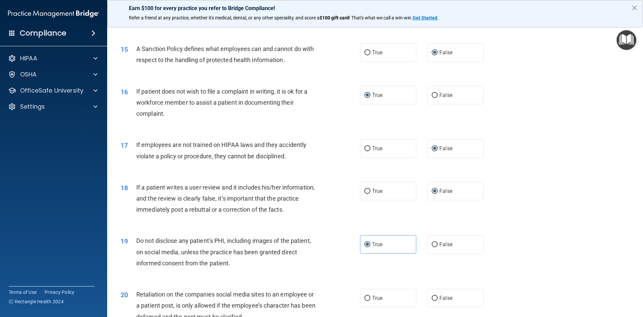
scroll to position [804, 0]
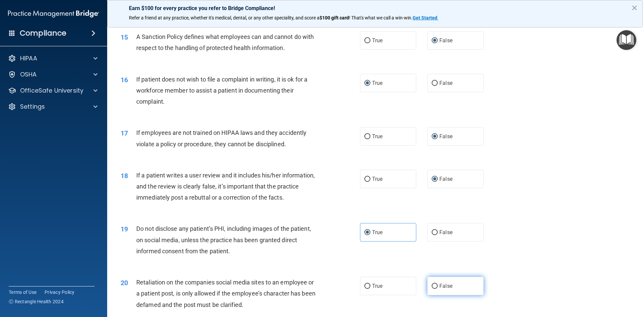
click at [431, 293] on label "False" at bounding box center [455, 285] width 56 height 18
click at [432, 288] on input "False" at bounding box center [435, 285] width 6 height 5
radio input "true"
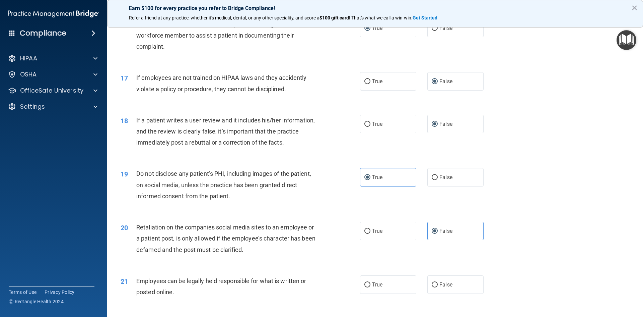
scroll to position [871, 0]
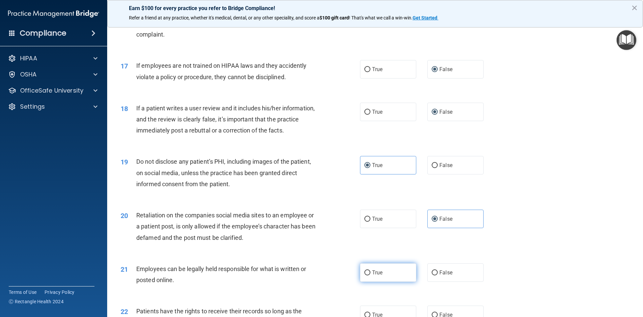
click at [364, 275] on input "True" at bounding box center [367, 272] width 6 height 5
radio input "true"
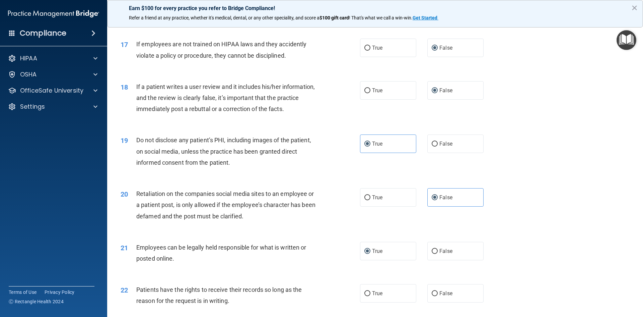
scroll to position [904, 0]
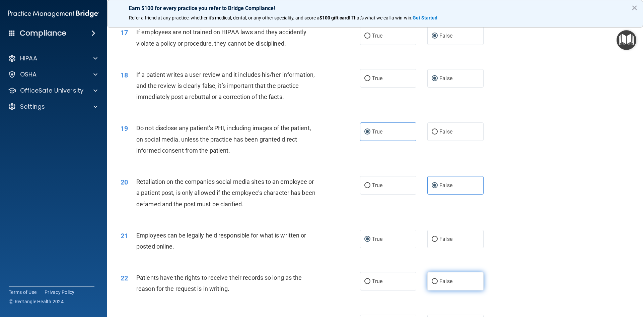
click at [432, 284] on input "False" at bounding box center [435, 281] width 6 height 5
radio input "true"
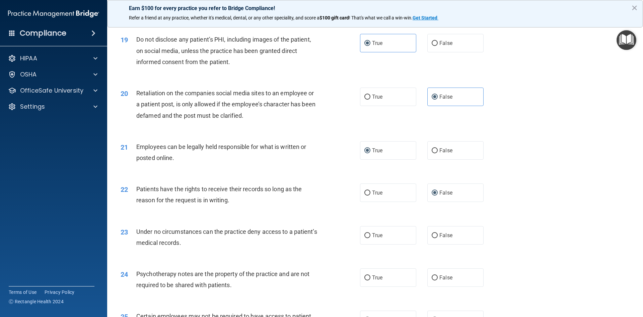
scroll to position [1005, 0]
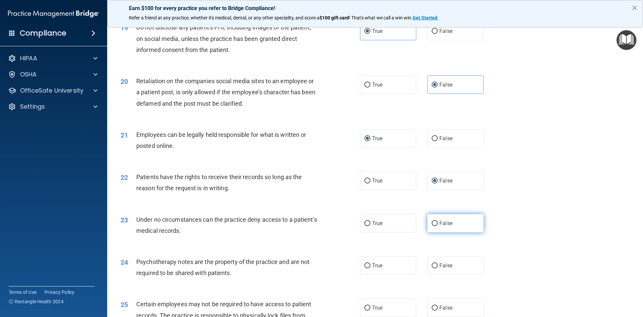
click at [430, 232] on label "False" at bounding box center [455, 223] width 56 height 18
click at [432, 226] on input "False" at bounding box center [435, 223] width 6 height 5
radio input "true"
click at [374, 274] on label "True" at bounding box center [388, 265] width 56 height 18
click at [370, 268] on input "True" at bounding box center [367, 265] width 6 height 5
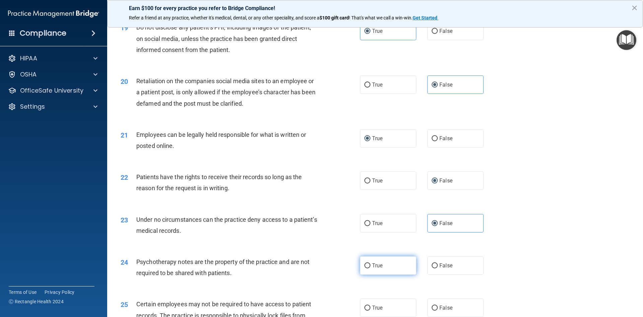
radio input "true"
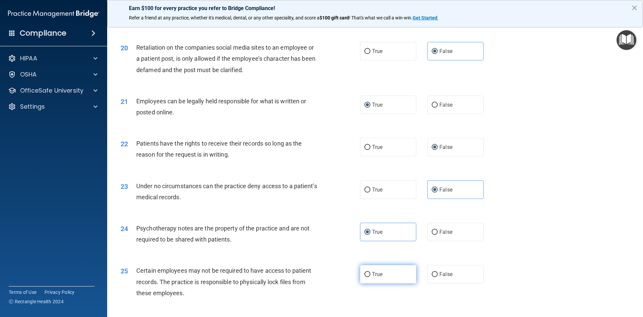
click at [374, 283] on label "True" at bounding box center [388, 274] width 56 height 18
click at [370, 277] on input "True" at bounding box center [367, 274] width 6 height 5
radio input "true"
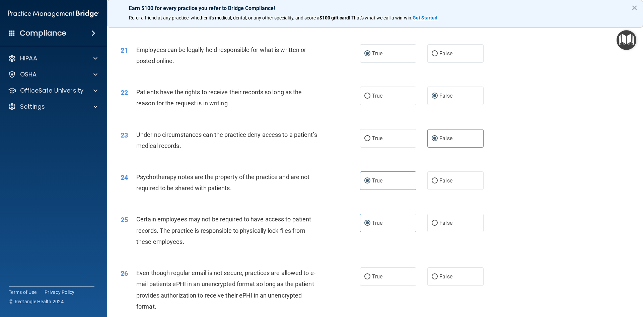
scroll to position [1105, 0]
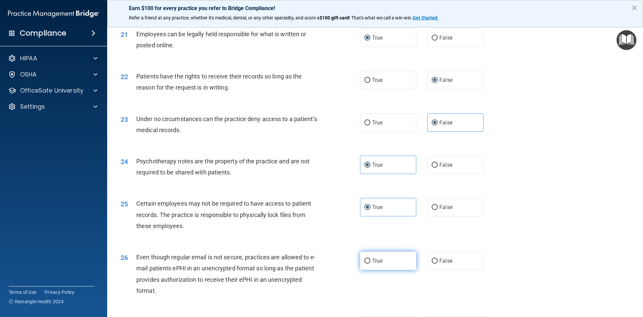
click at [376, 268] on label "True" at bounding box center [388, 260] width 56 height 18
click at [370, 263] on input "True" at bounding box center [367, 260] width 6 height 5
radio input "true"
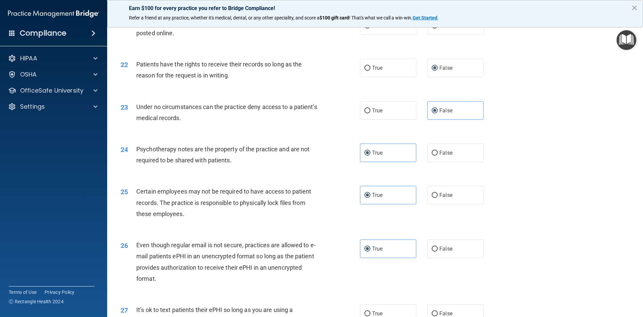
scroll to position [1139, 0]
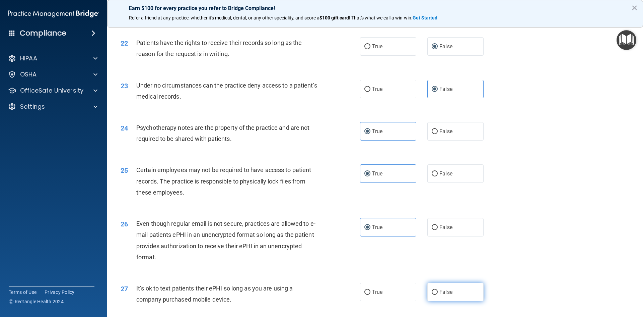
click at [432, 294] on input "False" at bounding box center [435, 291] width 6 height 5
radio input "true"
drag, startPoint x: 431, startPoint y: 302, endPoint x: 407, endPoint y: 278, distance: 34.1
click at [407, 274] on div "26 Even though regular email is not secure, practices are allowed to e-mail pat…" at bounding box center [375, 241] width 519 height 65
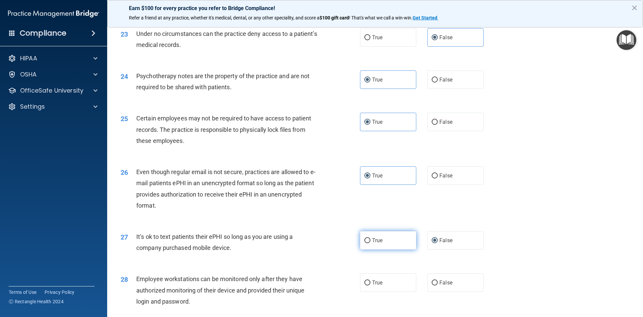
scroll to position [1239, 0]
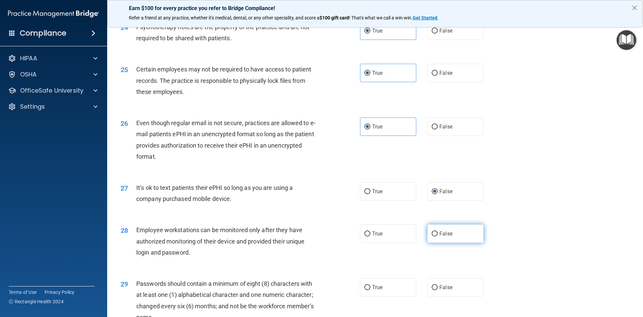
click at [433, 238] on label "False" at bounding box center [455, 233] width 56 height 18
click at [433, 236] on input "False" at bounding box center [435, 233] width 6 height 5
radio input "true"
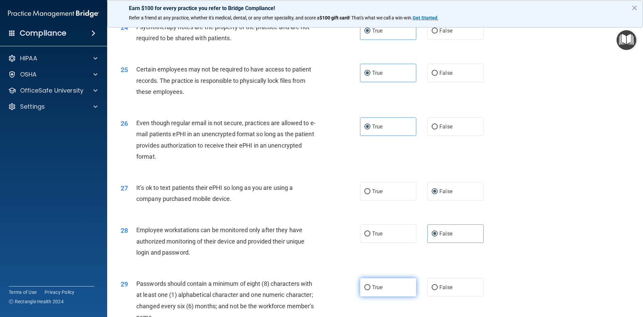
click at [384, 296] on label "True" at bounding box center [388, 287] width 56 height 18
click at [370, 290] on input "True" at bounding box center [367, 287] width 6 height 5
radio input "true"
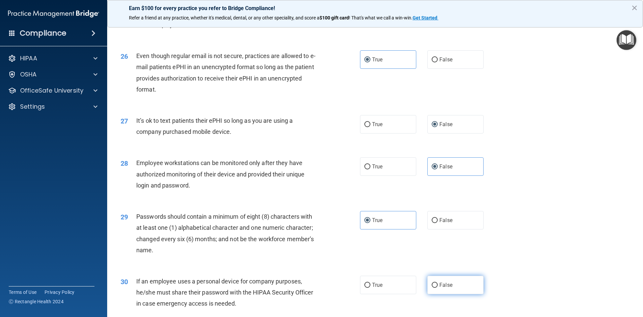
click at [432, 294] on label "False" at bounding box center [455, 284] width 56 height 18
click at [432, 287] on input "False" at bounding box center [435, 284] width 6 height 5
radio input "true"
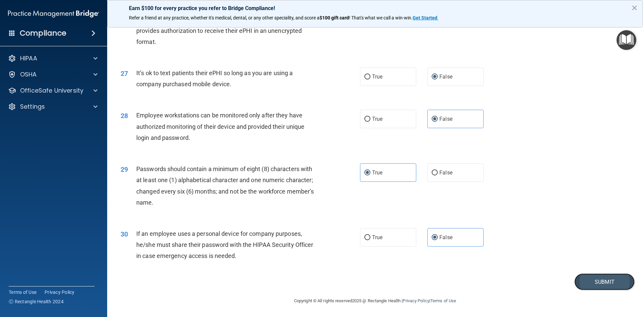
click at [590, 278] on button "Submit" at bounding box center [604, 281] width 60 height 17
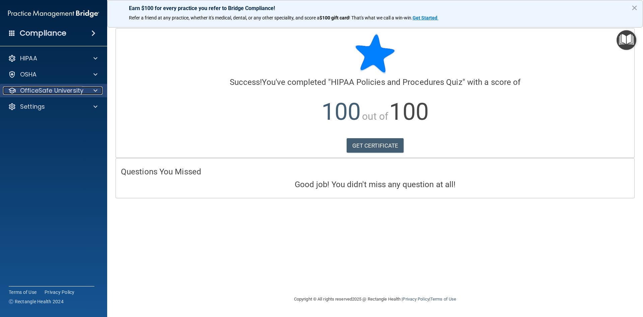
click at [76, 93] on p "OfficeSafe University" at bounding box center [51, 90] width 63 height 8
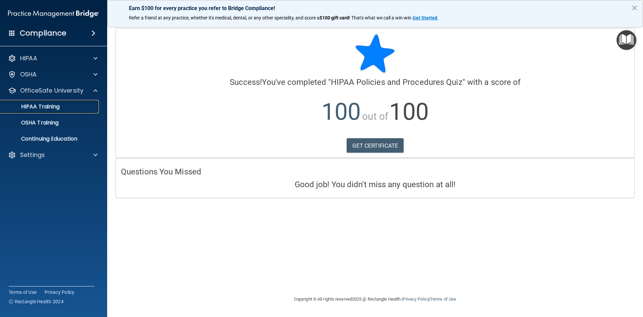
click at [57, 111] on link "HIPAA Training" at bounding box center [46, 106] width 106 height 13
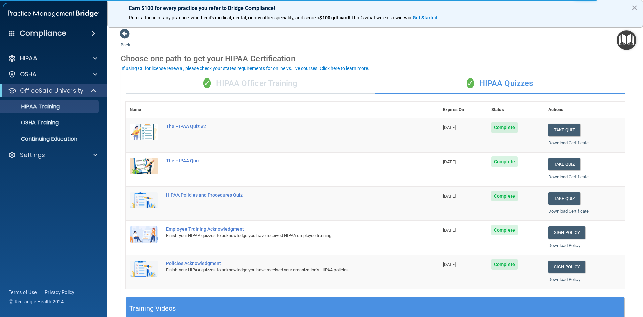
click at [290, 81] on div "✓ HIPAA Officer Training" at bounding box center [251, 83] width 250 height 20
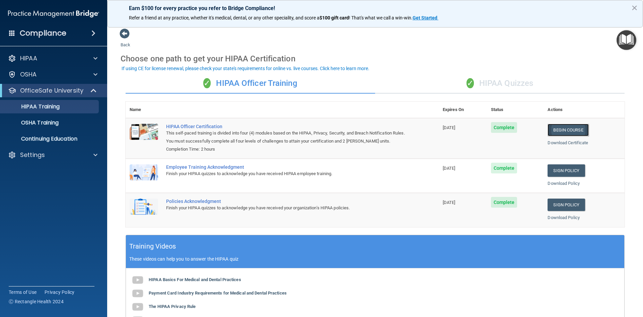
click at [557, 129] on link "Begin Course" at bounding box center [568, 130] width 41 height 12
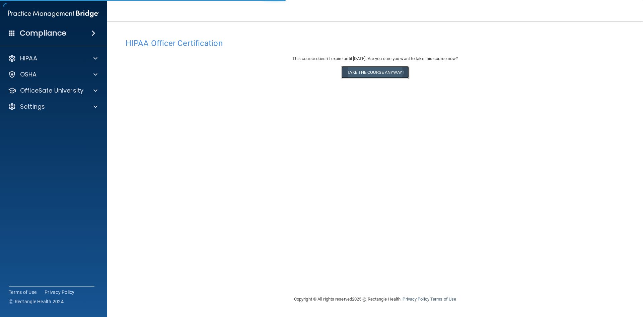
click at [377, 67] on button "Take the course anyway!" at bounding box center [374, 72] width 67 height 12
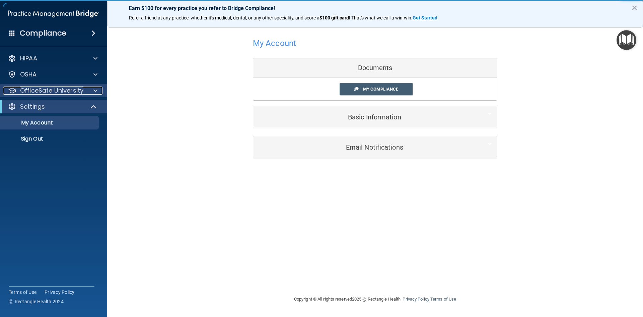
click at [79, 91] on p "OfficeSafe University" at bounding box center [51, 90] width 63 height 8
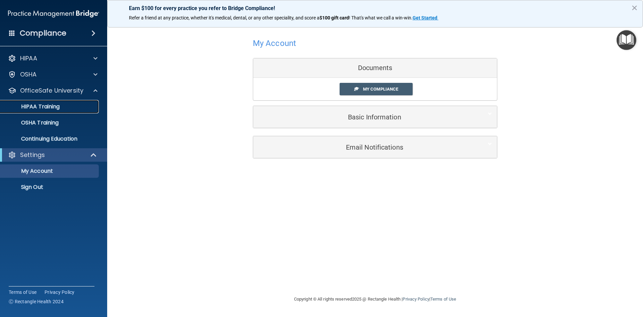
click at [59, 109] on p "HIPAA Training" at bounding box center [31, 106] width 55 height 7
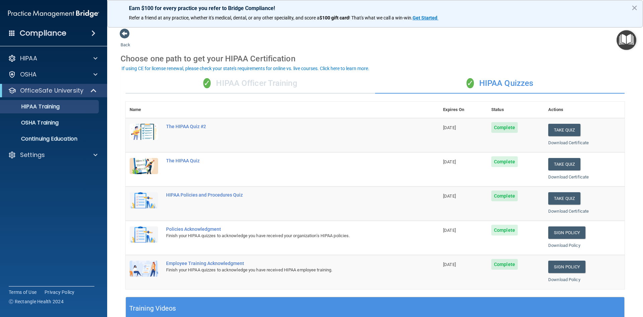
click at [295, 90] on div "✓ HIPAA Officer Training" at bounding box center [251, 83] width 250 height 20
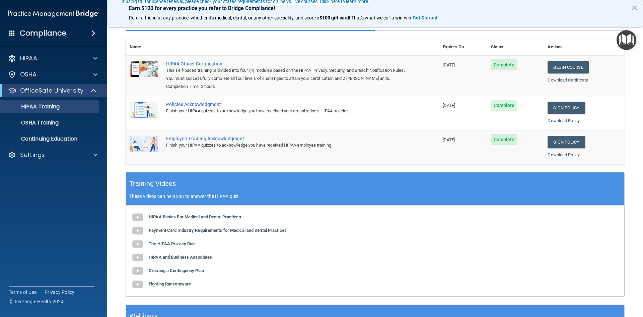
scroll to position [67, 0]
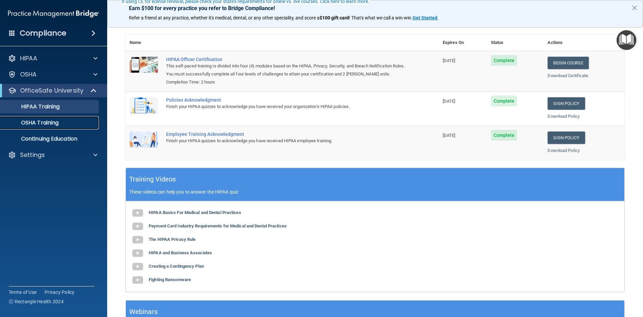
click at [65, 125] on div "OSHA Training" at bounding box center [49, 122] width 91 height 7
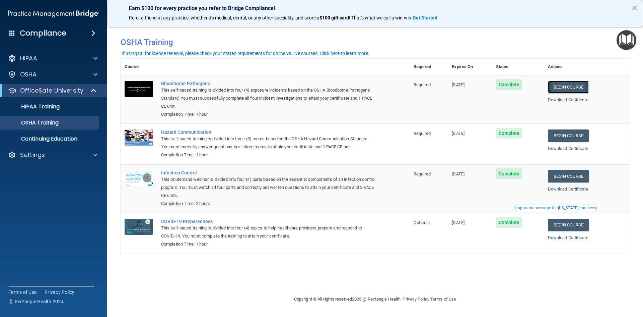
click at [574, 84] on link "Begin Course" at bounding box center [568, 87] width 41 height 12
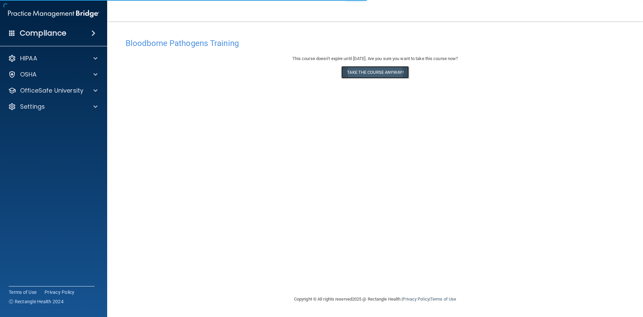
click at [383, 74] on button "Take the course anyway!" at bounding box center [374, 72] width 67 height 12
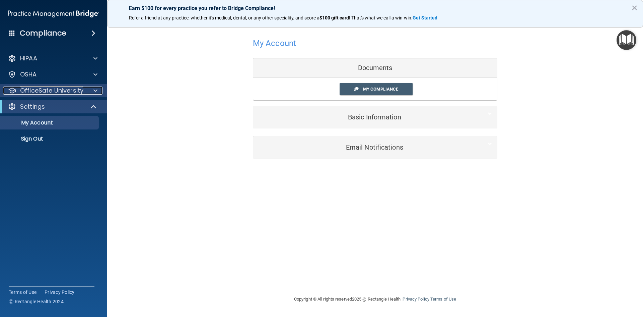
click at [68, 93] on p "OfficeSafe University" at bounding box center [51, 90] width 63 height 8
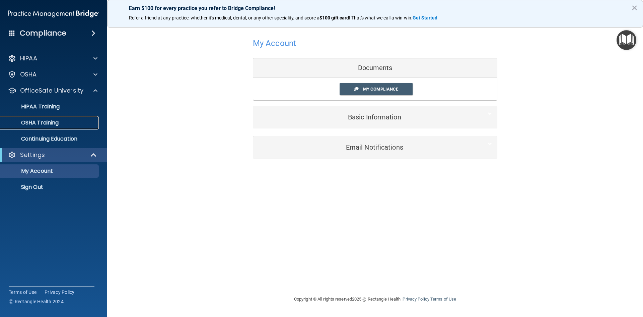
click at [54, 122] on p "OSHA Training" at bounding box center [31, 122] width 54 height 7
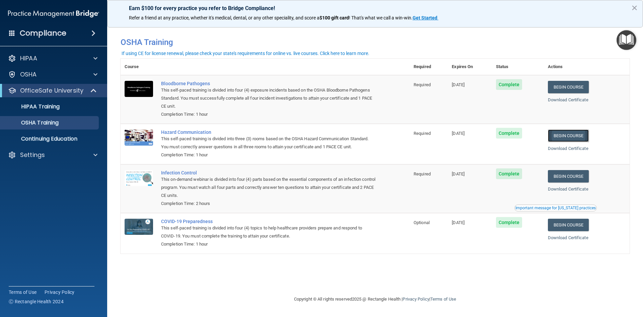
click at [585, 138] on link "Begin Course" at bounding box center [568, 135] width 41 height 12
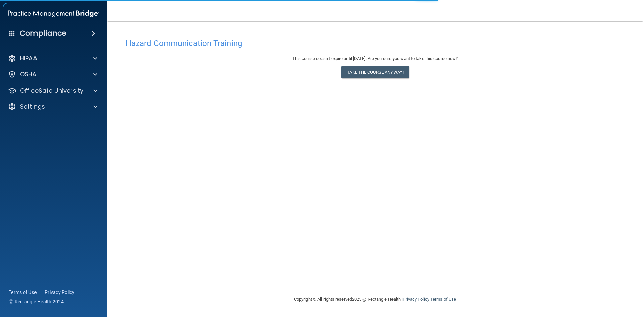
drag, startPoint x: 440, startPoint y: 131, endPoint x: 375, endPoint y: 83, distance: 80.7
click at [361, 105] on div "Hazard Communication Training This course doesn’t expire until 08/12/2026. Are …" at bounding box center [375, 165] width 509 height 260
click at [379, 73] on button "Take the course anyway!" at bounding box center [374, 72] width 67 height 12
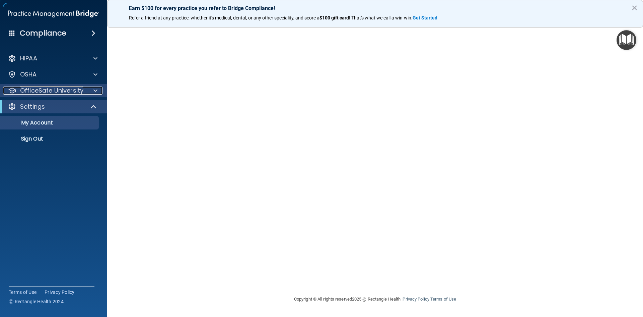
click at [72, 91] on p "OfficeSafe University" at bounding box center [51, 90] width 63 height 8
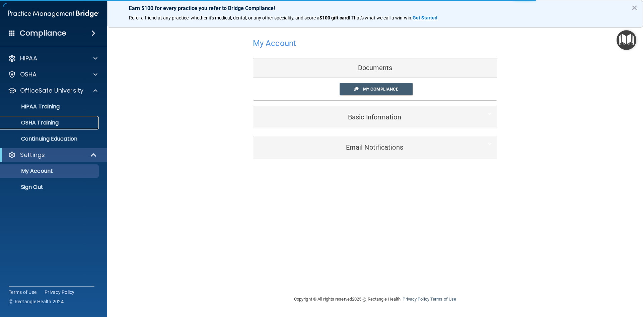
click at [49, 126] on p "OSHA Training" at bounding box center [31, 122] width 54 height 7
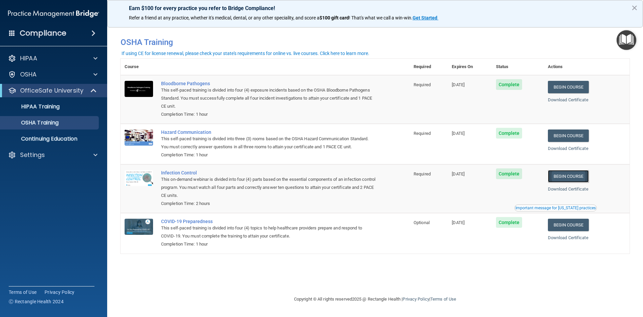
click at [576, 176] on link "Begin Course" at bounding box center [568, 176] width 41 height 12
click at [52, 126] on link "OSHA Training" at bounding box center [46, 122] width 106 height 13
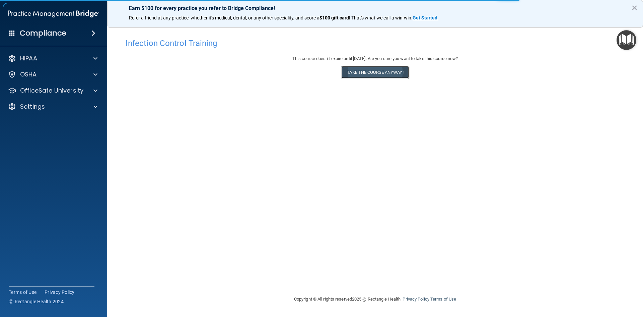
click at [374, 66] on button "Take the course anyway!" at bounding box center [374, 72] width 67 height 12
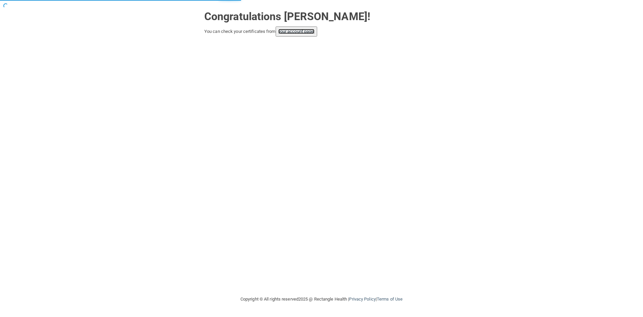
click at [303, 33] on link "your account page!" at bounding box center [296, 31] width 37 height 5
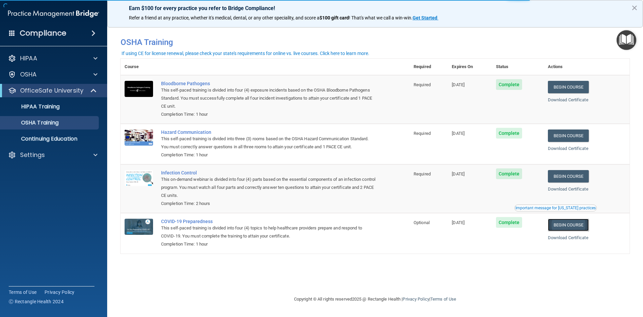
click at [572, 223] on link "Begin Course" at bounding box center [568, 224] width 41 height 12
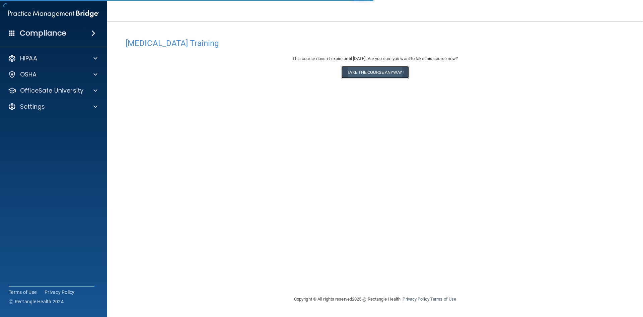
click at [391, 73] on button "Take the course anyway!" at bounding box center [374, 72] width 67 height 12
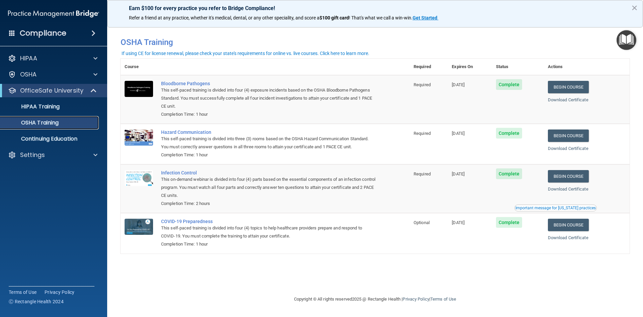
click at [53, 127] on link "OSHA Training" at bounding box center [46, 122] width 106 height 13
click at [62, 109] on div "HIPAA Training" at bounding box center [49, 106] width 91 height 7
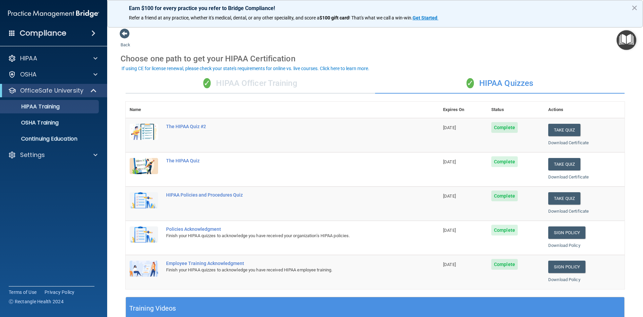
click at [224, 86] on div "✓ HIPAA Officer Training" at bounding box center [251, 83] width 250 height 20
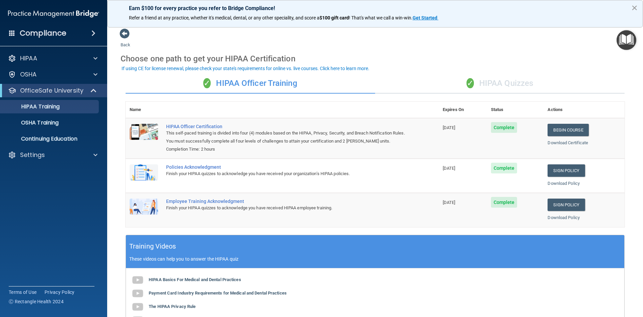
click at [633, 9] on button "×" at bounding box center [634, 7] width 6 height 11
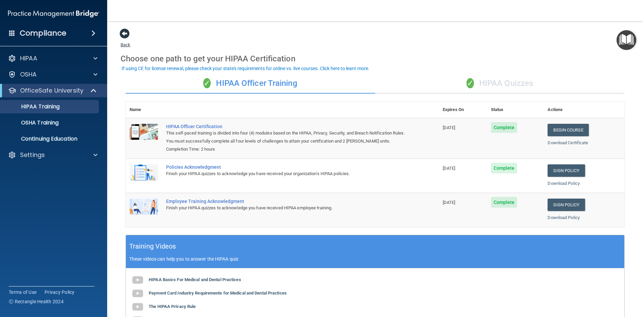
click at [124, 36] on span at bounding box center [125, 33] width 10 height 10
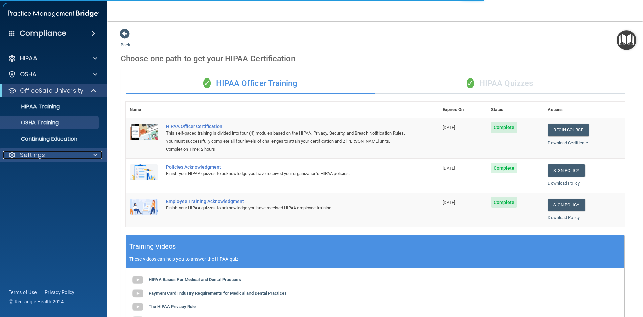
click at [27, 153] on p "Settings" at bounding box center [32, 155] width 25 height 8
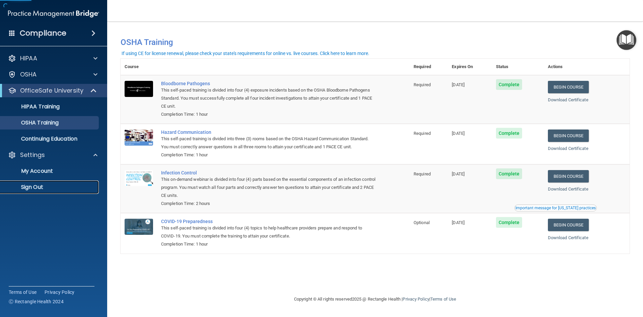
click at [34, 184] on p "Sign Out" at bounding box center [49, 187] width 91 height 7
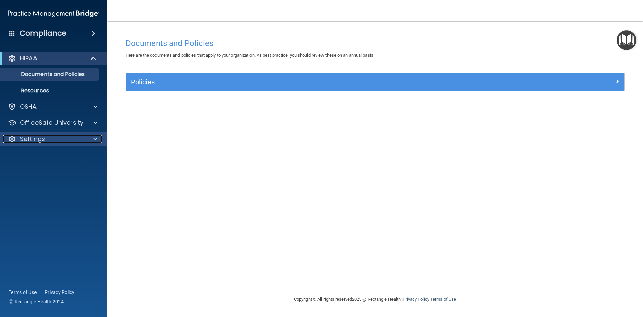
click at [50, 141] on div "Settings" at bounding box center [44, 139] width 83 height 8
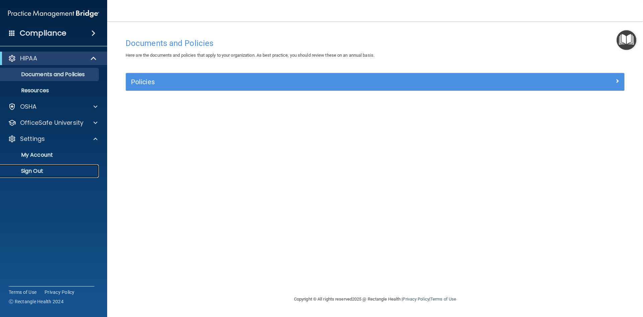
click at [36, 168] on p "Sign Out" at bounding box center [49, 170] width 91 height 7
